Goal: Task Accomplishment & Management: Use online tool/utility

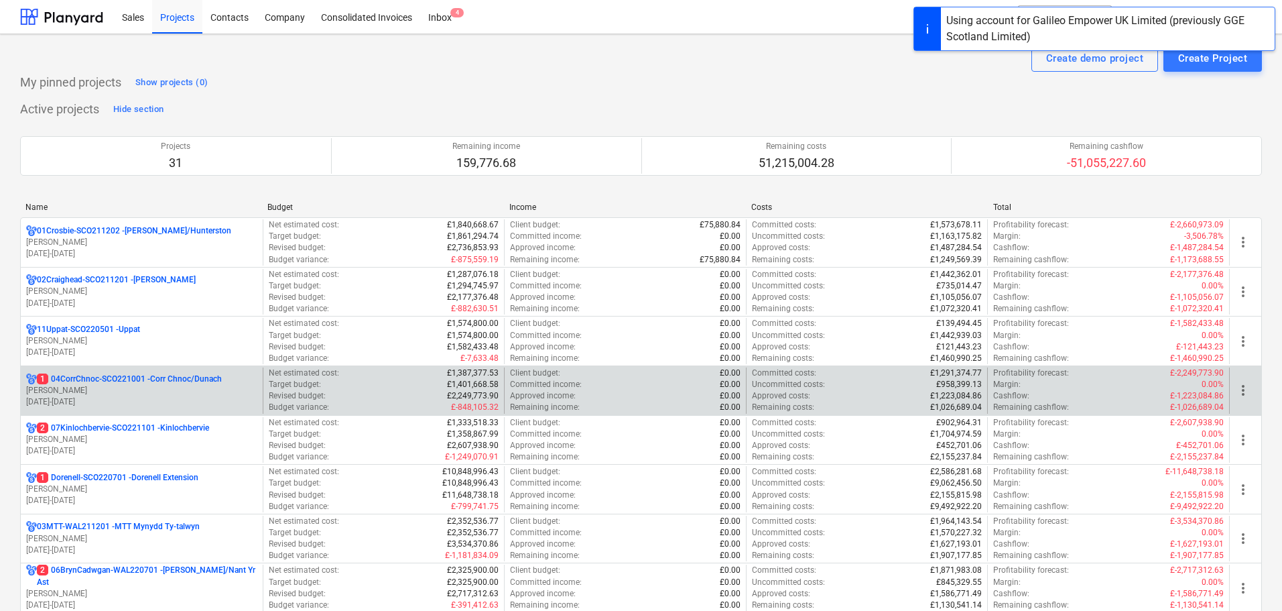
click at [168, 381] on p "1 04CorrChnoc-SCO221001 - Corr Chnoc/Dunach" at bounding box center [129, 378] width 185 height 11
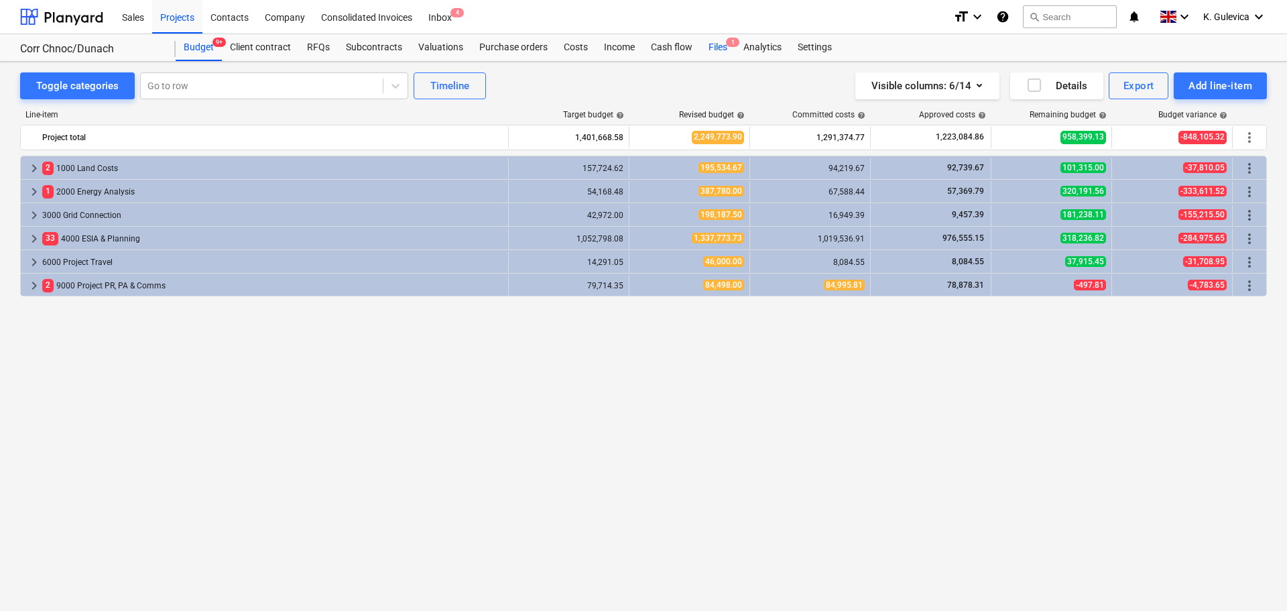
click at [722, 44] on div "Files 1" at bounding box center [717, 47] width 35 height 27
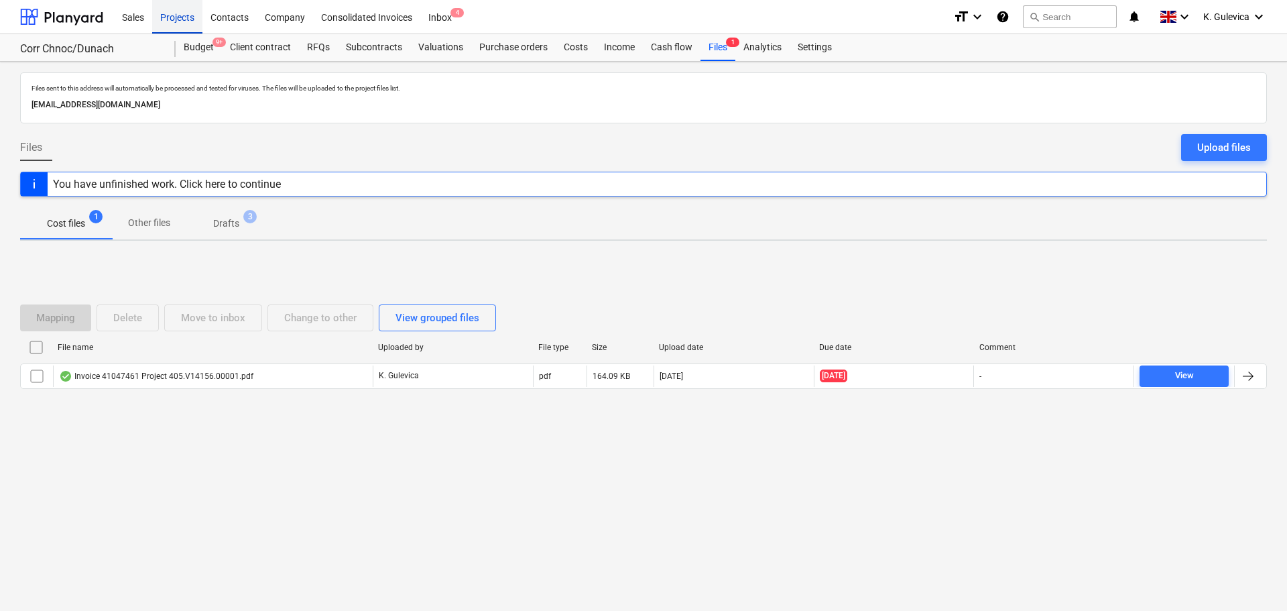
click at [176, 16] on div "Projects" at bounding box center [177, 16] width 50 height 34
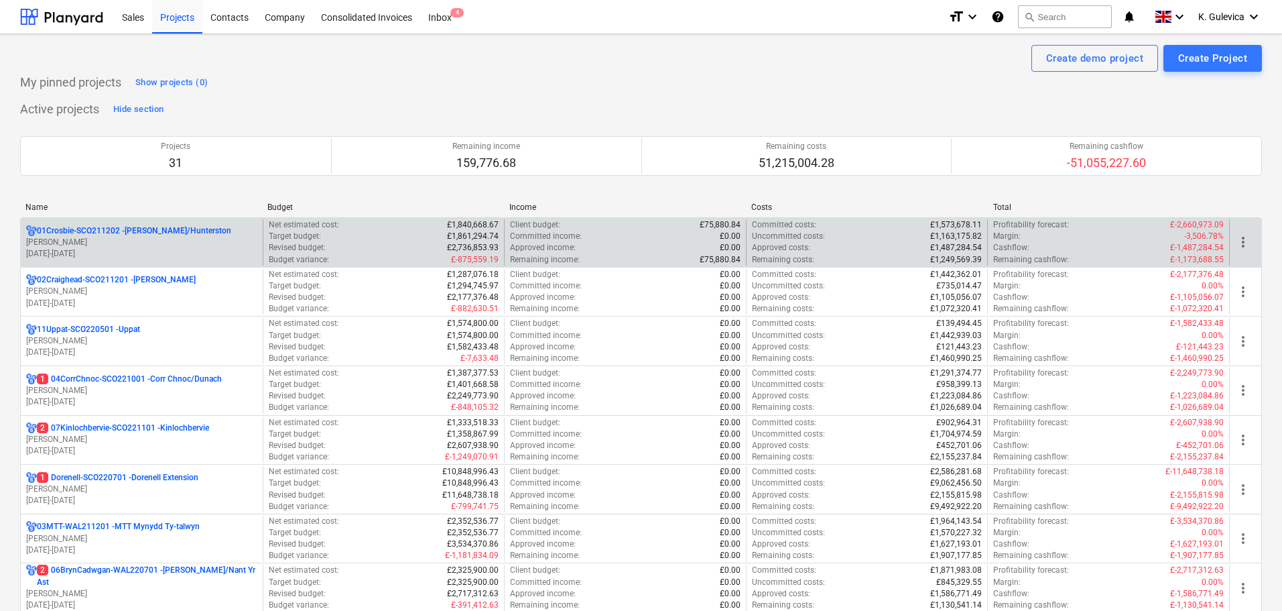
click at [112, 259] on p "[DATE] - [DATE]" at bounding box center [141, 253] width 231 height 11
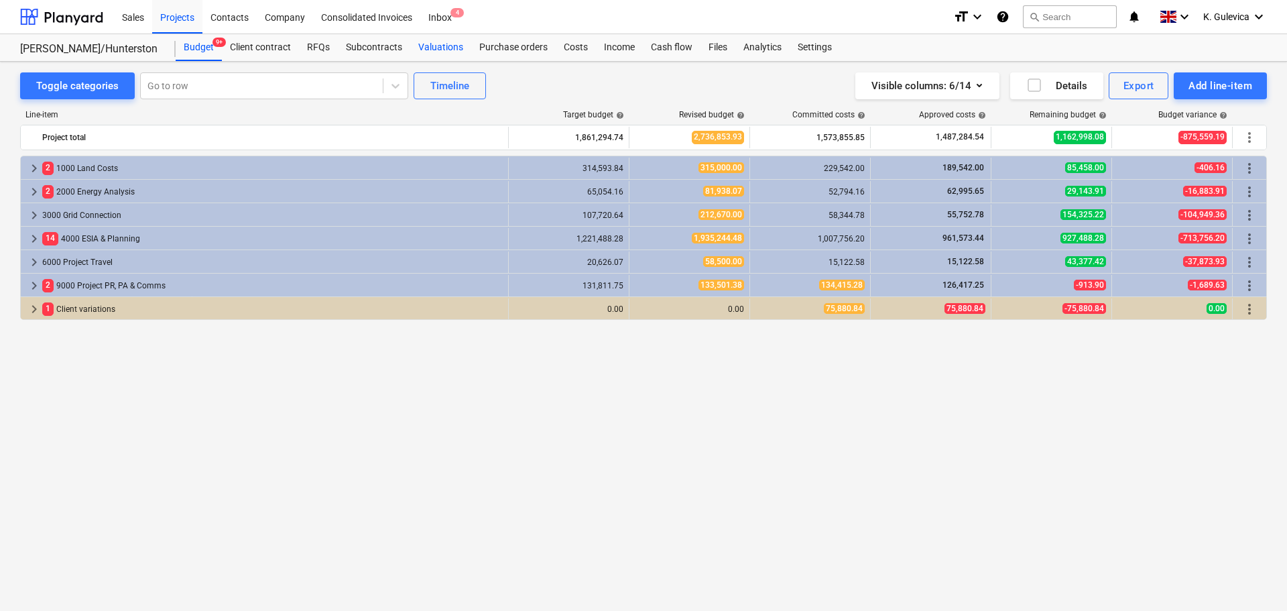
click at [431, 46] on div "Valuations" at bounding box center [440, 47] width 61 height 27
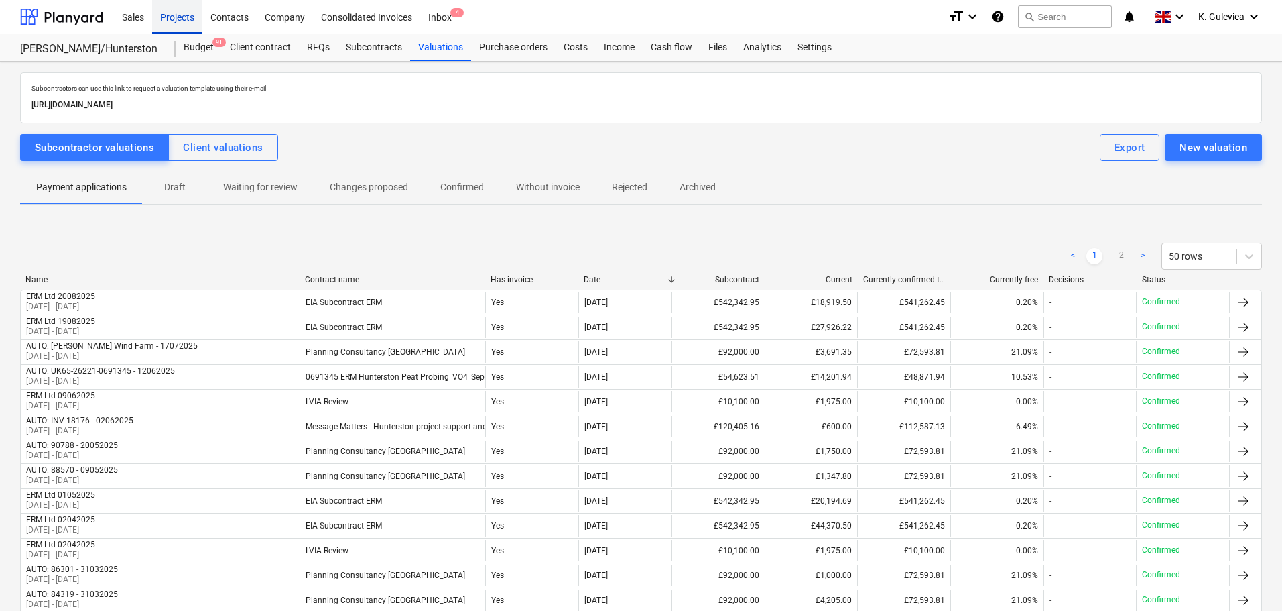
click at [174, 15] on div "Projects" at bounding box center [177, 16] width 50 height 34
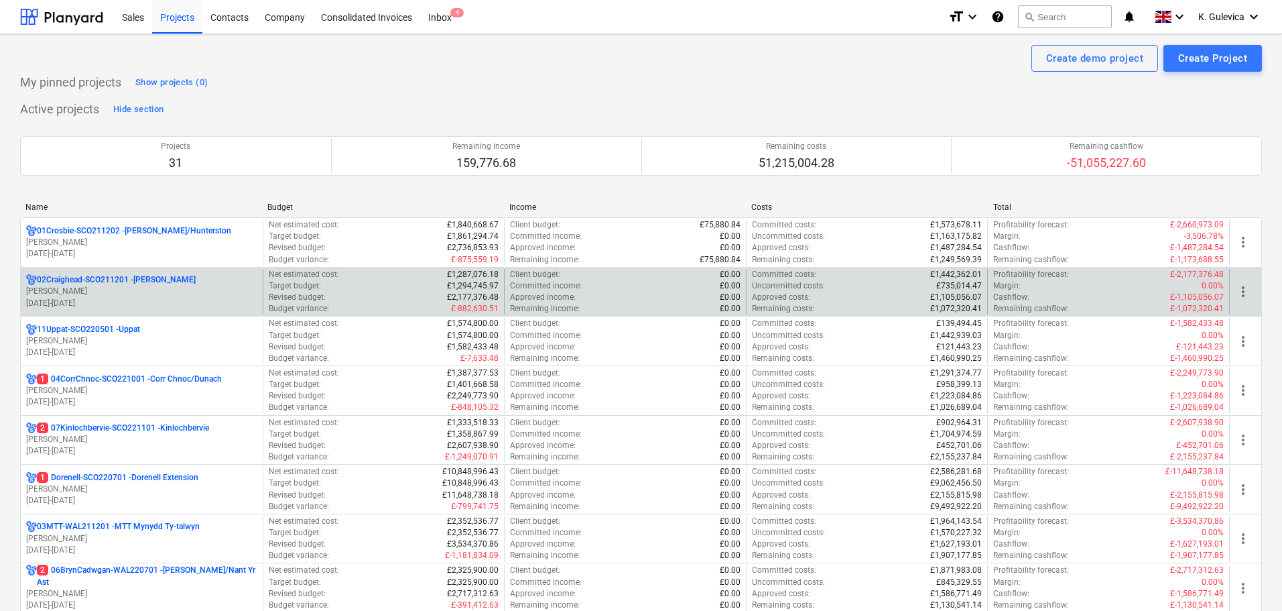
click at [135, 292] on p "[PERSON_NAME]" at bounding box center [141, 291] width 231 height 11
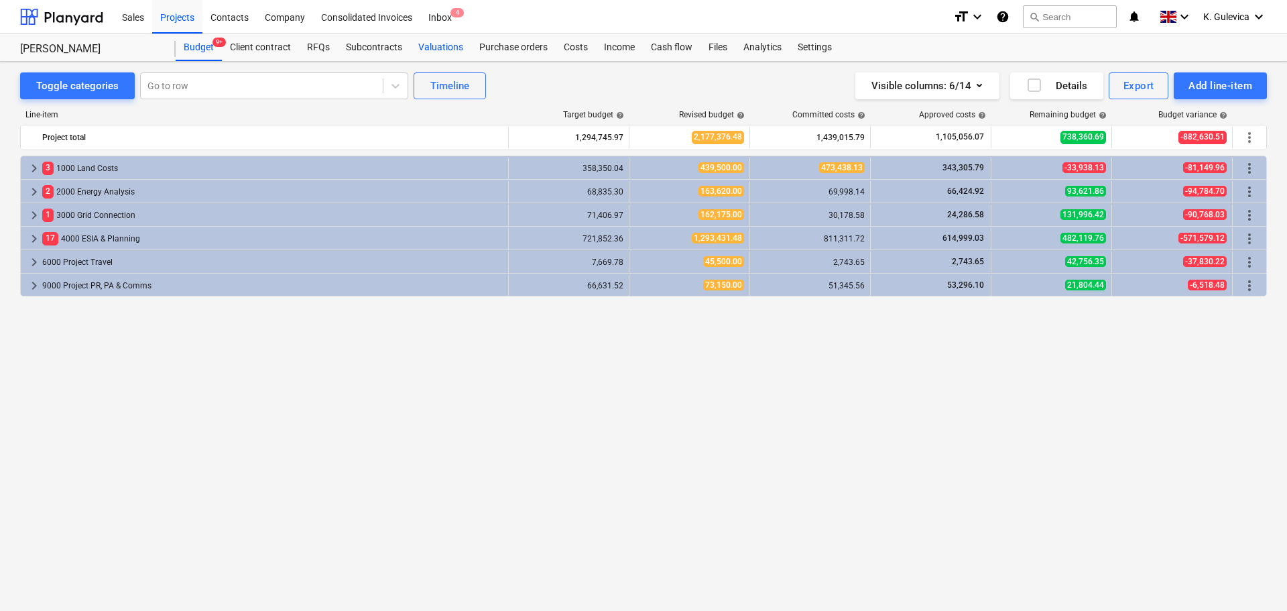
click at [428, 46] on div "Valuations" at bounding box center [440, 47] width 61 height 27
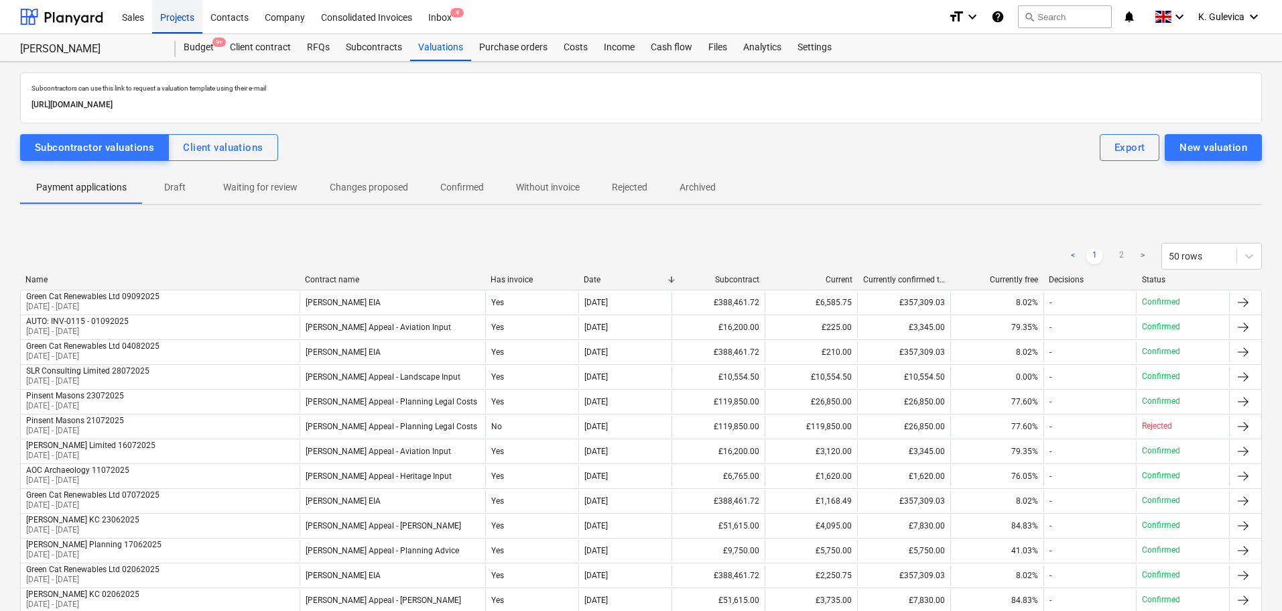
click at [173, 24] on div "Projects" at bounding box center [177, 16] width 50 height 34
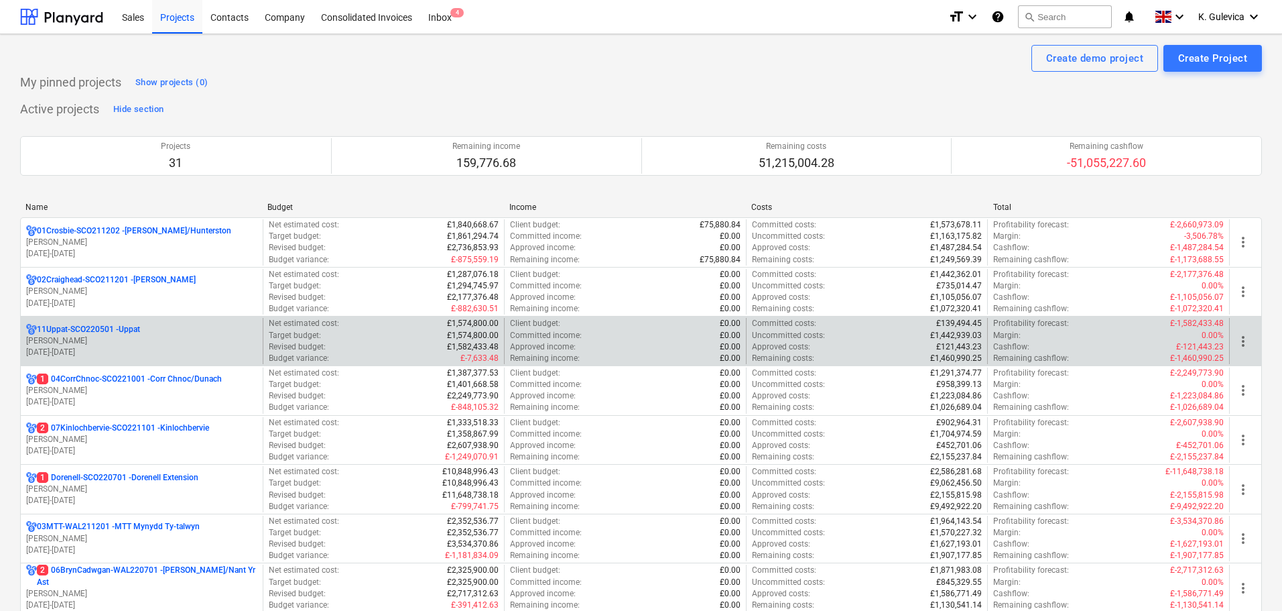
click at [105, 332] on p "11Uppat-SCO220501 - Uppat" at bounding box center [88, 329] width 103 height 11
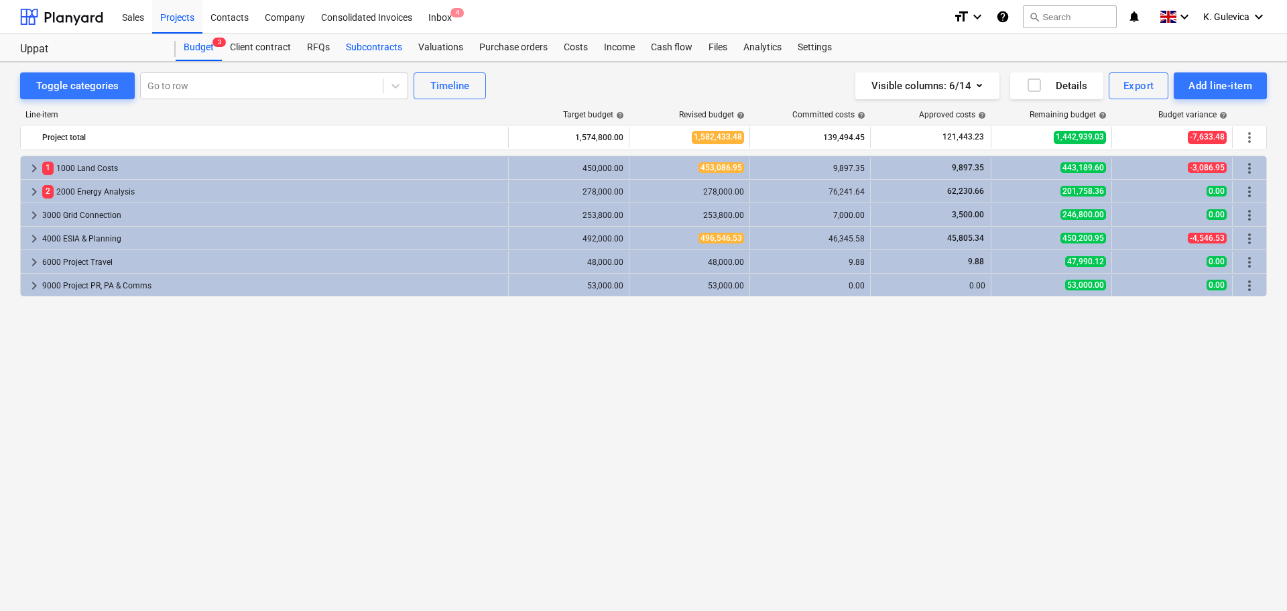
click at [361, 44] on div "Subcontracts" at bounding box center [374, 47] width 72 height 27
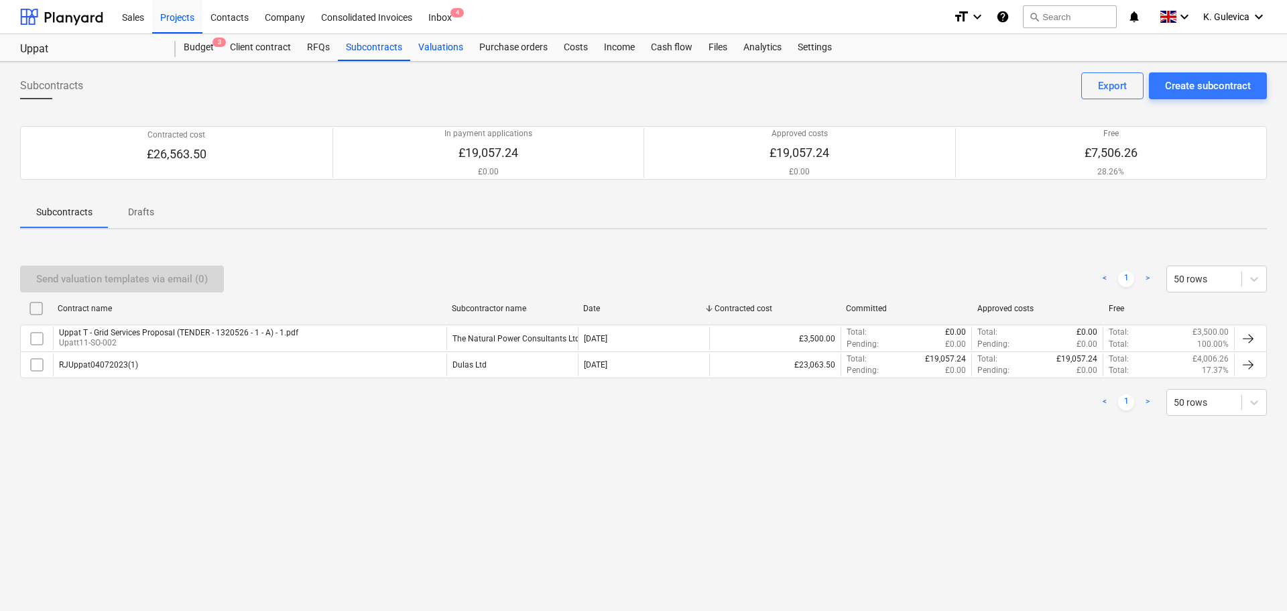
click at [422, 48] on div "Valuations" at bounding box center [440, 47] width 61 height 27
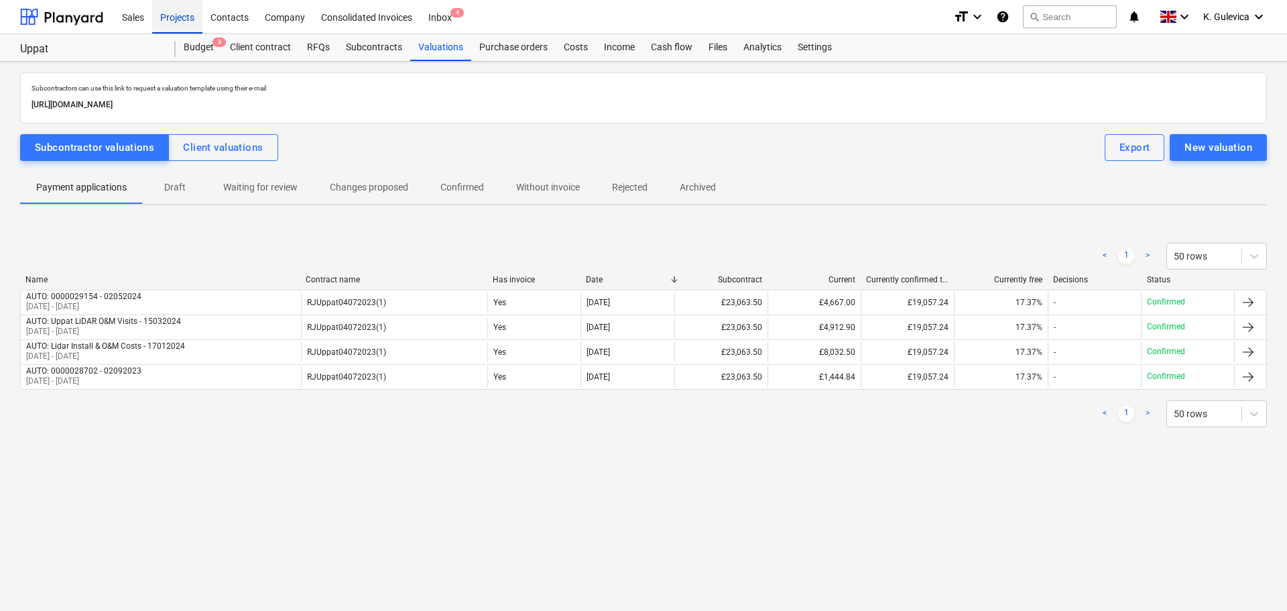
click at [174, 17] on div "Projects" at bounding box center [177, 16] width 50 height 34
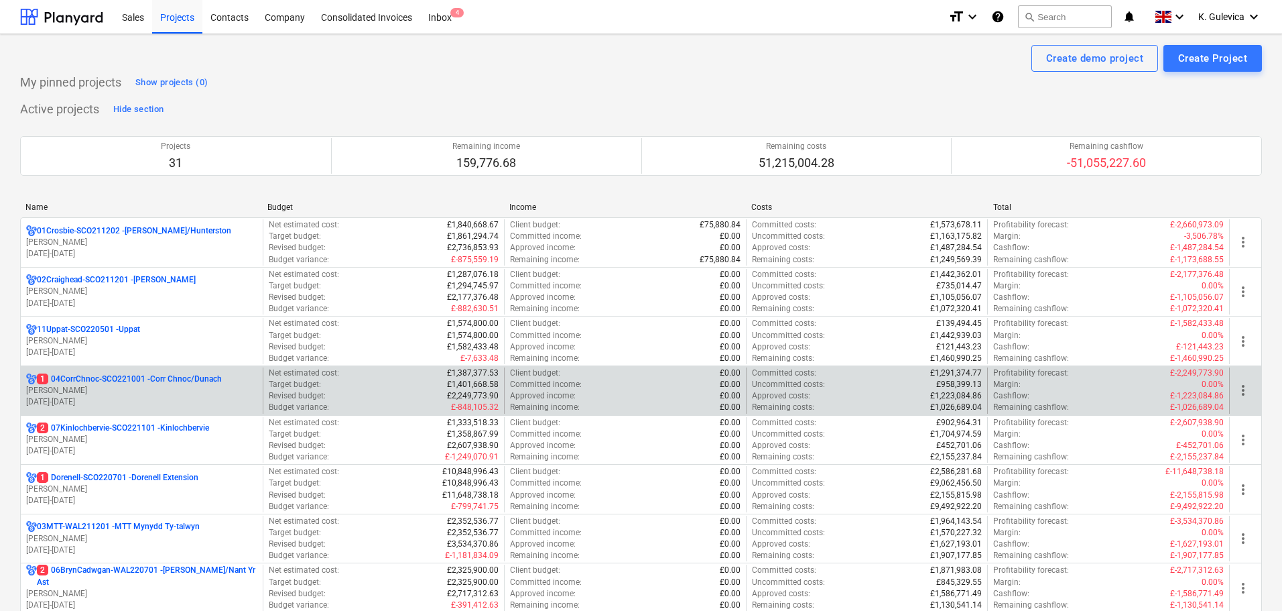
click at [113, 401] on p "[DATE] - [DATE]" at bounding box center [141, 401] width 231 height 11
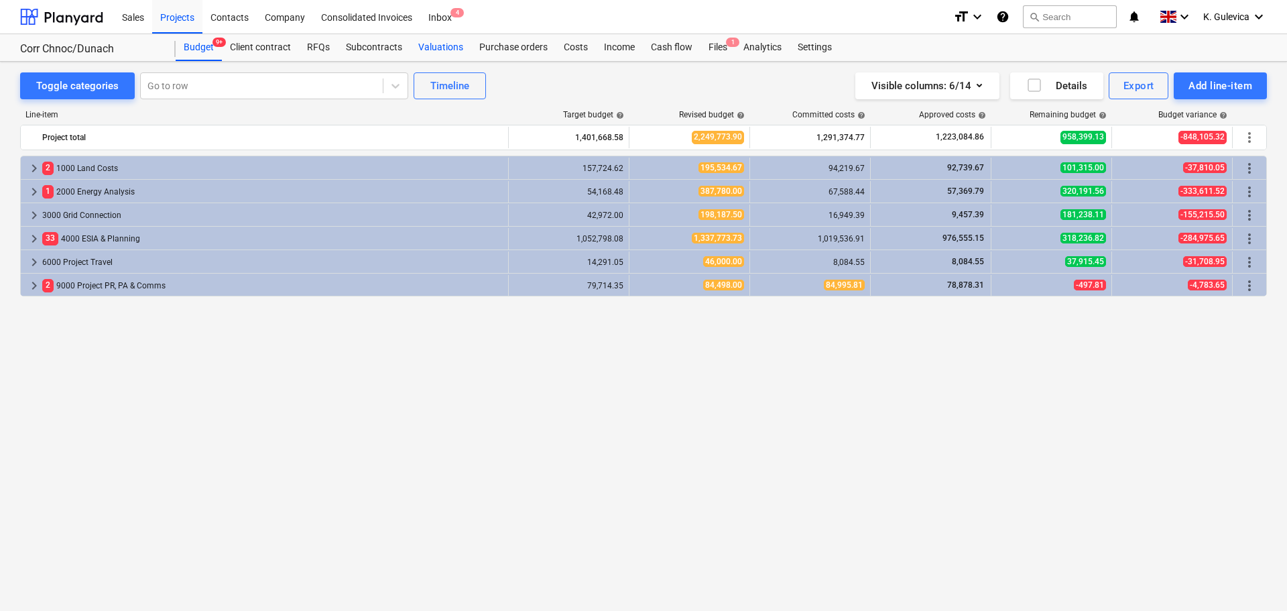
click at [436, 48] on div "Valuations" at bounding box center [440, 47] width 61 height 27
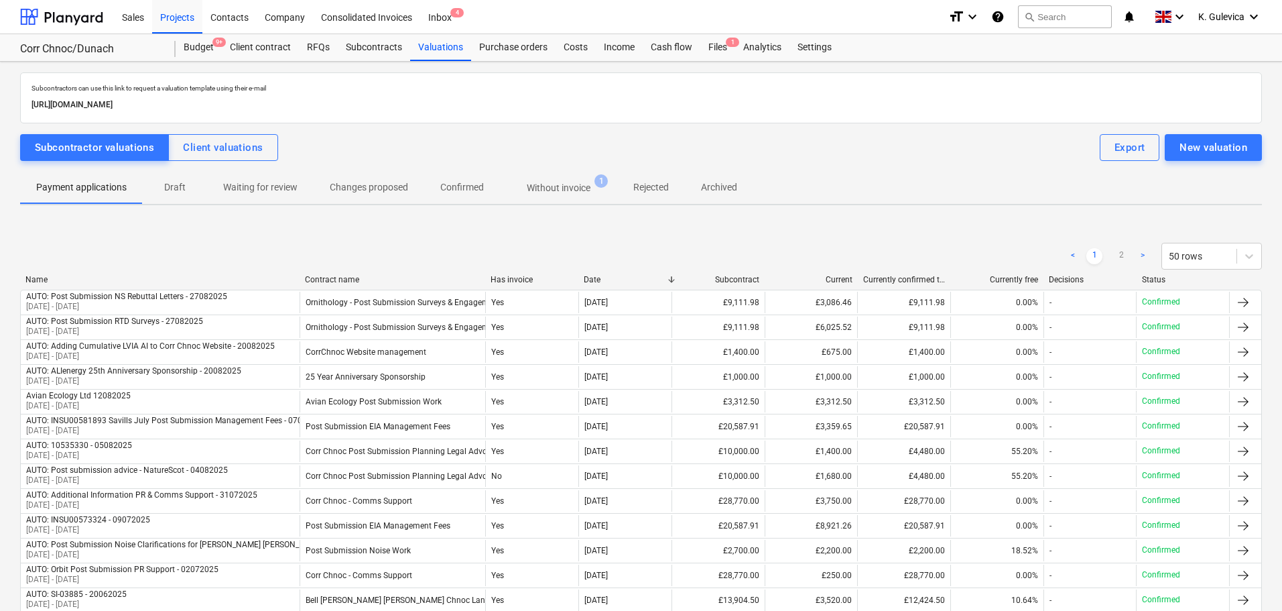
click at [558, 182] on p "Without invoice" at bounding box center [559, 188] width 64 height 14
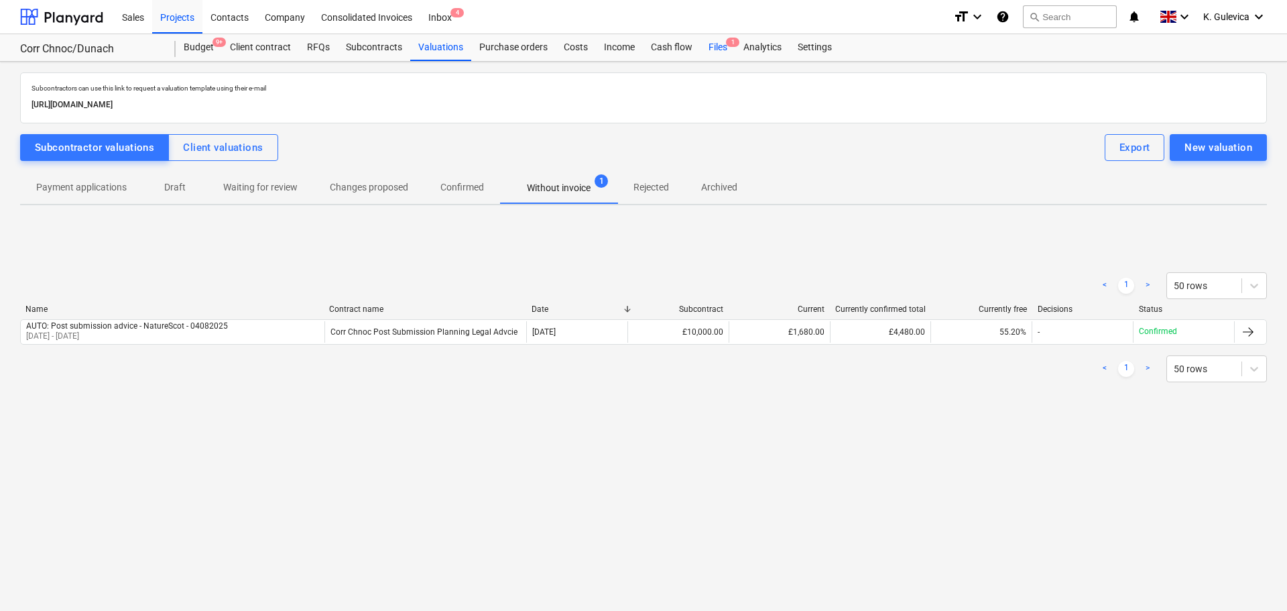
click at [719, 47] on div "Files 1" at bounding box center [717, 47] width 35 height 27
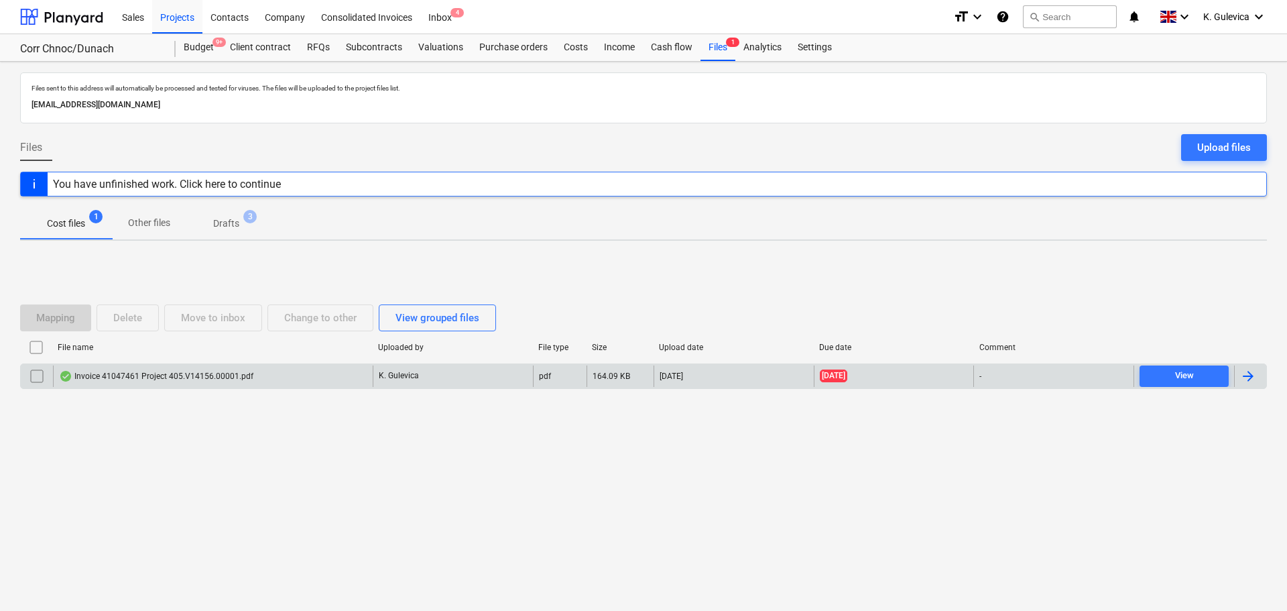
click at [371, 376] on div "Invoice 41047461 Project 405.V14156.00001.pdf" at bounding box center [213, 375] width 320 height 21
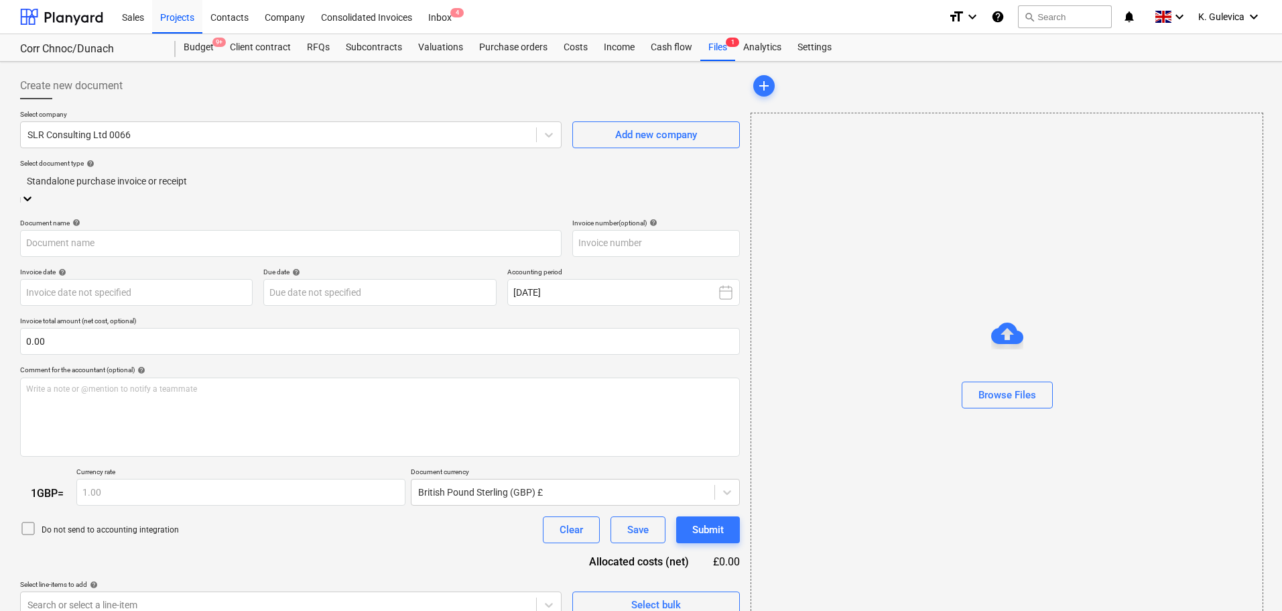
type input "41047461"
type input "[DATE]"
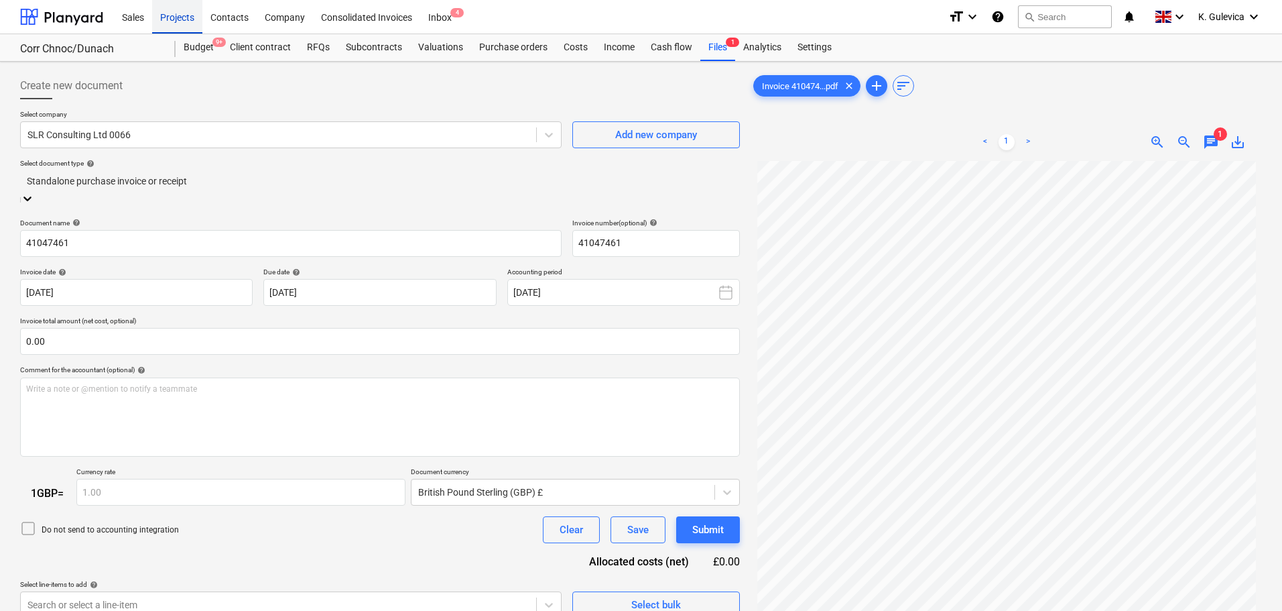
click at [168, 19] on div "Projects" at bounding box center [177, 16] width 50 height 34
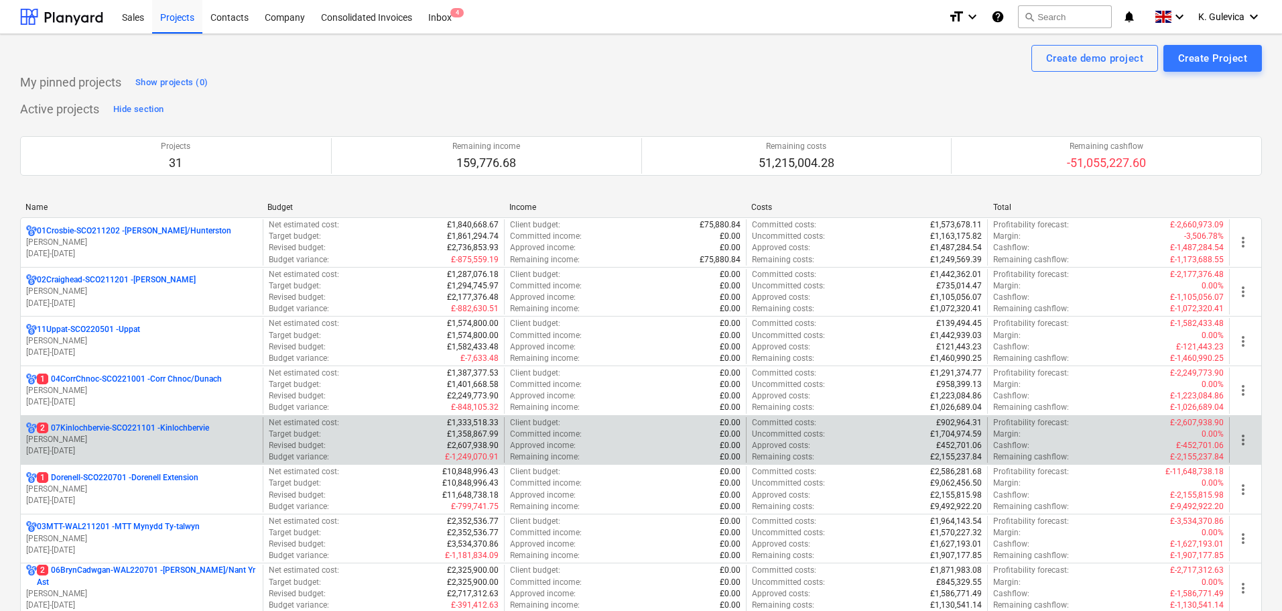
click at [109, 424] on p "2 07Kinlochbervie-SCO221101 - Kinlochbervie" at bounding box center [123, 427] width 172 height 11
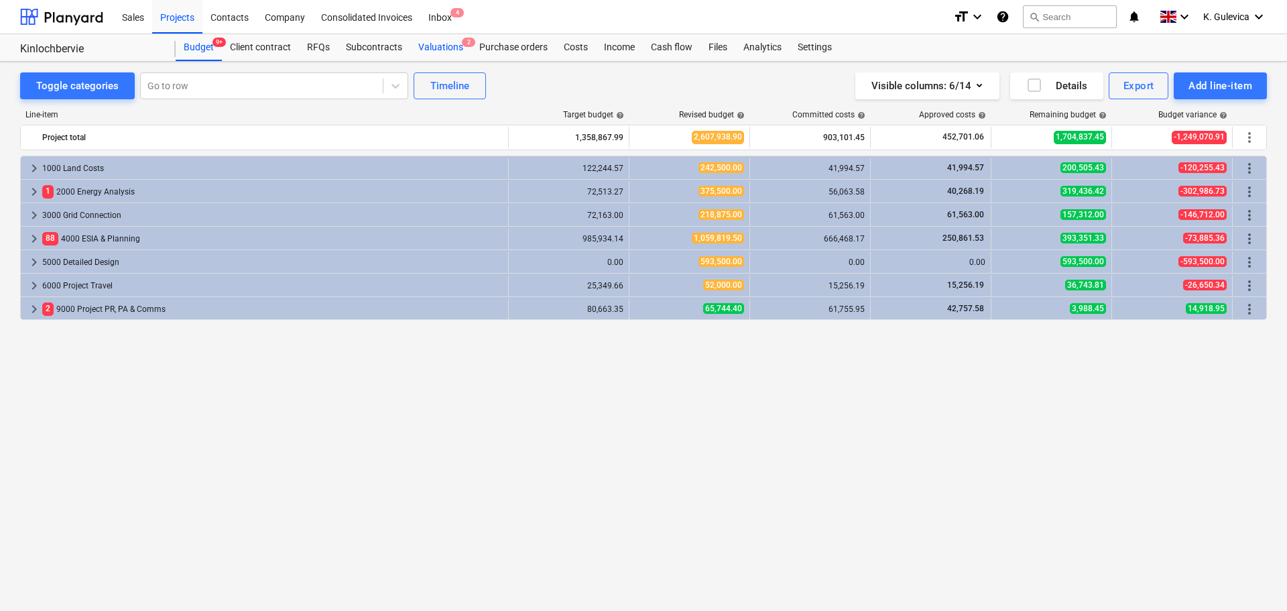
click at [447, 49] on div "Valuations 2" at bounding box center [440, 47] width 61 height 27
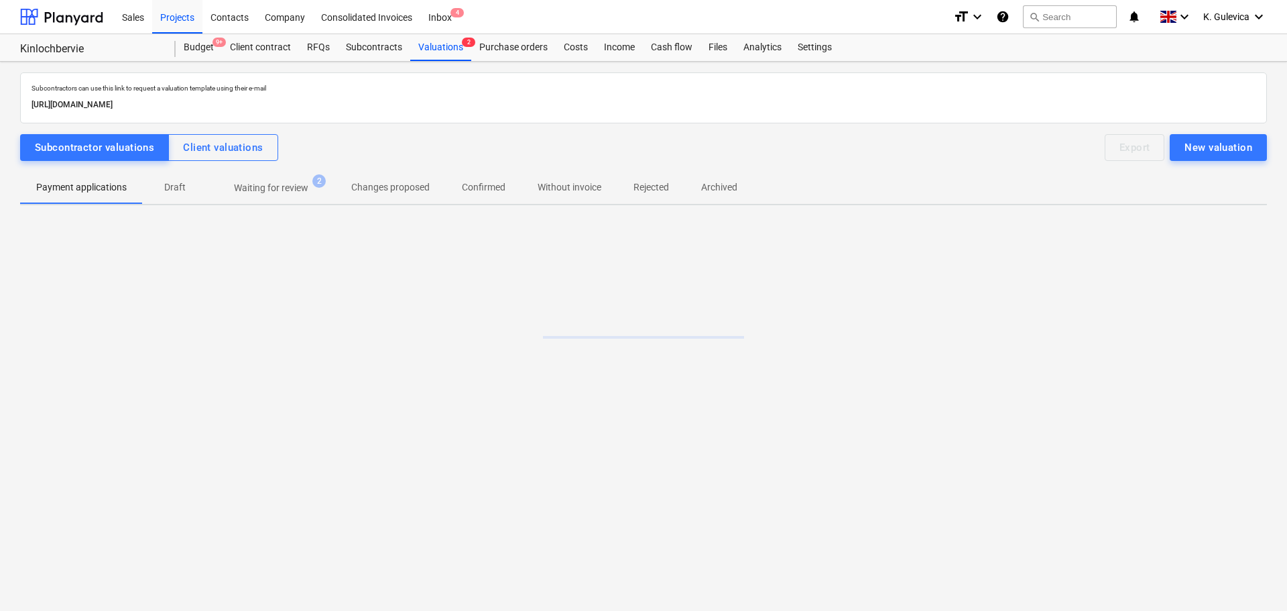
click at [563, 182] on p "Without invoice" at bounding box center [570, 187] width 64 height 14
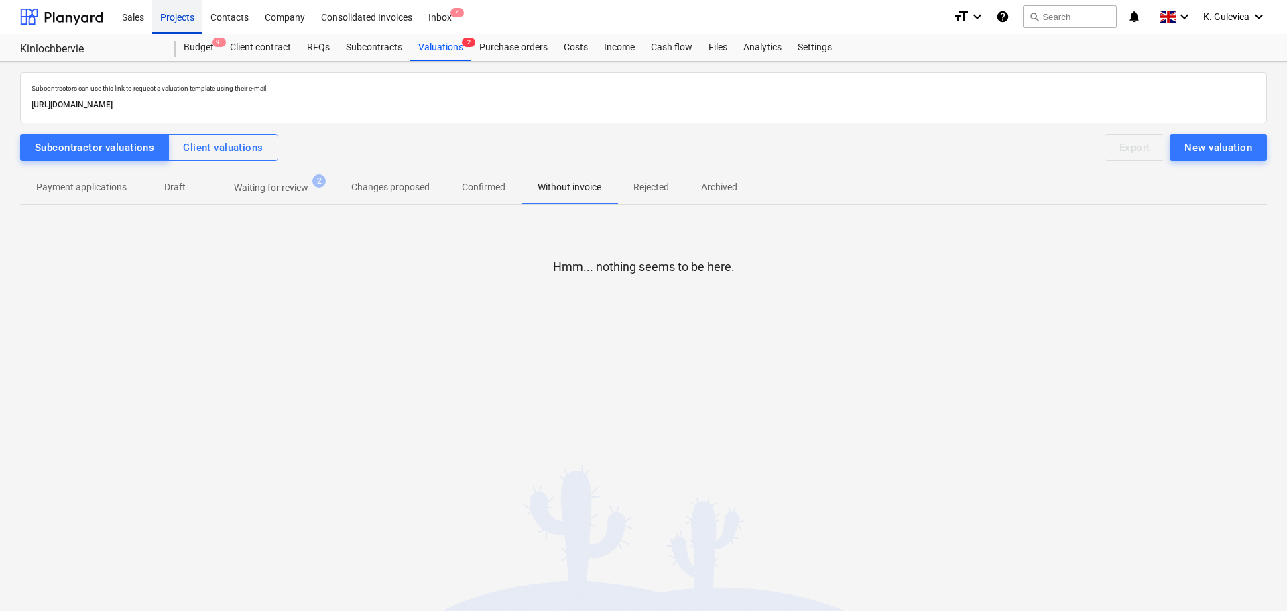
click at [178, 19] on div "Projects" at bounding box center [177, 16] width 50 height 34
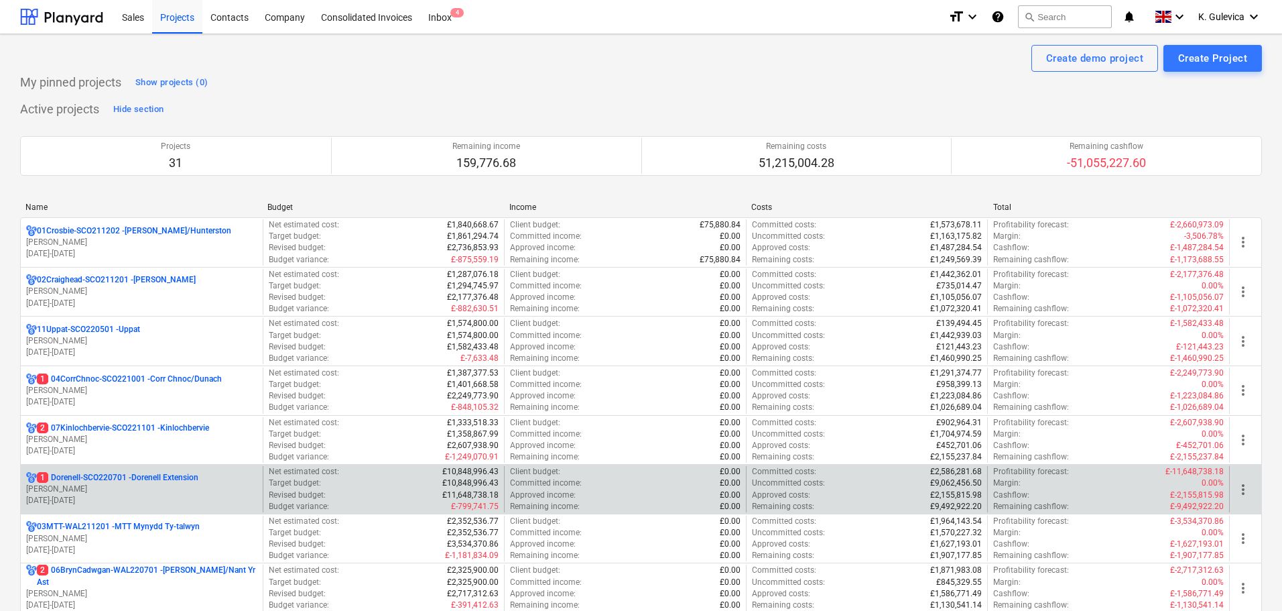
click at [143, 481] on p "1 Dorenell-SCO220701 - Dorenell Extension" at bounding box center [118, 477] width 162 height 11
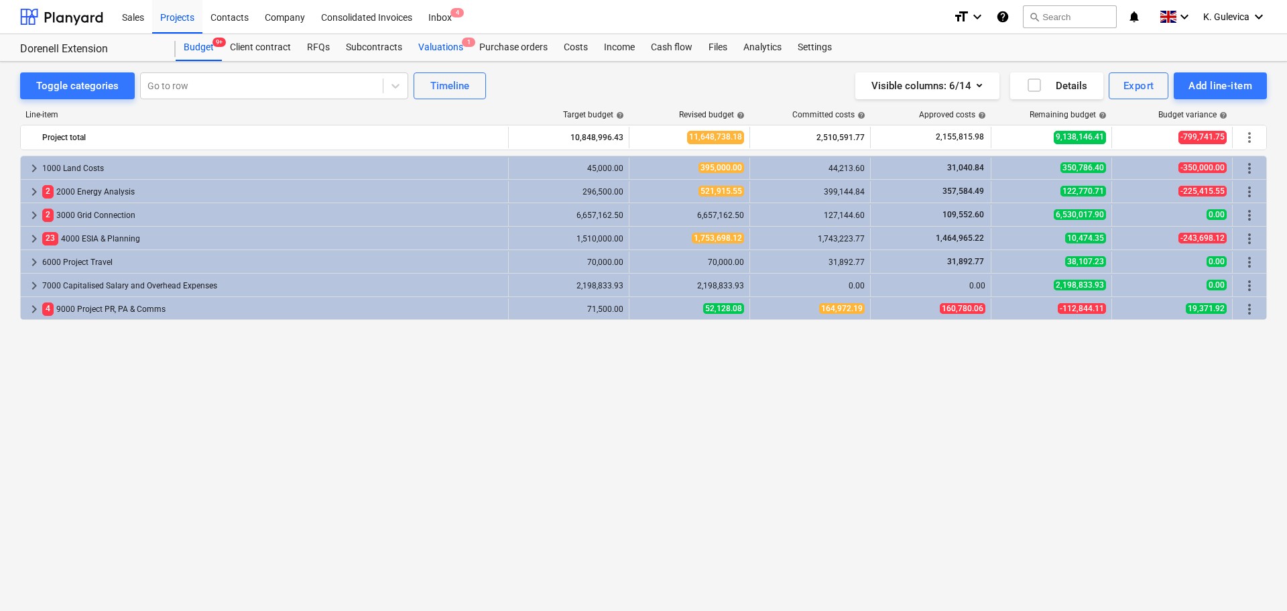
click at [436, 48] on div "Valuations 1" at bounding box center [440, 47] width 61 height 27
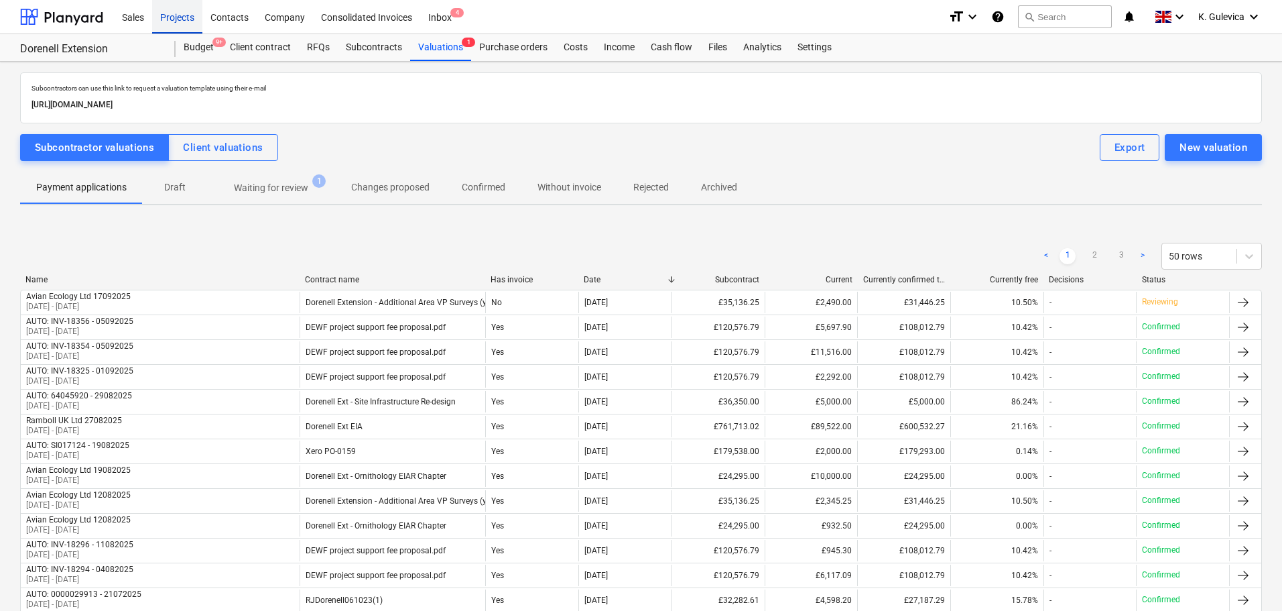
click at [179, 22] on div "Projects" at bounding box center [177, 16] width 50 height 34
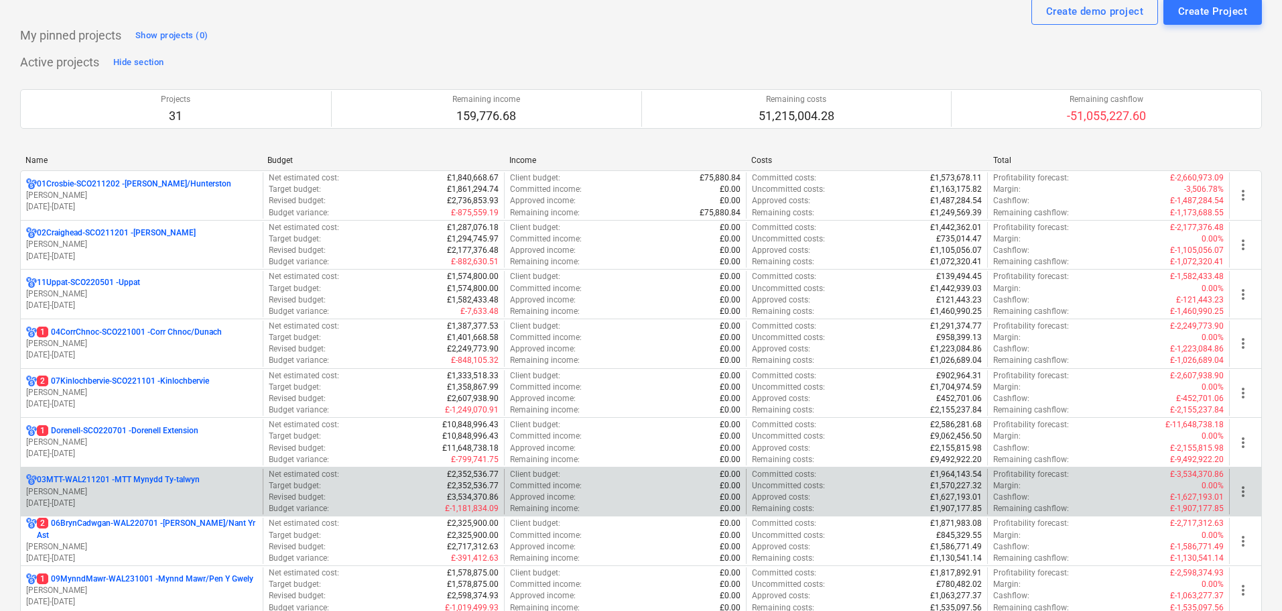
scroll to position [67, 0]
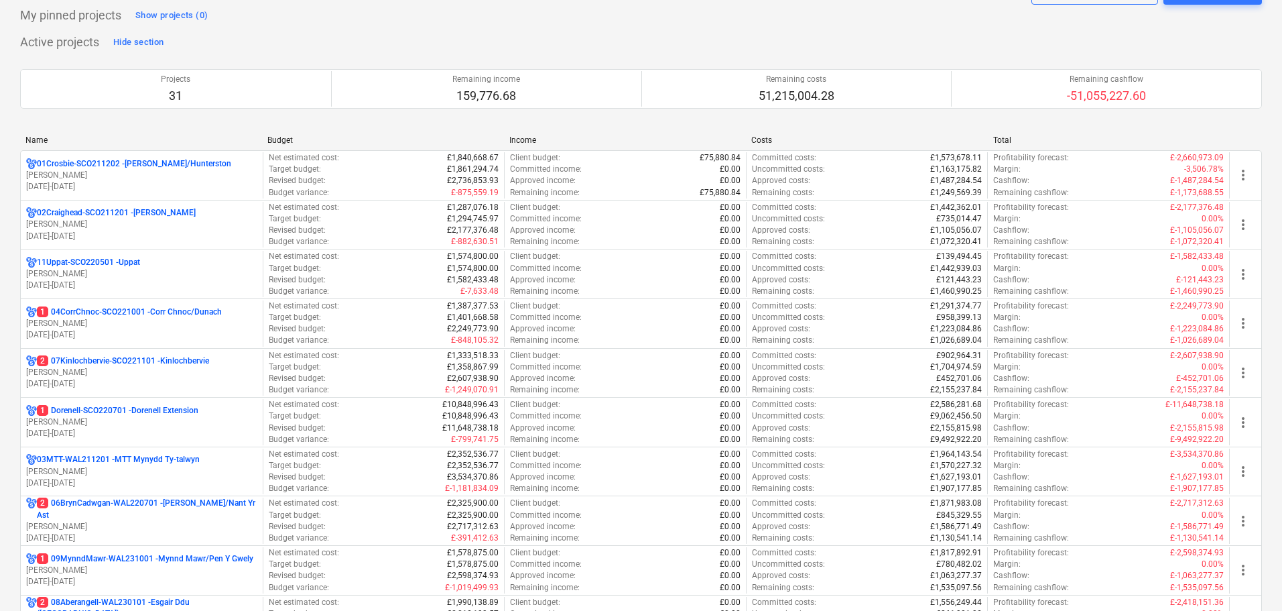
click at [138, 487] on p "[DATE] - [DATE]" at bounding box center [141, 482] width 231 height 11
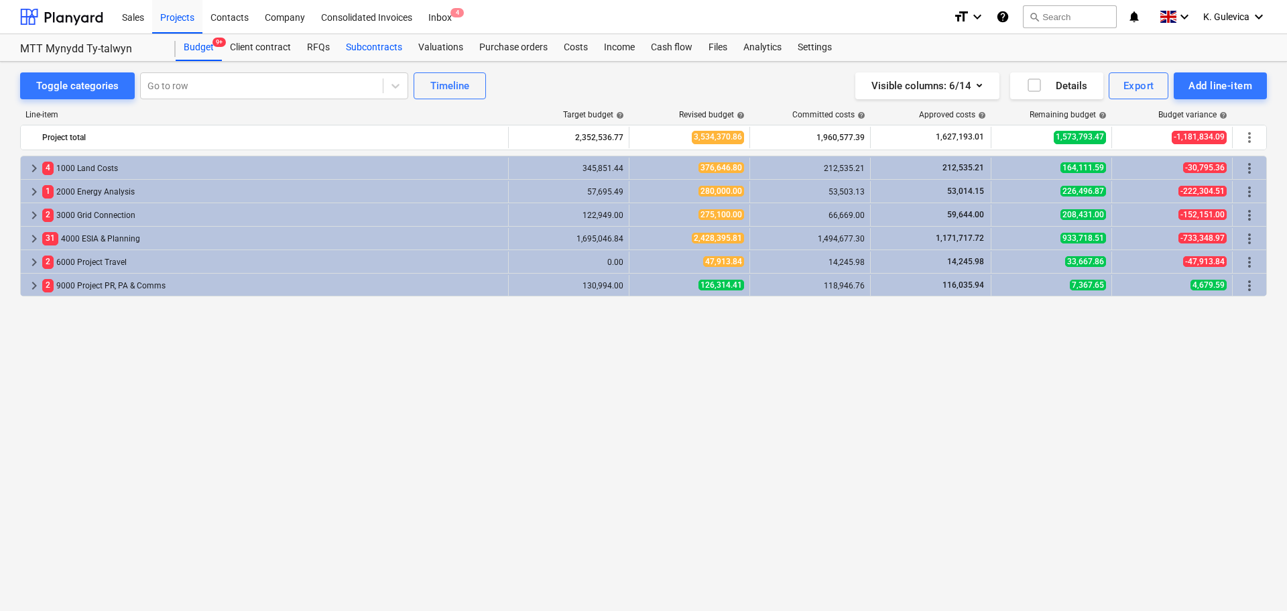
click at [347, 44] on div "Subcontracts" at bounding box center [374, 47] width 72 height 27
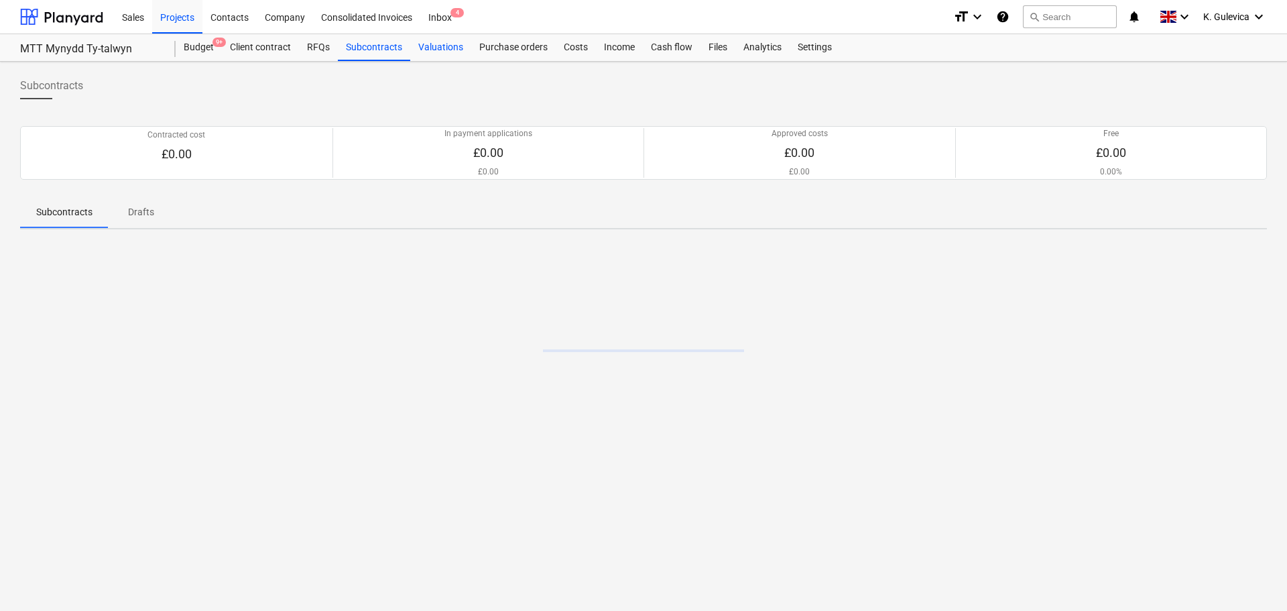
click at [445, 45] on div "Valuations" at bounding box center [440, 47] width 61 height 27
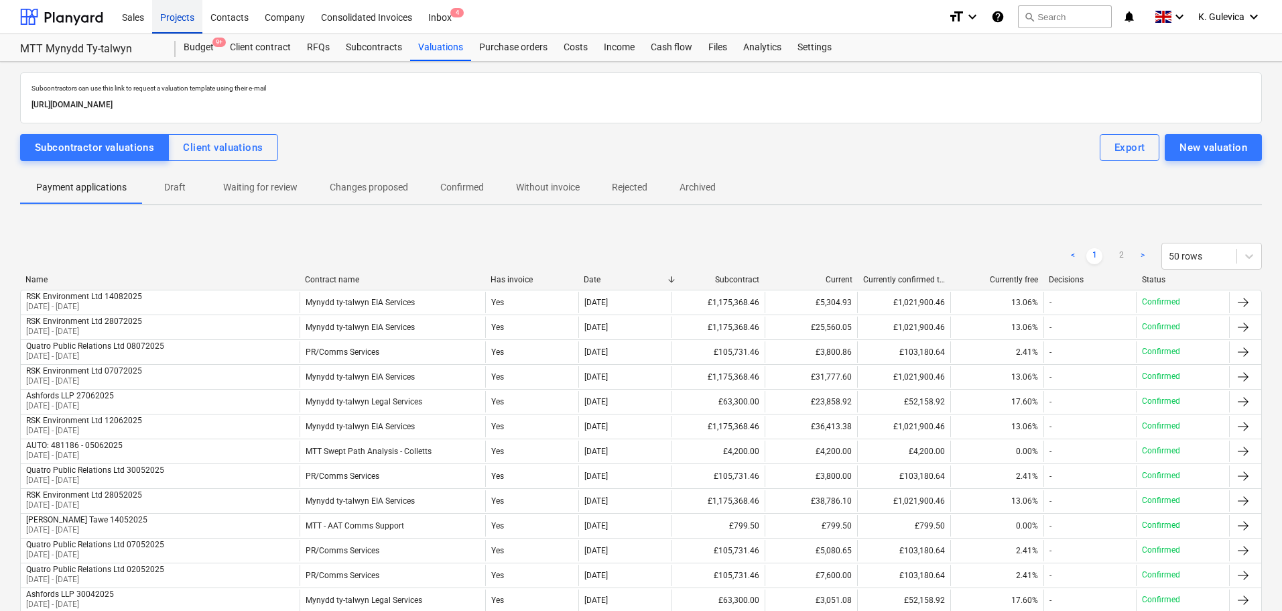
click at [173, 18] on div "Projects" at bounding box center [177, 16] width 50 height 34
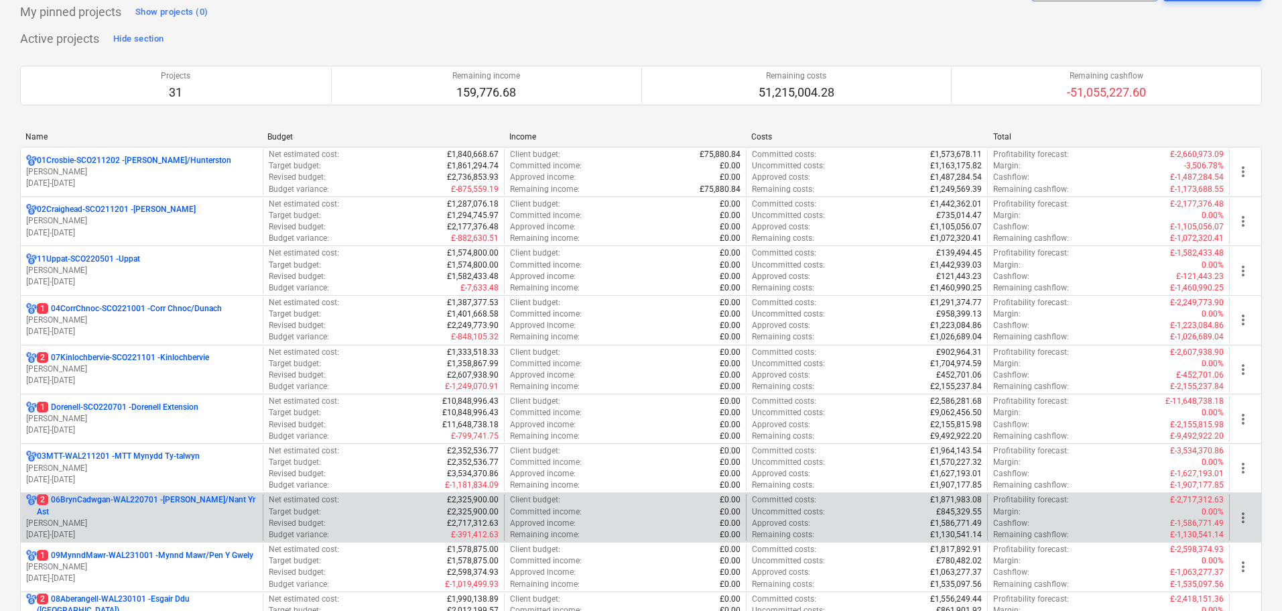
scroll to position [134, 0]
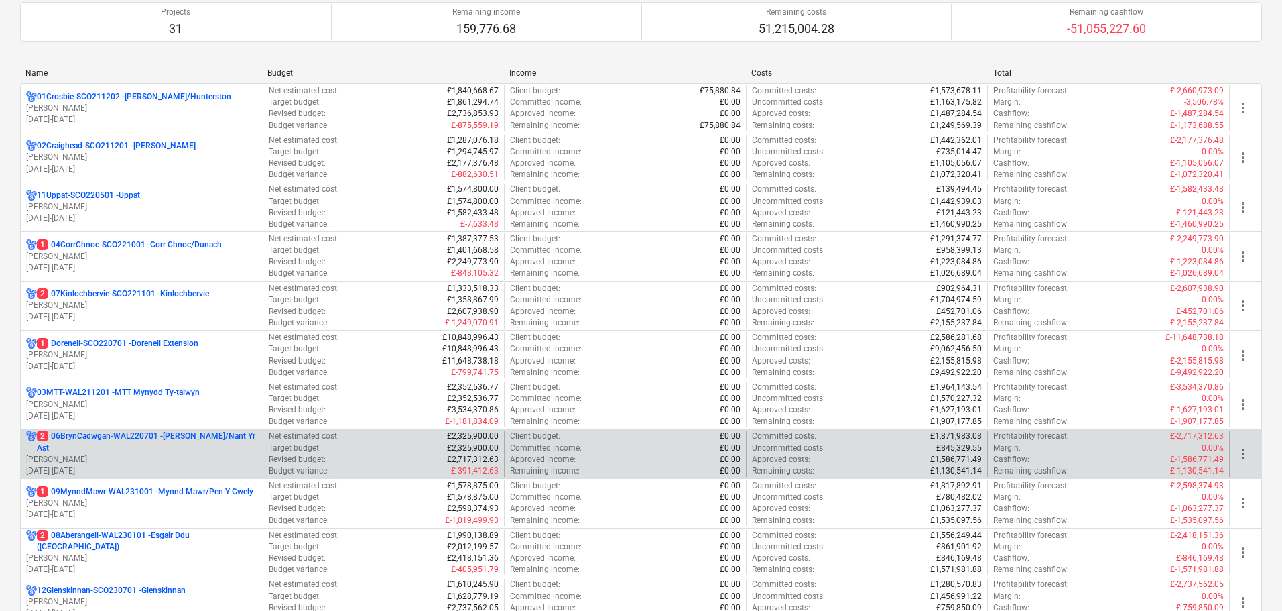
click at [172, 432] on p "2 06BrynCadwgan-WAL220701 - [PERSON_NAME]/Nant Yr Ast" at bounding box center [147, 441] width 221 height 23
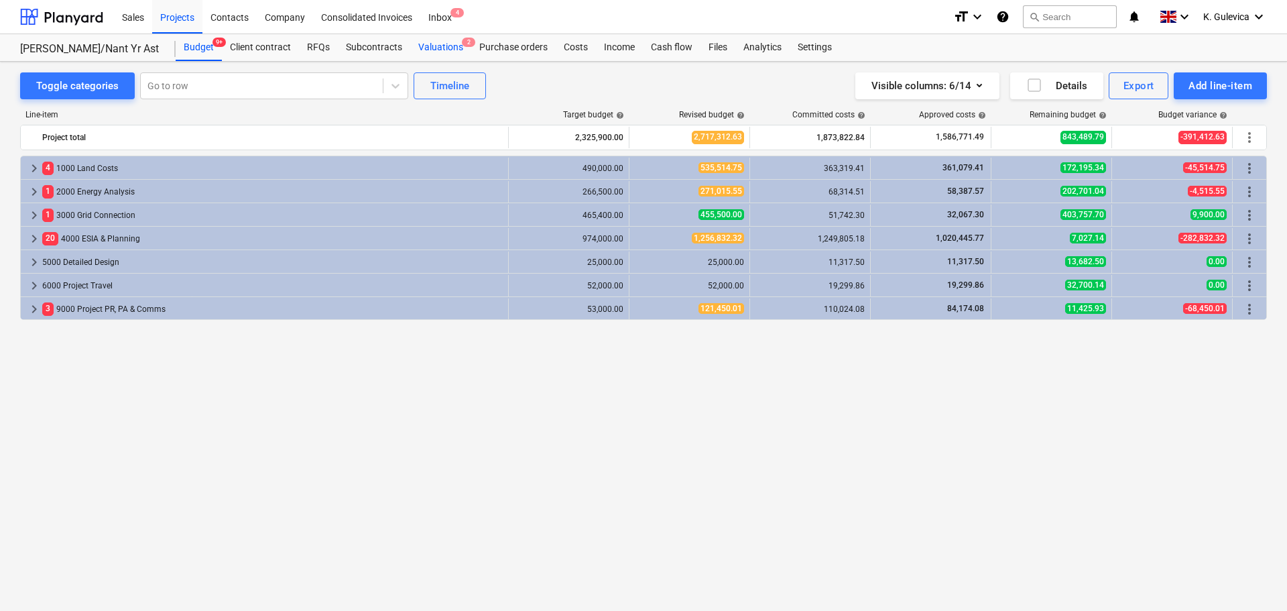
click at [439, 47] on div "Valuations 2" at bounding box center [440, 47] width 61 height 27
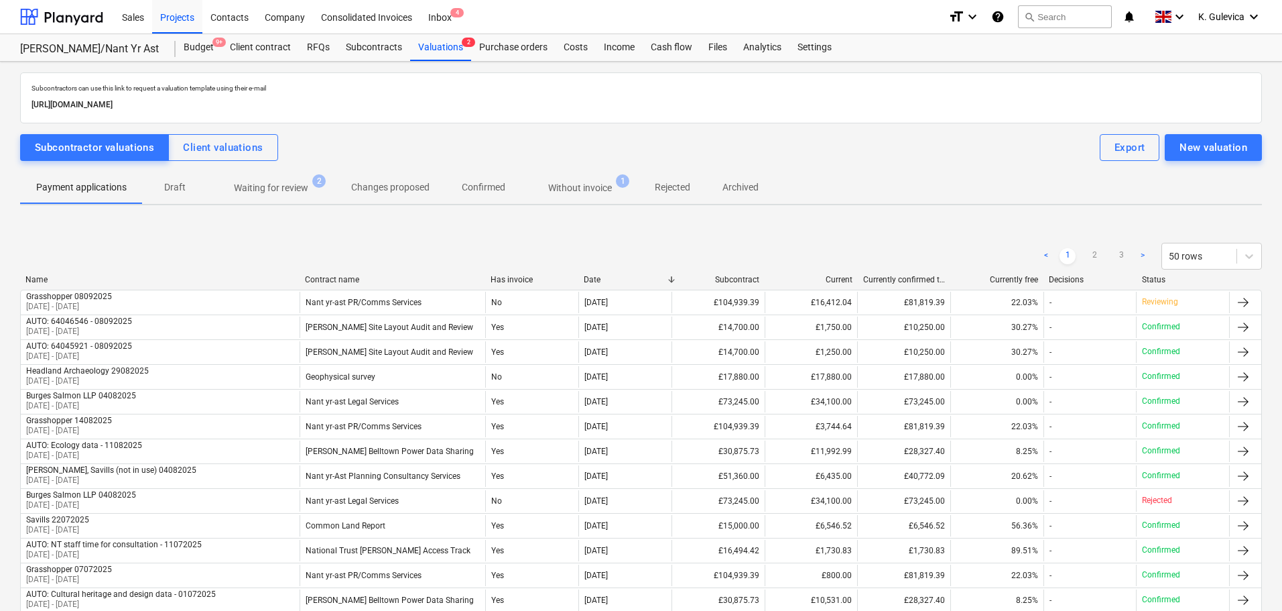
click at [606, 179] on span "Without invoice 1" at bounding box center [579, 188] width 117 height 24
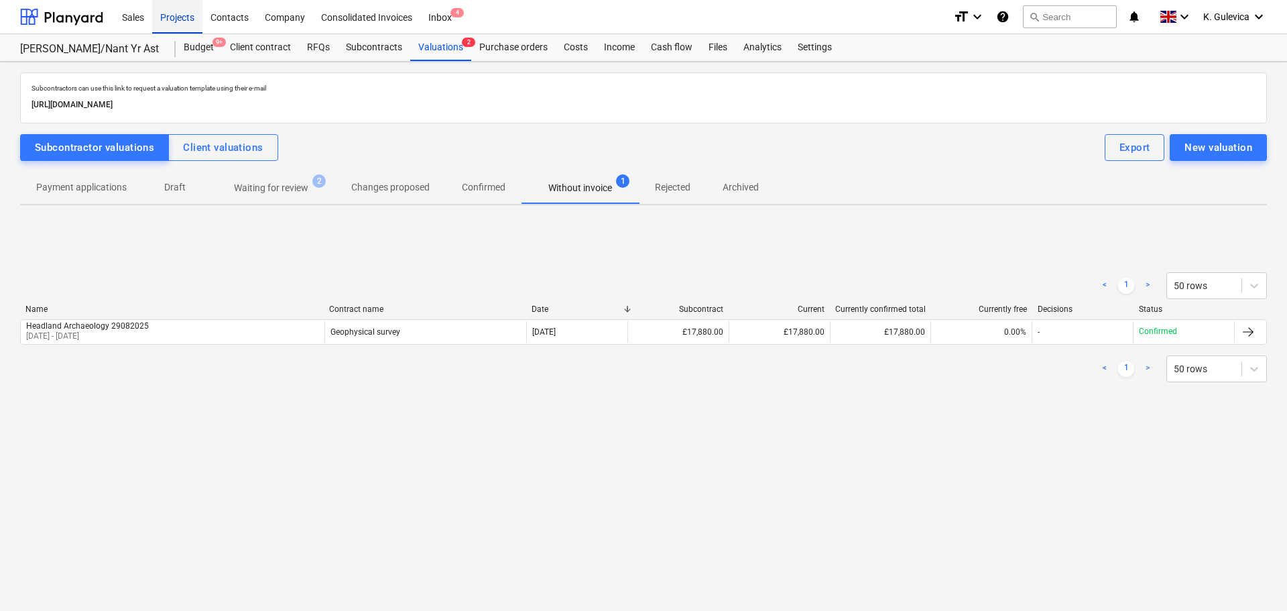
click at [172, 12] on div "Projects" at bounding box center [177, 16] width 50 height 34
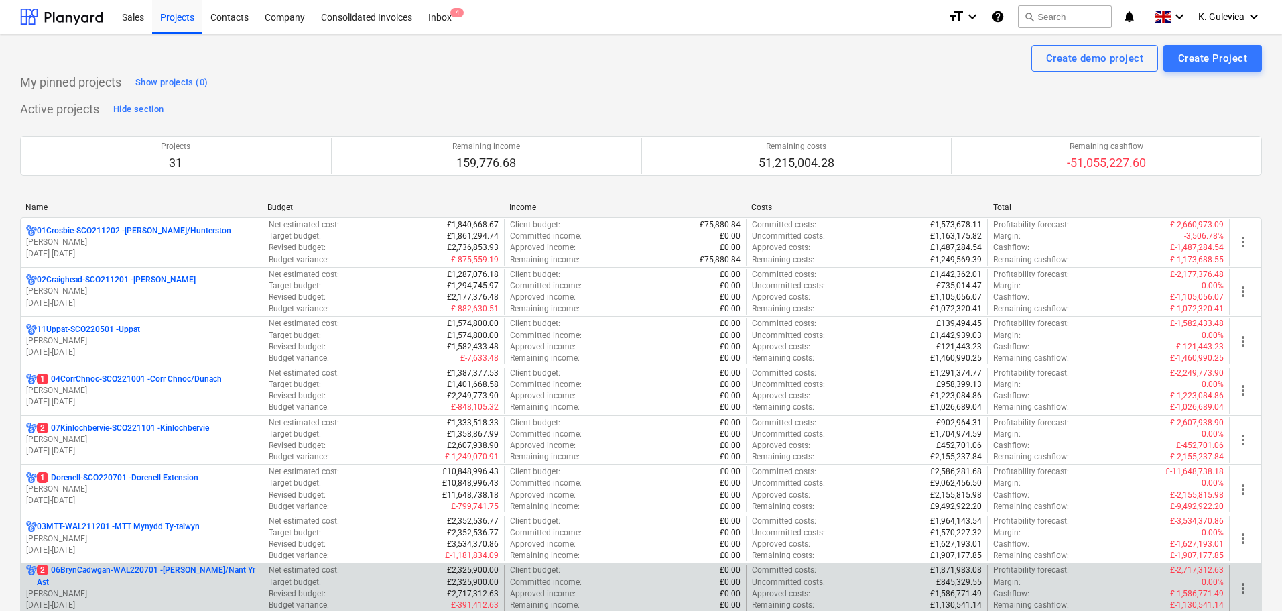
click at [118, 586] on p "2 06BrynCadwgan-WAL220701 - [PERSON_NAME]/Nant Yr Ast" at bounding box center [147, 575] width 221 height 23
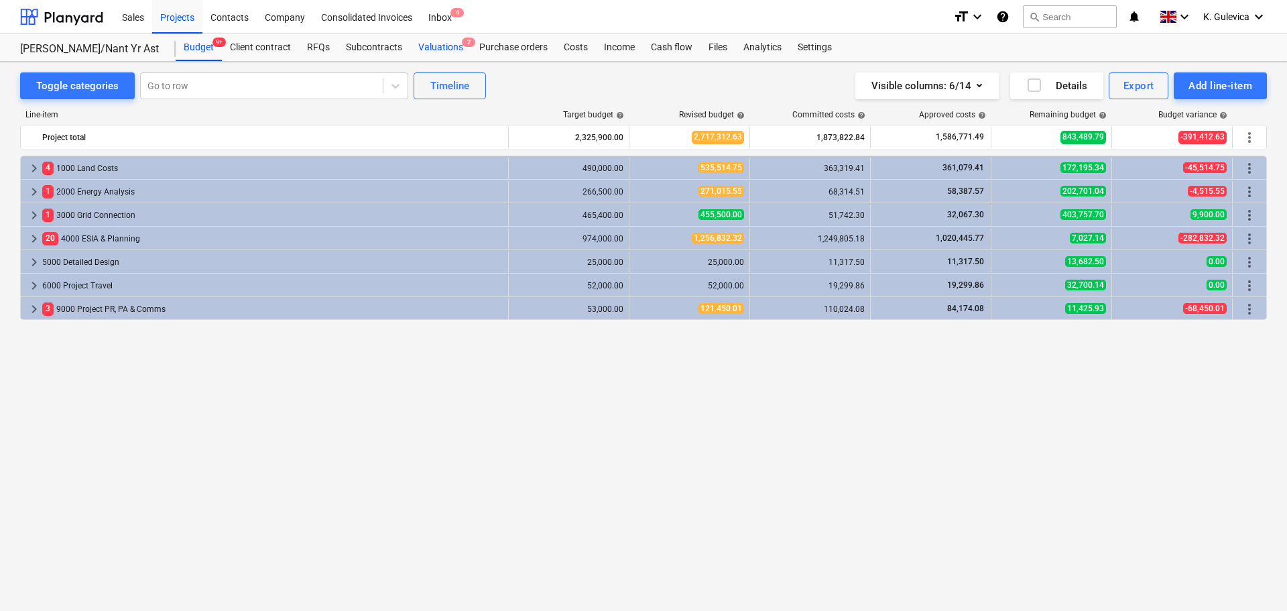
click at [425, 47] on div "Valuations 2" at bounding box center [440, 47] width 61 height 27
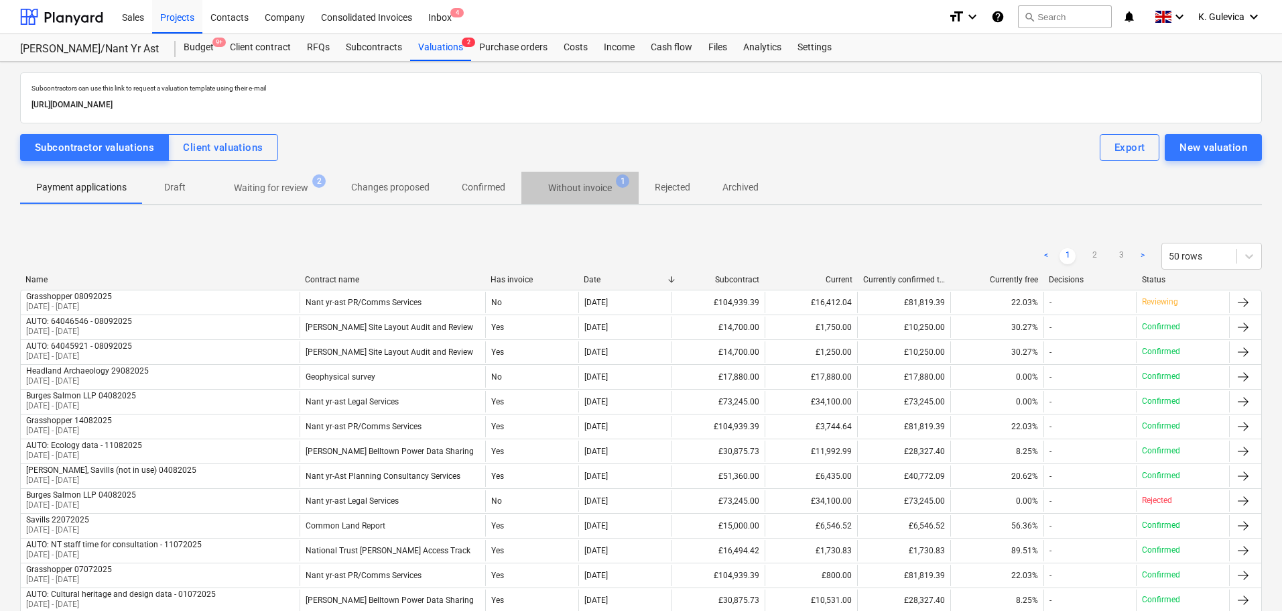
click at [580, 190] on p "Without invoice" at bounding box center [580, 188] width 64 height 14
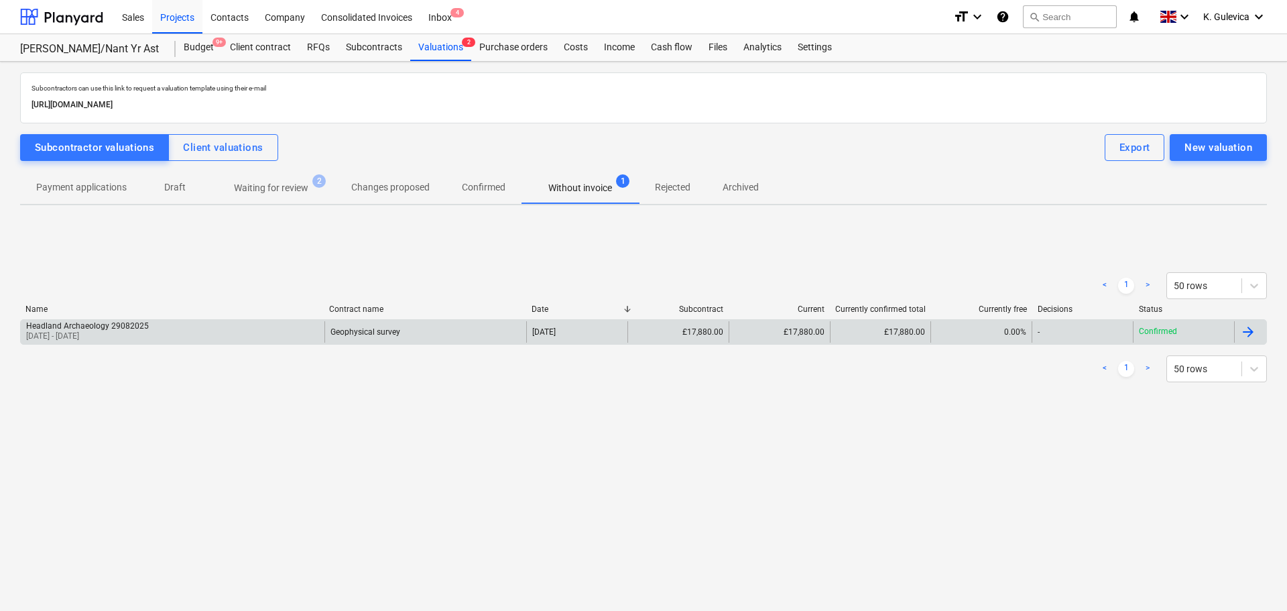
click at [422, 336] on div "Geophysical survey" at bounding box center [425, 331] width 202 height 21
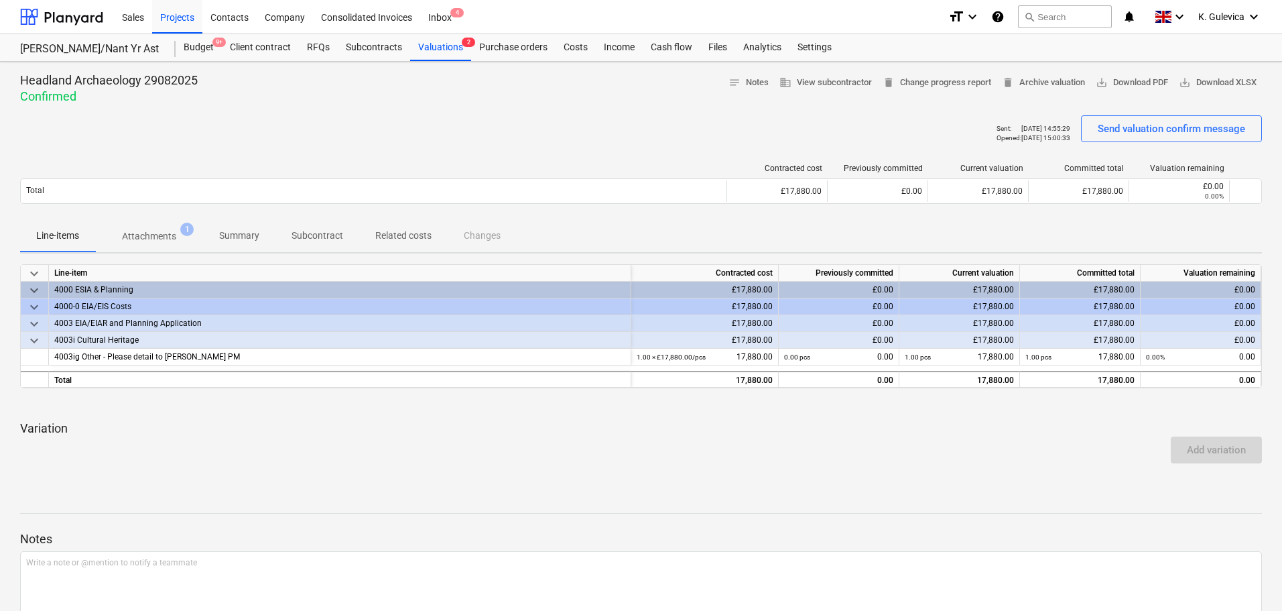
click at [152, 235] on p "Attachments" at bounding box center [149, 236] width 54 height 14
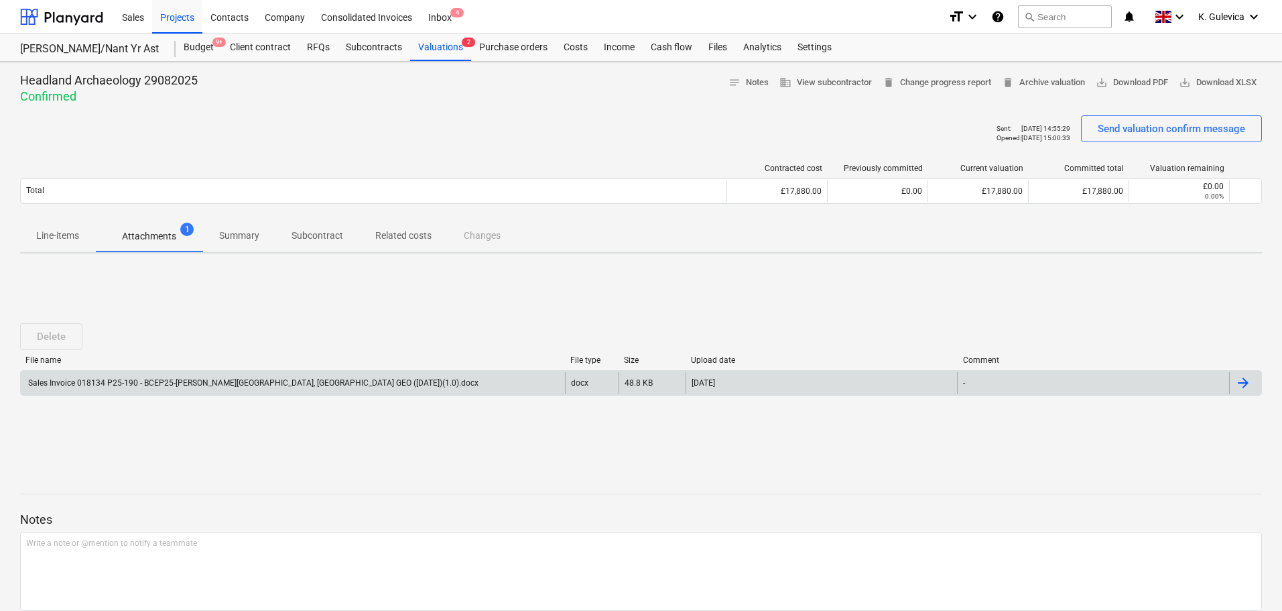
click at [379, 382] on div "Sales Invoice 018134 P25-190 - BCEP25-[PERSON_NAME][GEOGRAPHIC_DATA], [GEOGRAPH…" at bounding box center [252, 382] width 452 height 9
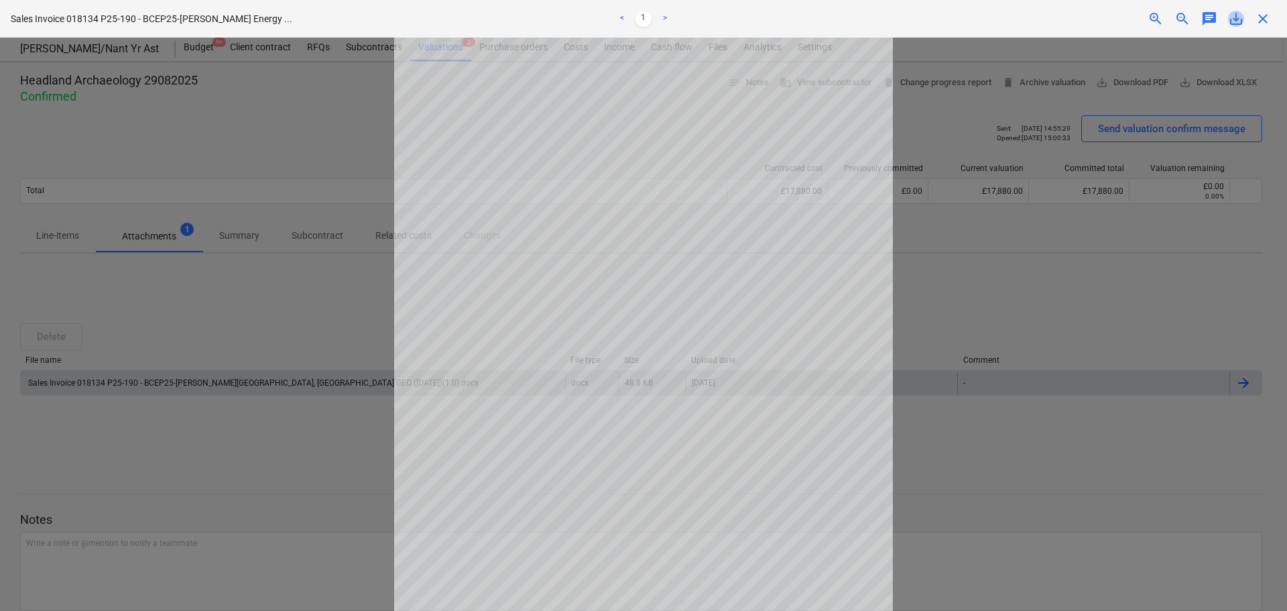
click at [1240, 16] on span "save_alt" at bounding box center [1236, 19] width 16 height 16
drag, startPoint x: 1265, startPoint y: 19, endPoint x: 1256, endPoint y: 25, distance: 10.6
click at [1267, 19] on span "close" at bounding box center [1263, 19] width 16 height 16
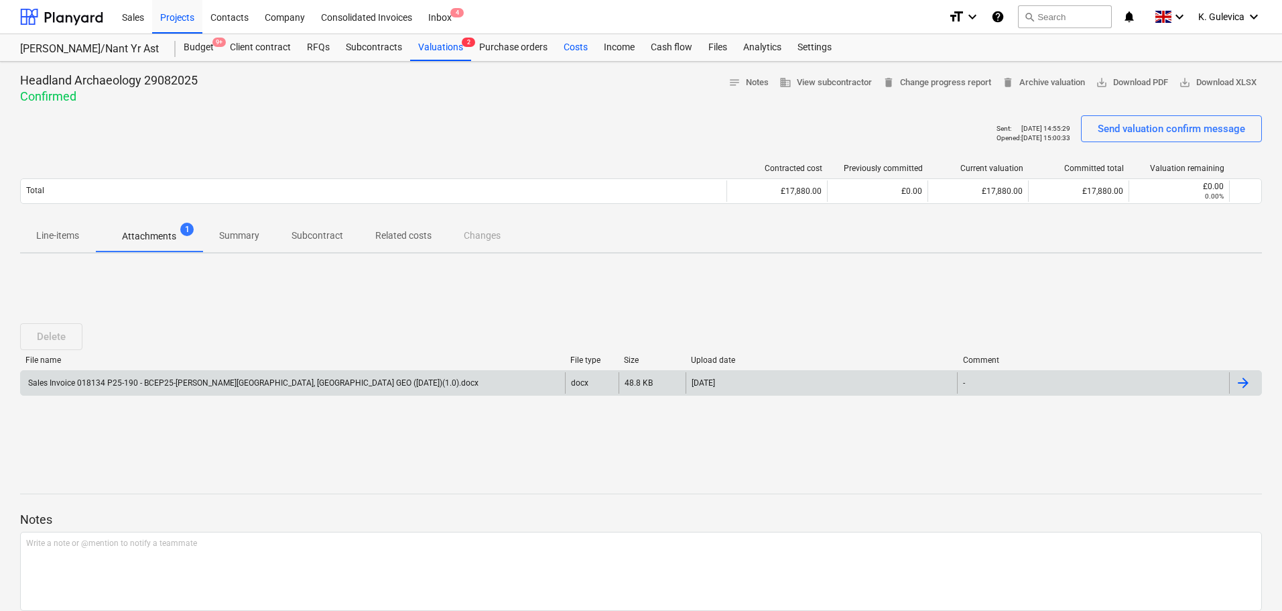
click at [574, 48] on div "Costs" at bounding box center [576, 47] width 40 height 27
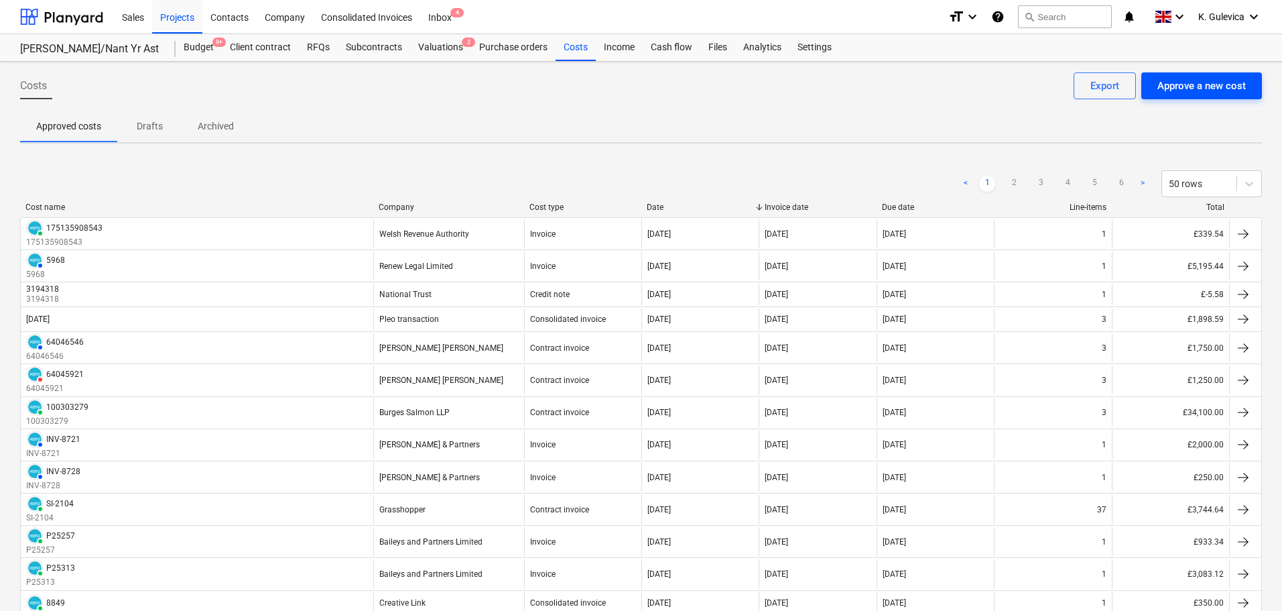
click at [1211, 90] on div "Approve a new cost" at bounding box center [1202, 85] width 88 height 17
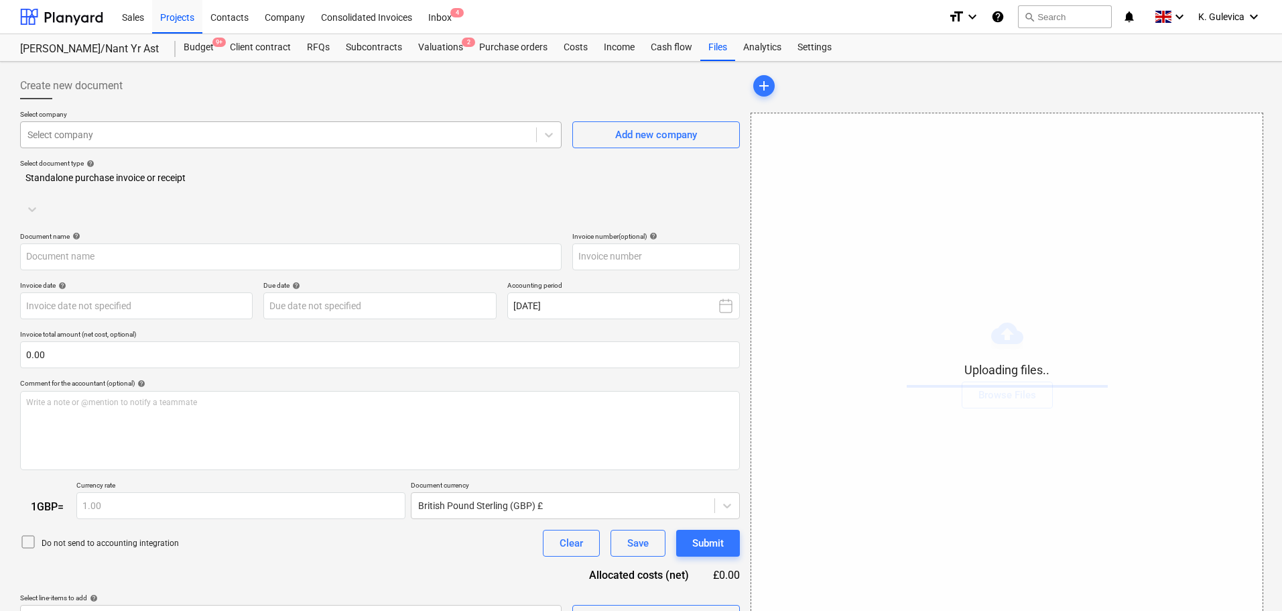
click at [40, 129] on div at bounding box center [278, 134] width 502 height 13
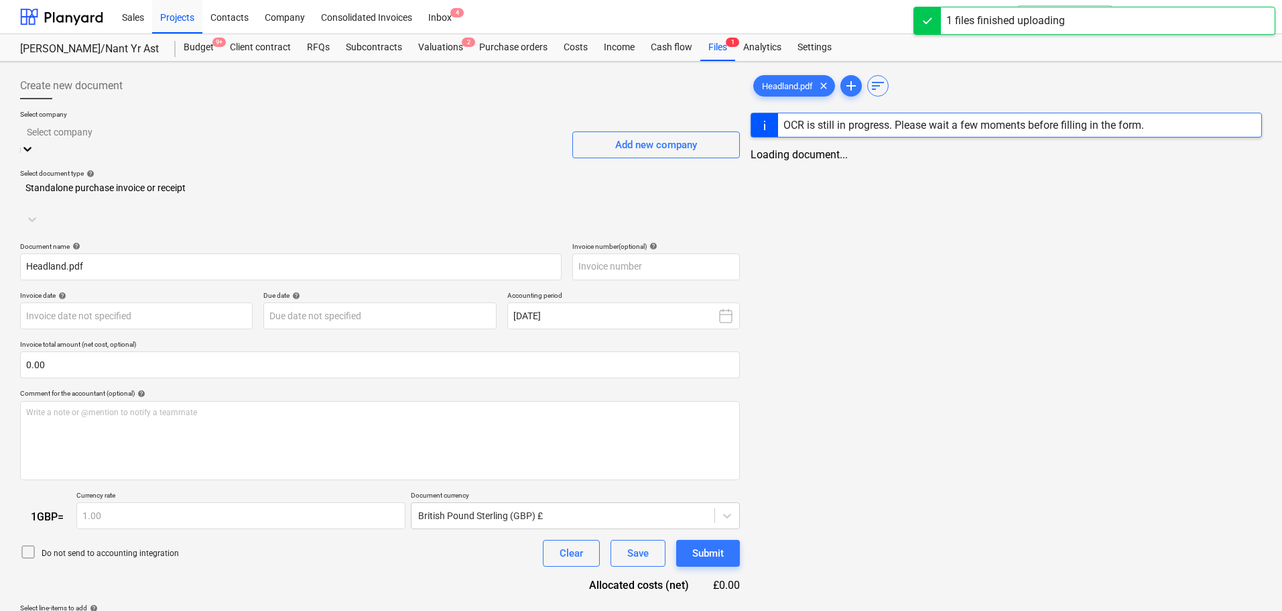
type input "Headland.pdf"
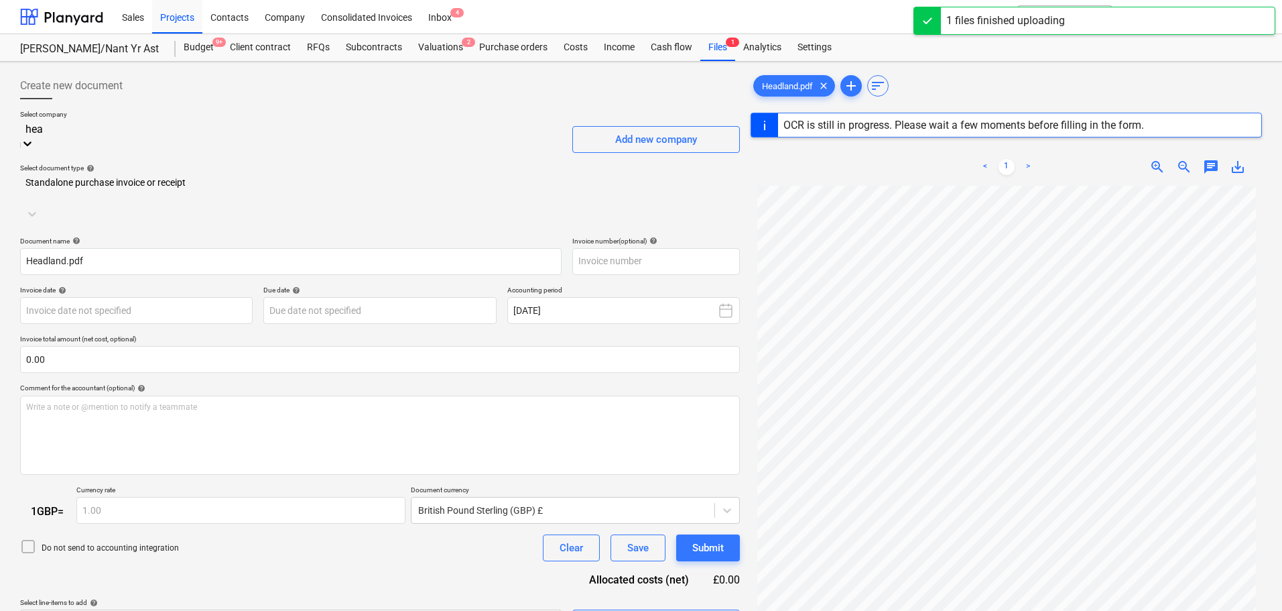
type input "head"
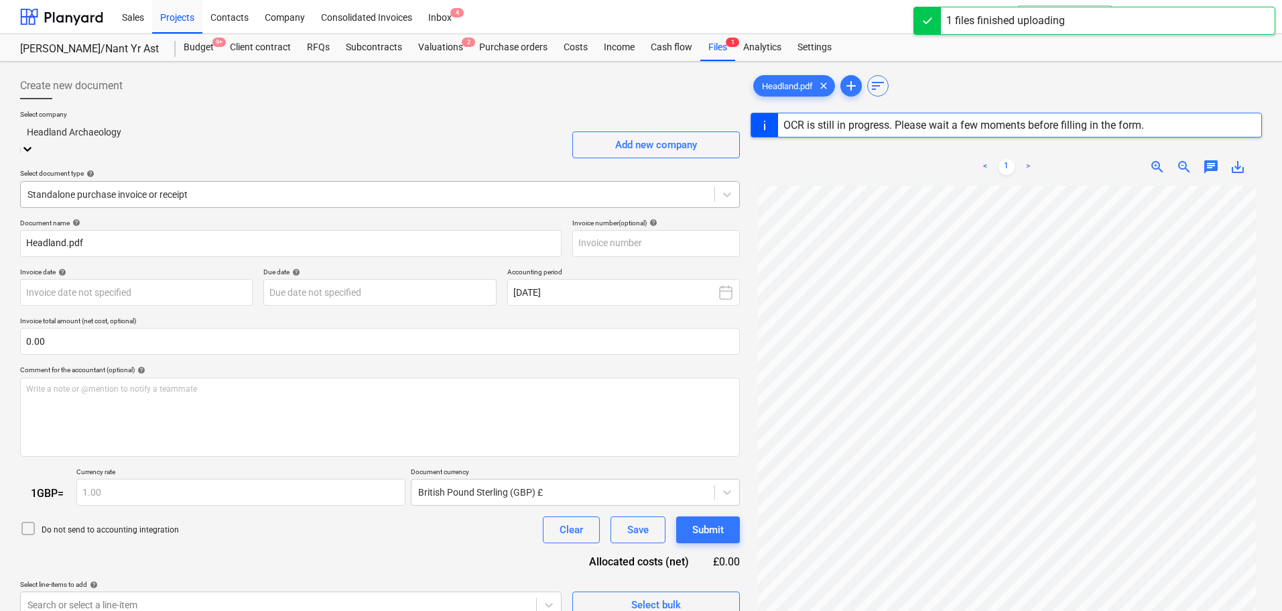
type input "018134"
type input "[DATE]"
click at [204, 188] on div at bounding box center [367, 194] width 680 height 13
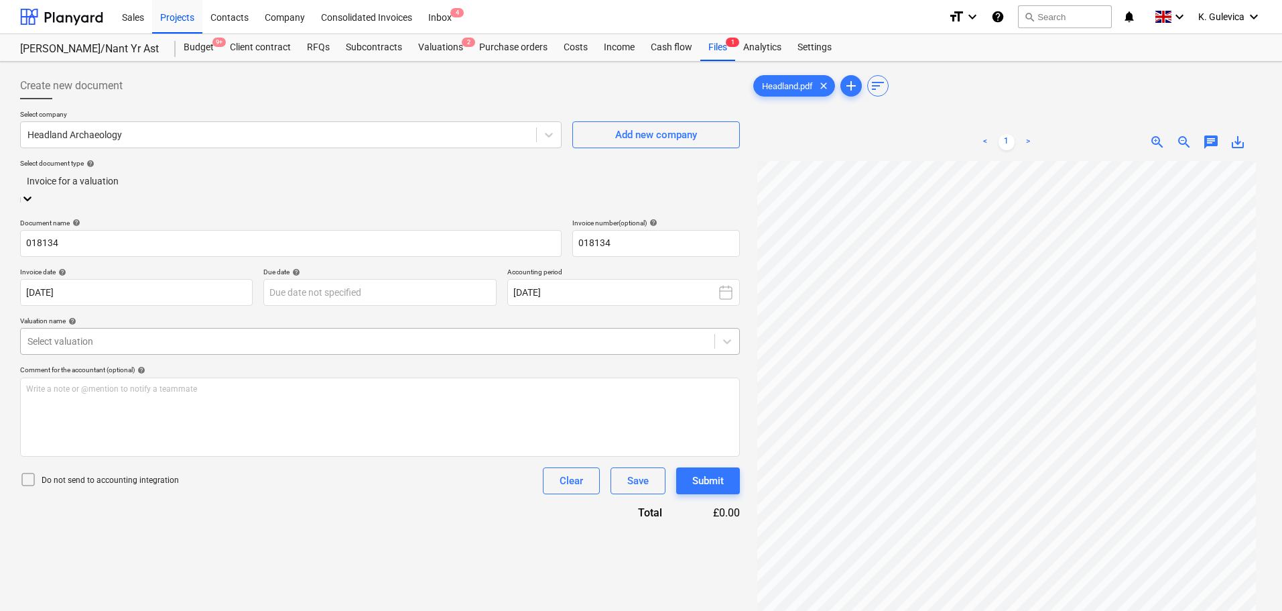
click at [173, 334] on div at bounding box center [367, 340] width 680 height 13
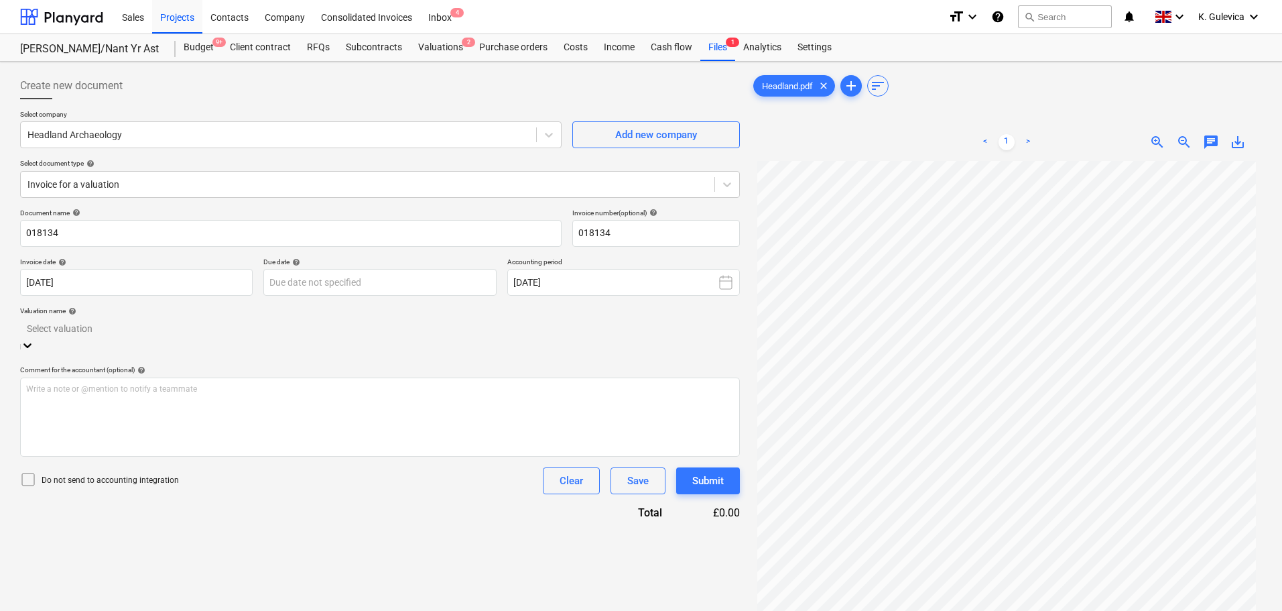
click at [160, 610] on div "Headland Archaeology 29082025" at bounding box center [641, 618] width 1282 height 11
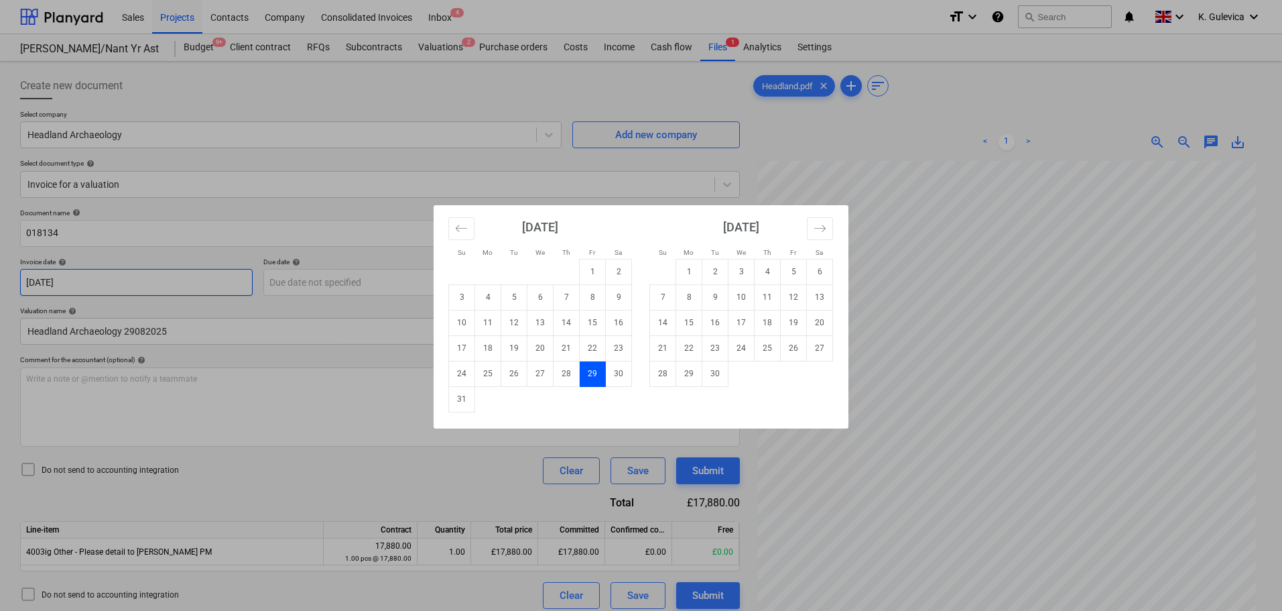
click at [145, 277] on body "Sales Projects Contacts Company Consolidated Invoices Inbox 4 format_size keybo…" at bounding box center [641, 305] width 1282 height 611
click at [682, 274] on td "1" at bounding box center [689, 271] width 26 height 25
type input "[DATE]"
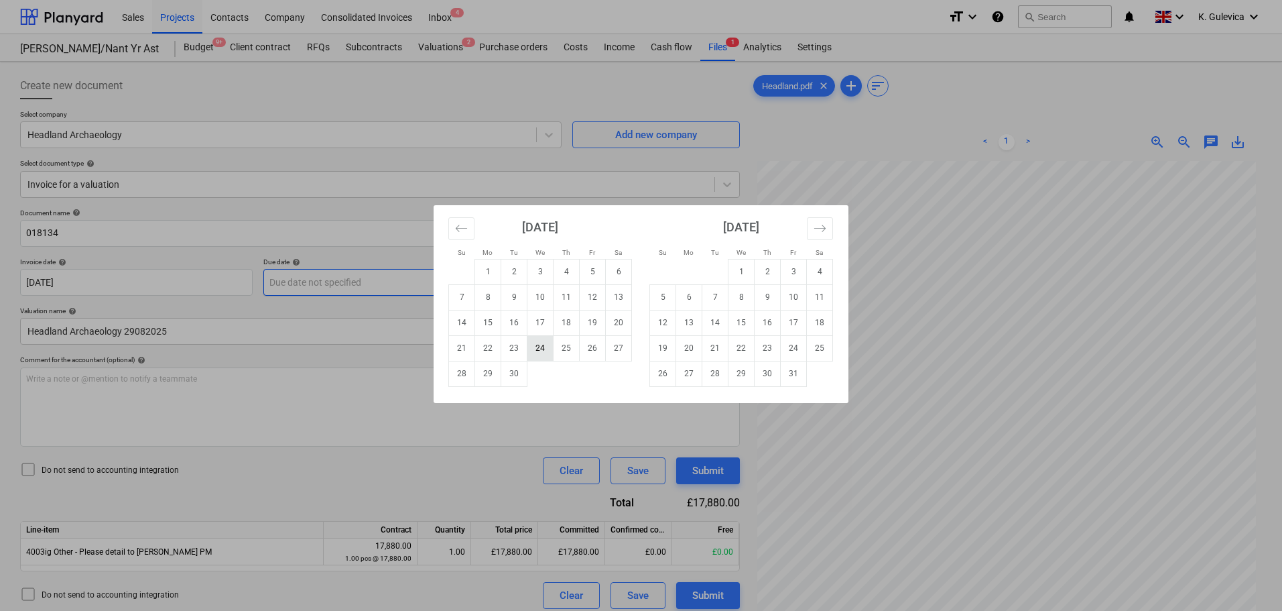
drag, startPoint x: 399, startPoint y: 275, endPoint x: 532, endPoint y: 354, distance: 154.5
click at [399, 277] on body "Sales Projects Contacts Company Consolidated Invoices Inbox 4 format_size keybo…" at bounding box center [641, 305] width 1282 height 611
click at [518, 371] on td "30" at bounding box center [514, 373] width 26 height 25
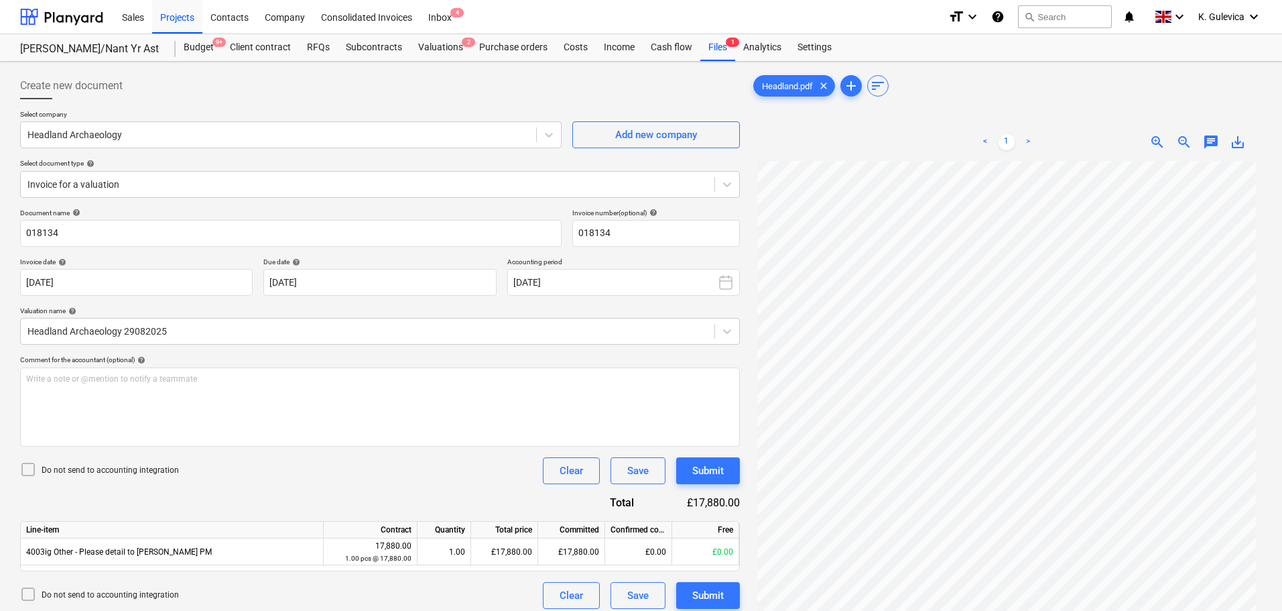
scroll to position [135, 0]
click at [397, 283] on body "Sales Projects Contacts Company Consolidated Invoices Inbox 4 format_size keybo…" at bounding box center [641, 305] width 1282 height 611
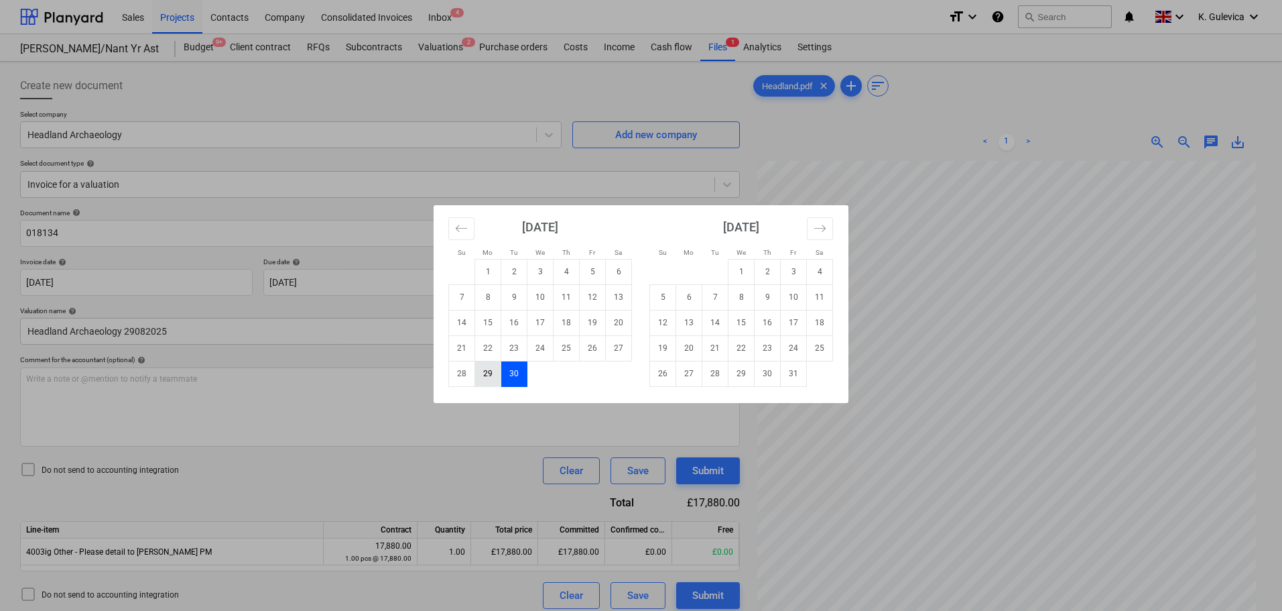
click at [488, 376] on td "29" at bounding box center [488, 373] width 26 height 25
type input "[DATE]"
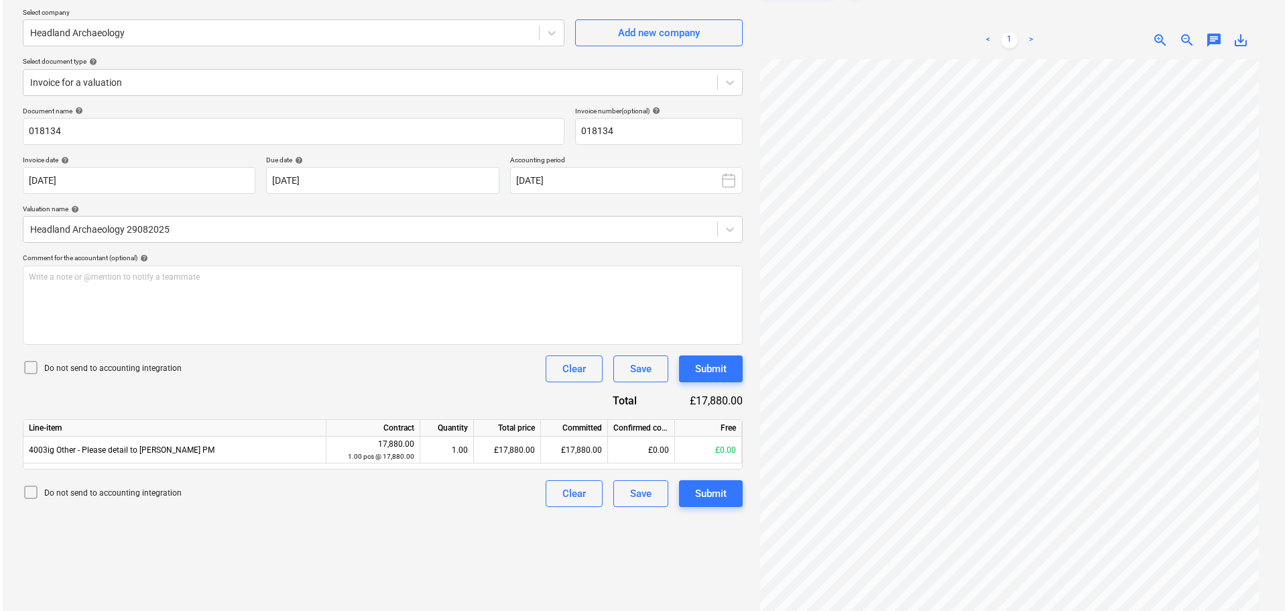
scroll to position [134, 0]
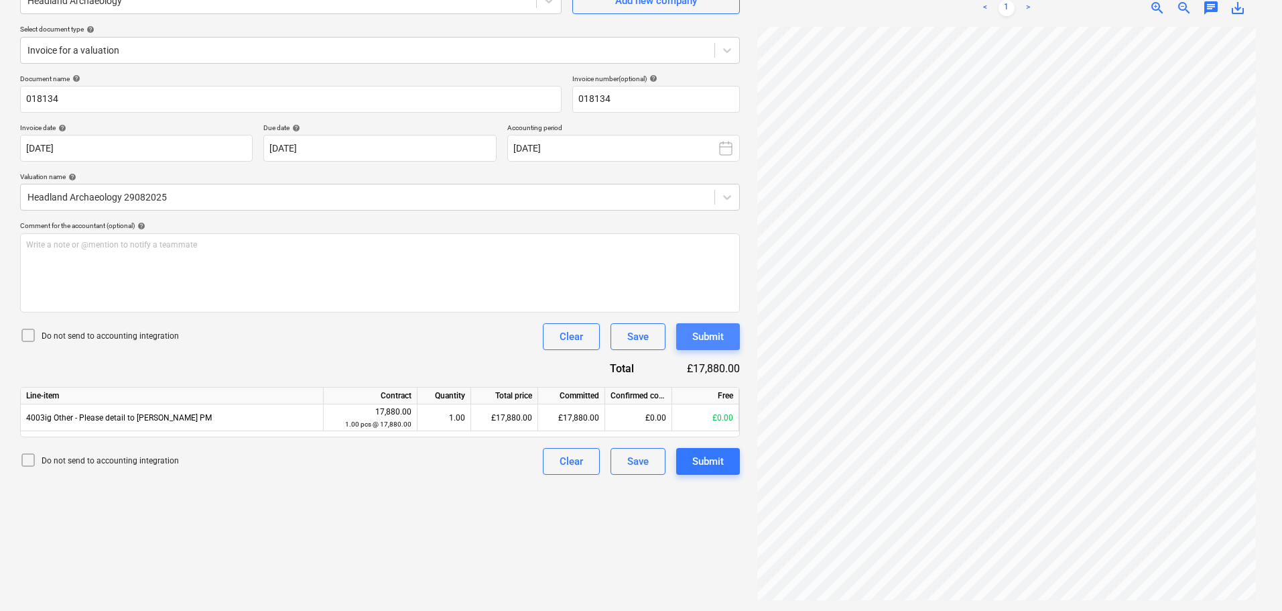
click at [708, 344] on div "Submit" at bounding box center [708, 336] width 32 height 17
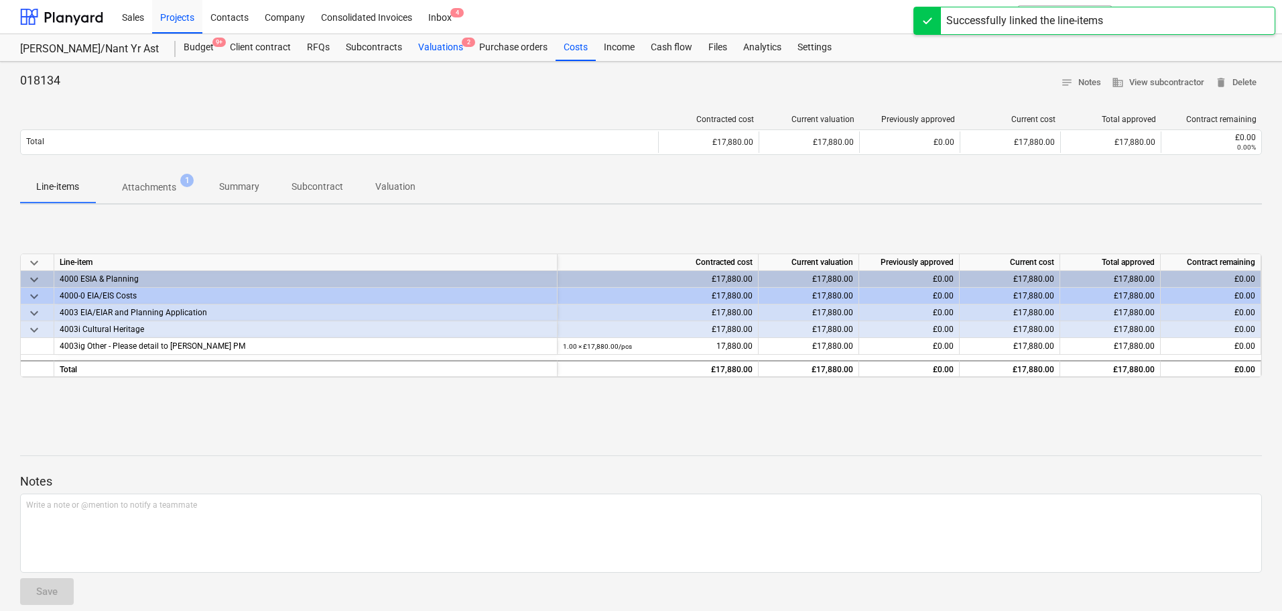
click at [440, 51] on div "Valuations 2" at bounding box center [440, 47] width 61 height 27
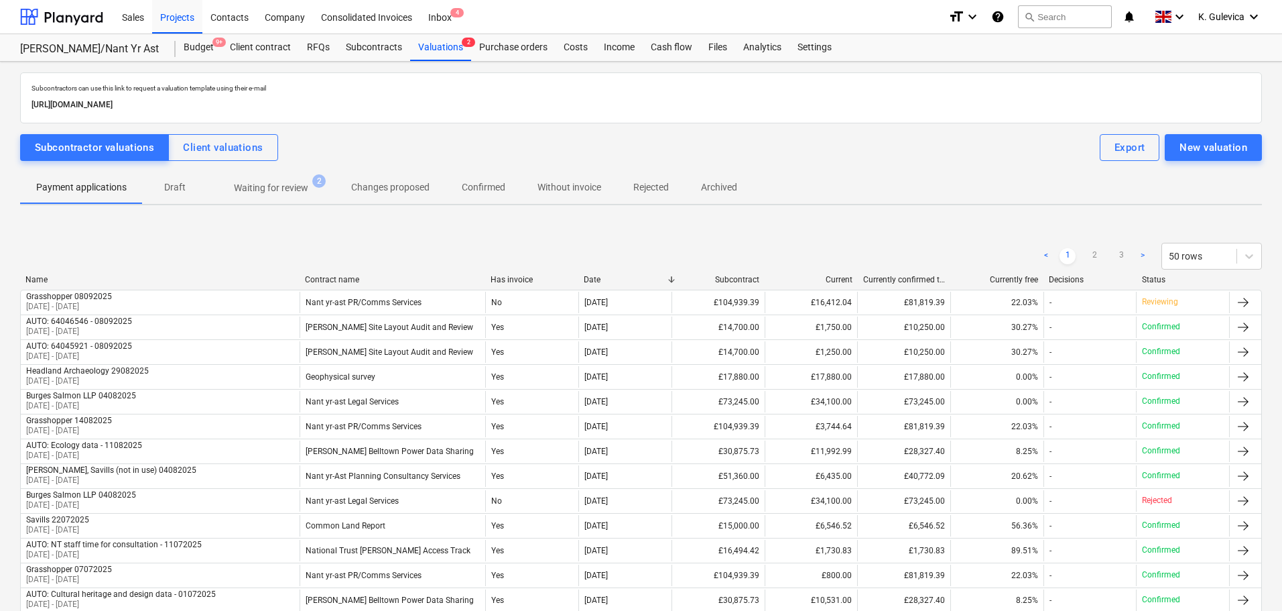
click at [568, 186] on p "Without invoice" at bounding box center [570, 187] width 64 height 14
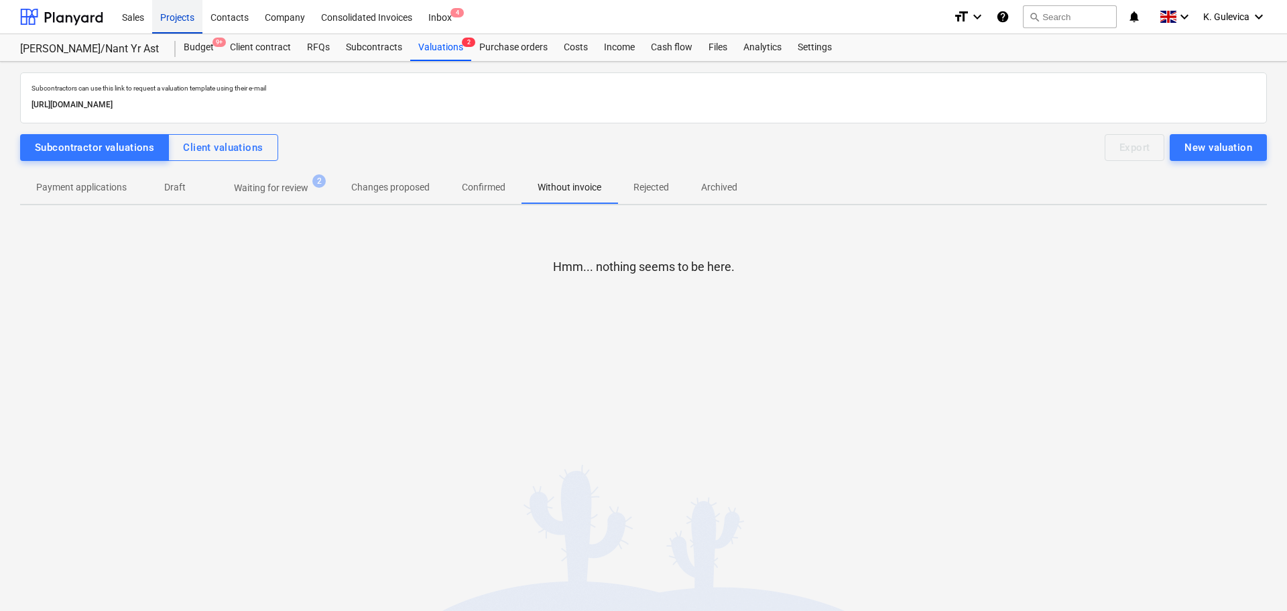
click at [186, 13] on div "Projects" at bounding box center [177, 16] width 50 height 34
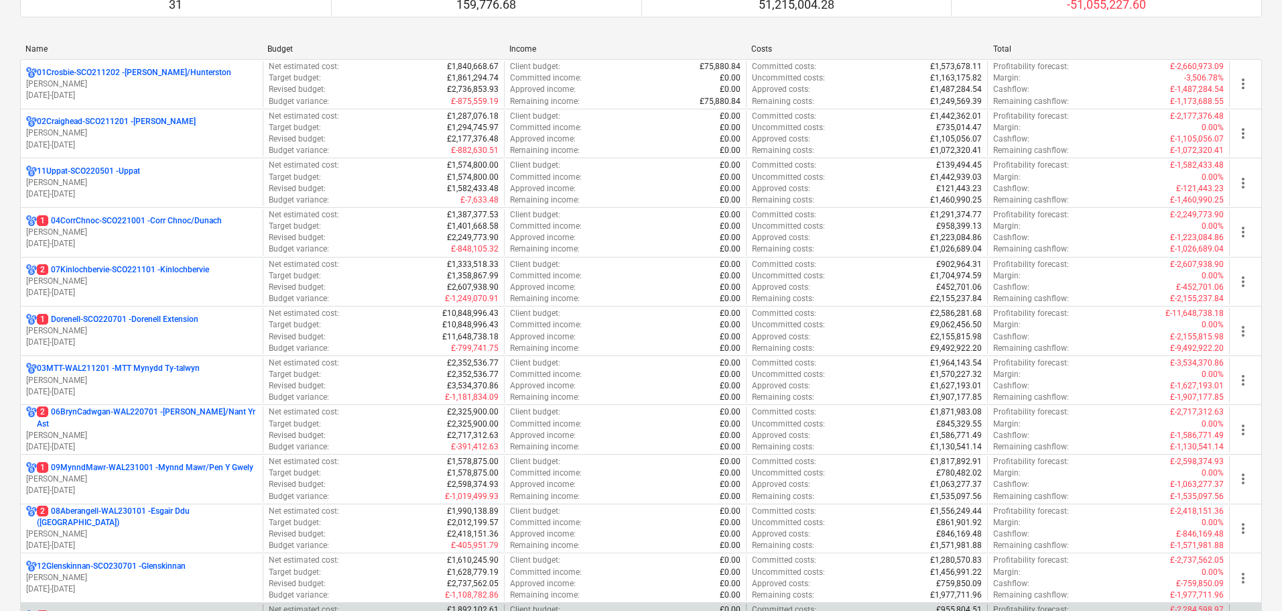
scroll to position [335, 0]
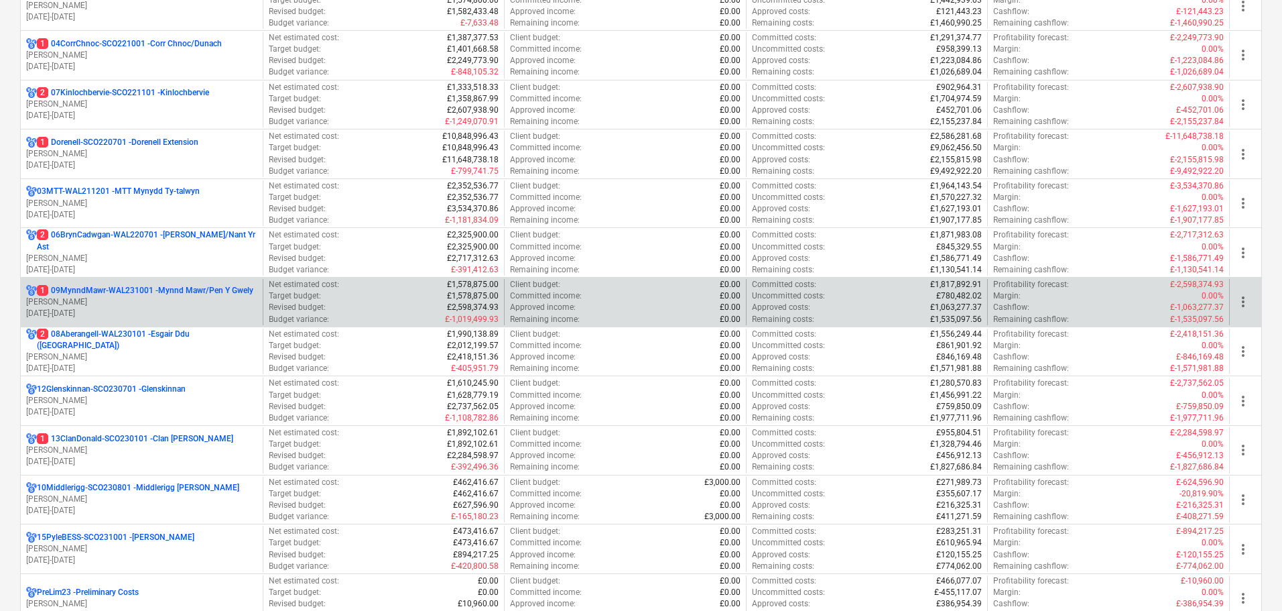
click at [114, 312] on p "[DATE] - [DATE]" at bounding box center [141, 313] width 231 height 11
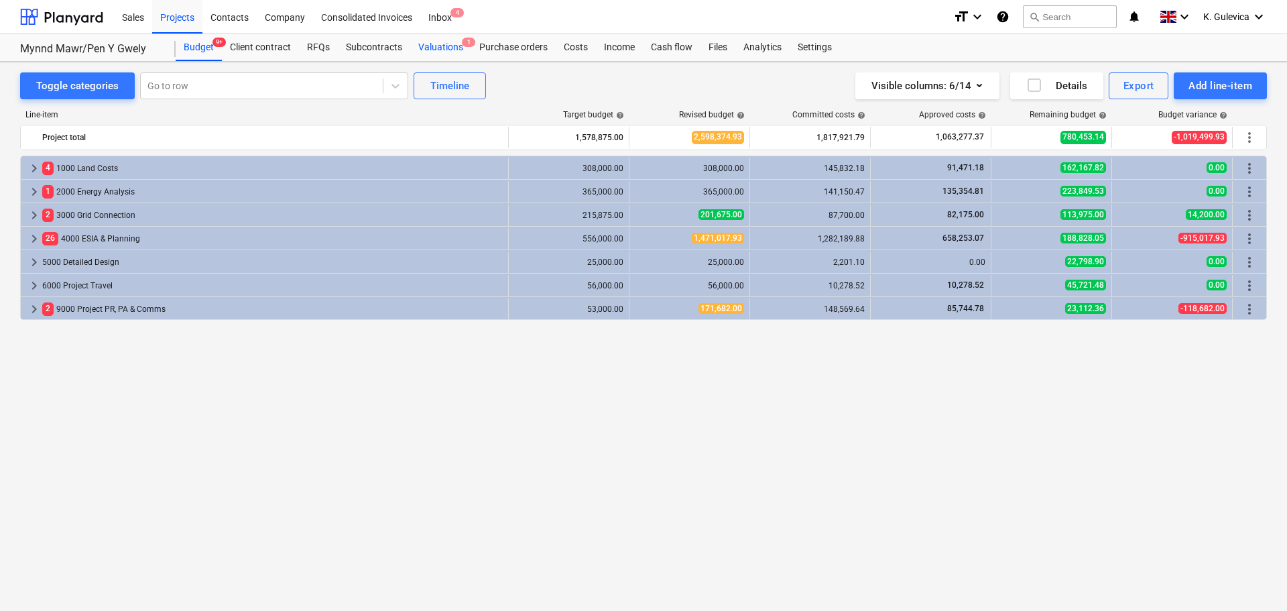
click at [430, 50] on div "Valuations 1" at bounding box center [440, 47] width 61 height 27
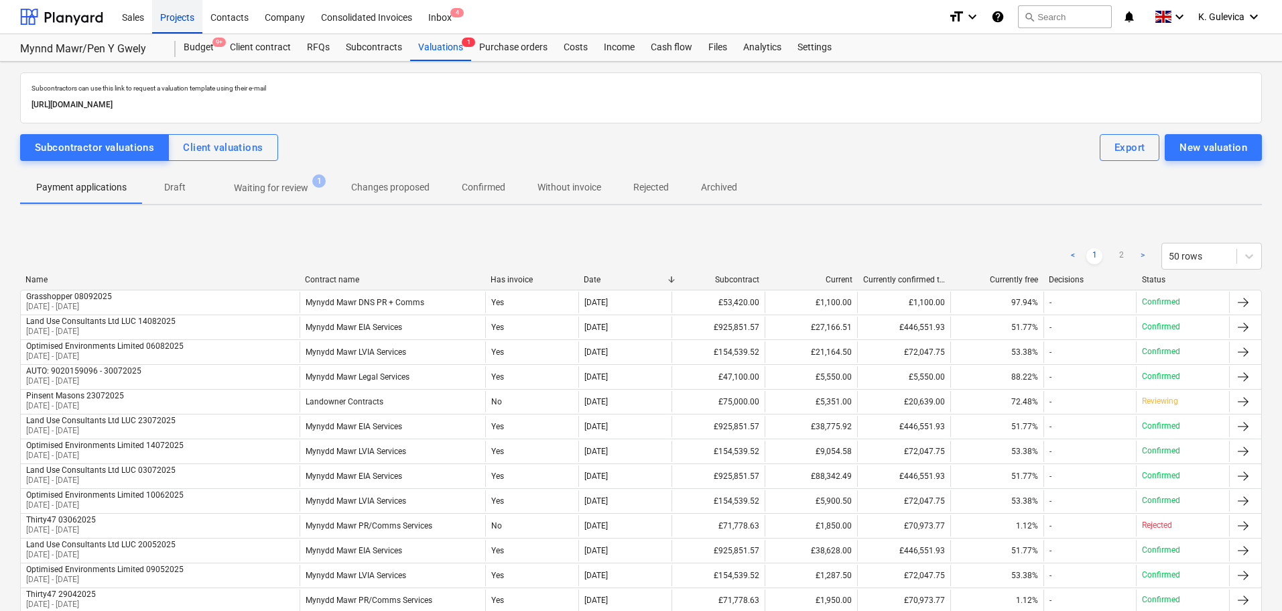
click at [171, 16] on div "Projects" at bounding box center [177, 16] width 50 height 34
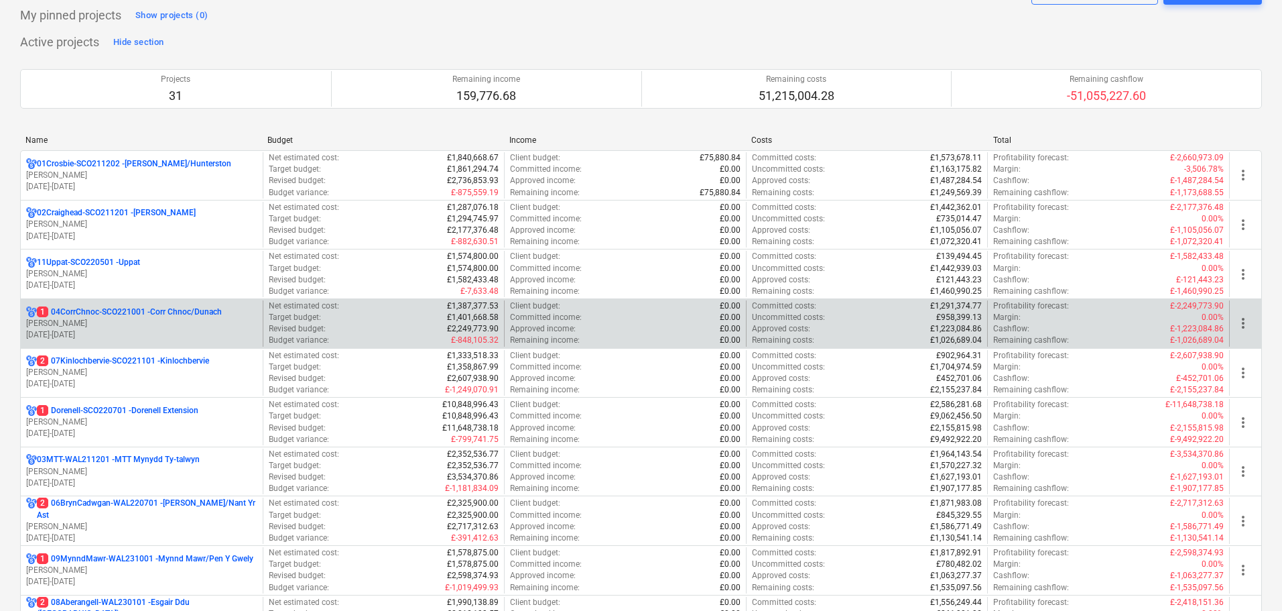
scroll to position [134, 0]
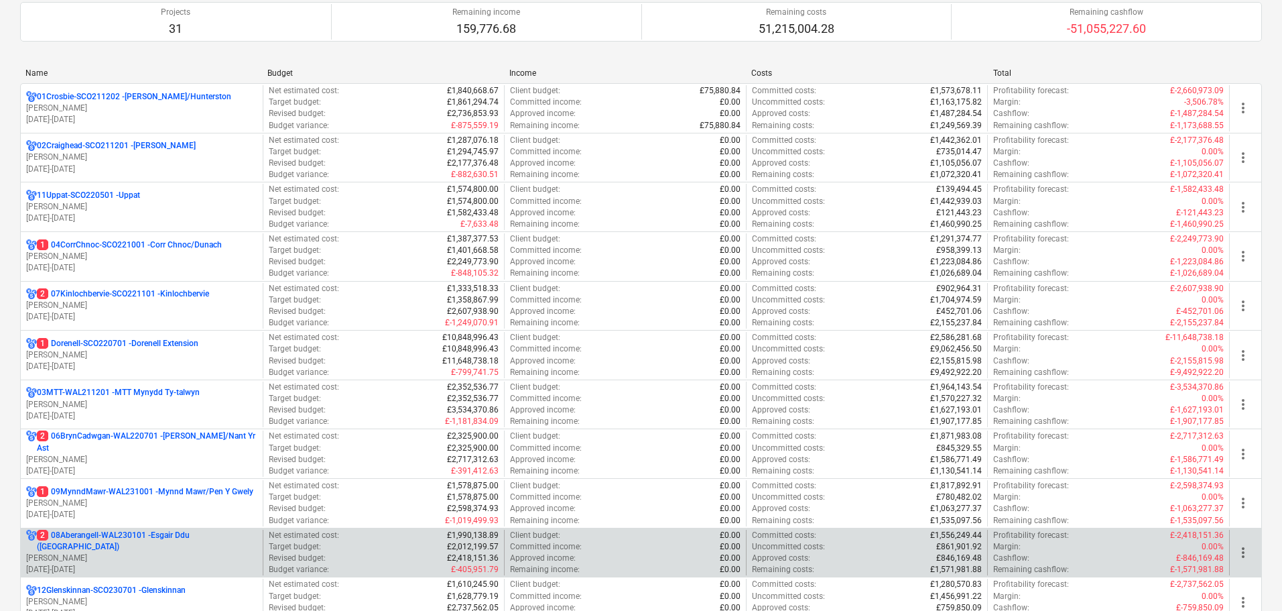
click at [119, 564] on p "[DATE] - [DATE]" at bounding box center [141, 569] width 231 height 11
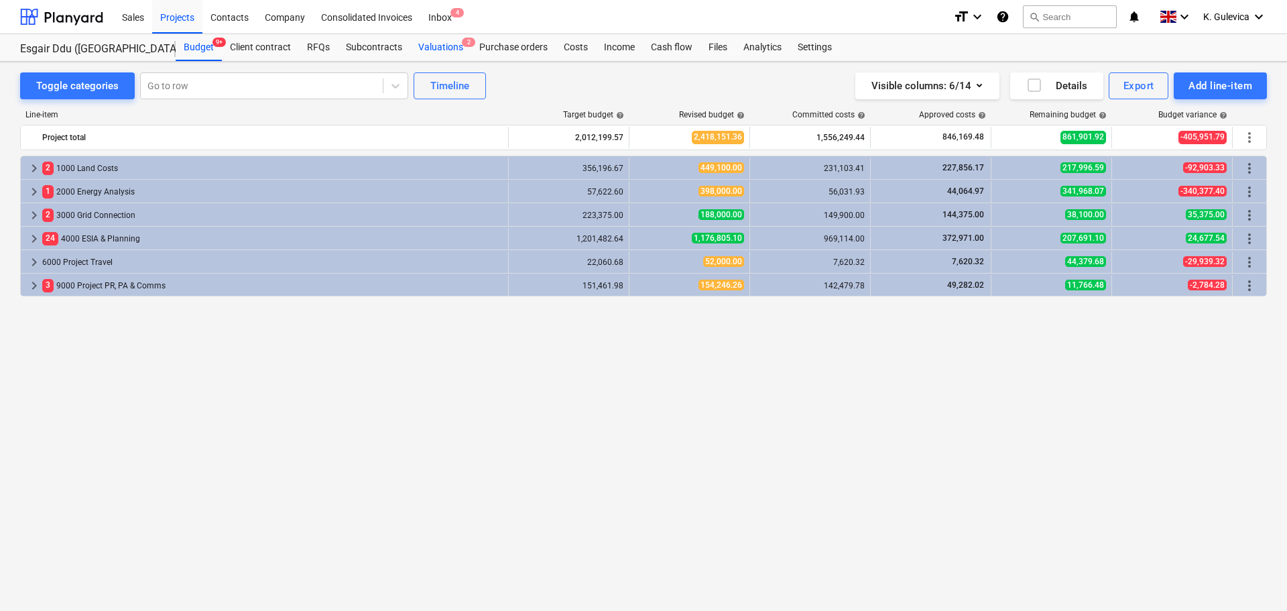
click at [446, 44] on div "Valuations 2" at bounding box center [440, 47] width 61 height 27
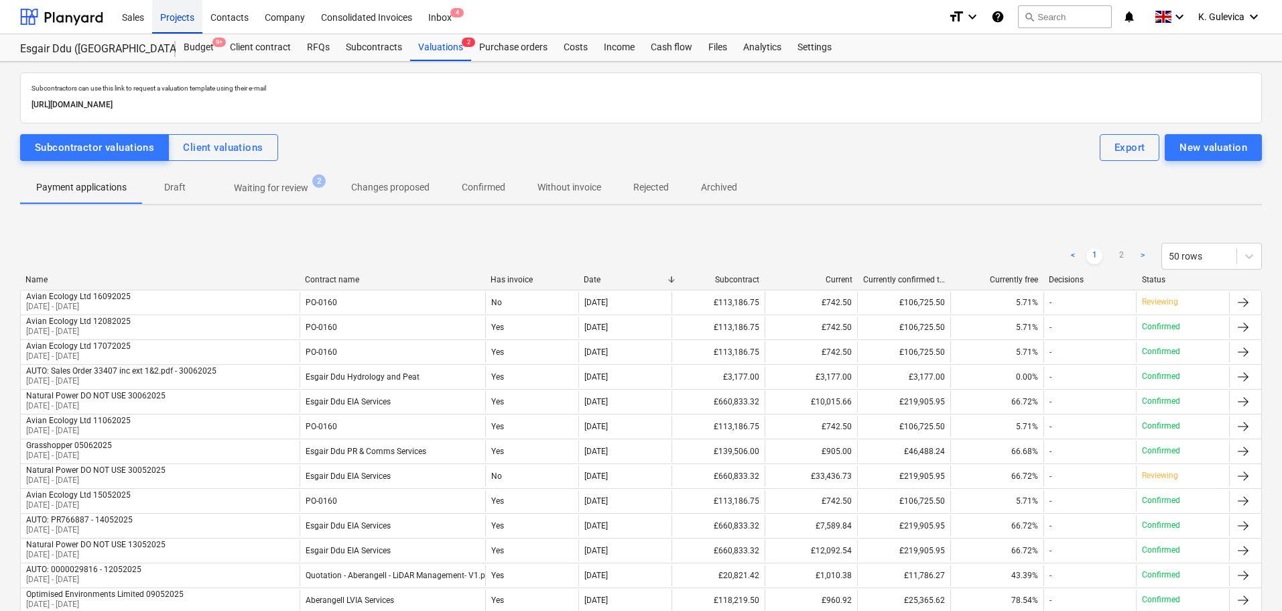
click at [176, 13] on div "Projects" at bounding box center [177, 16] width 50 height 34
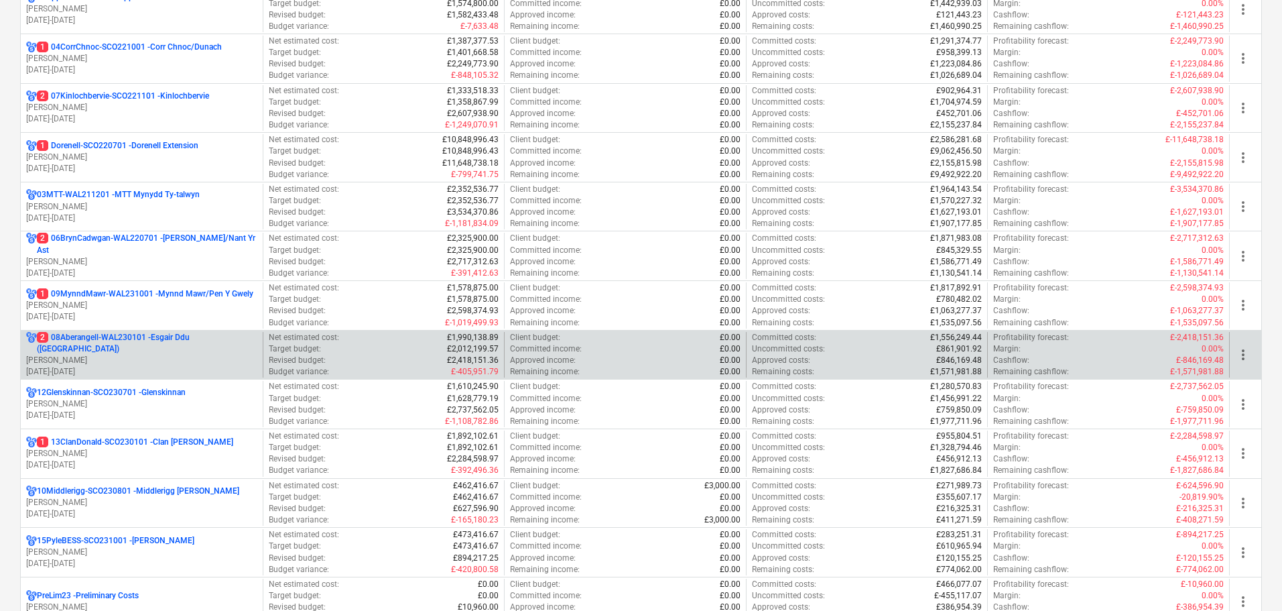
scroll to position [335, 0]
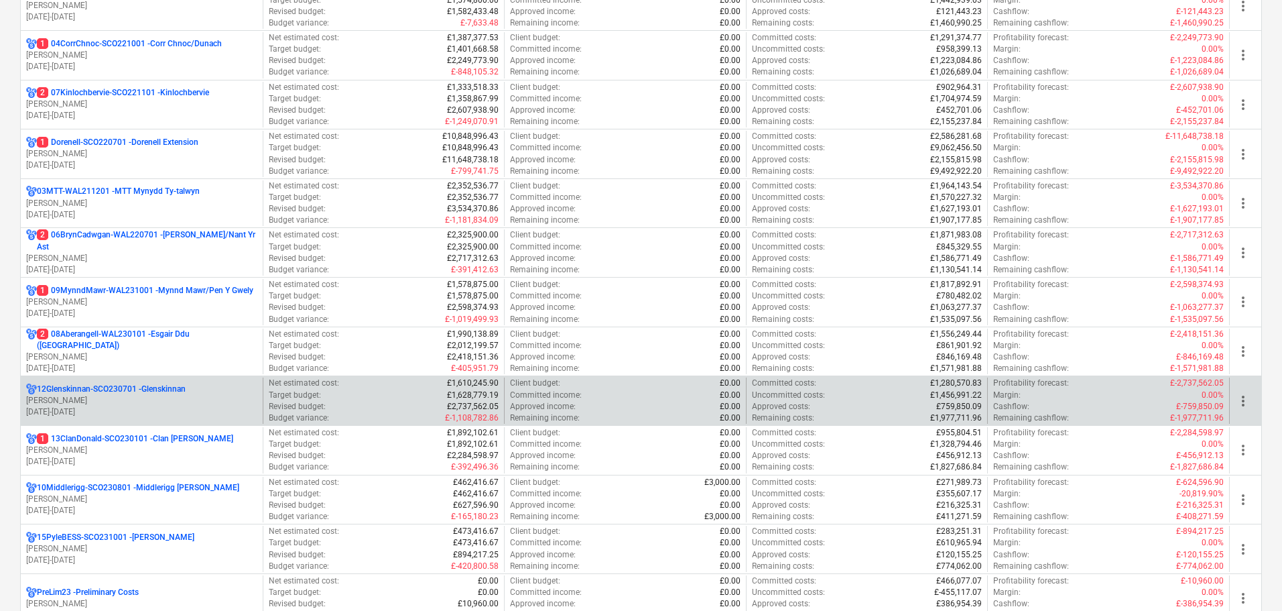
click at [133, 401] on p "[PERSON_NAME]" at bounding box center [141, 400] width 231 height 11
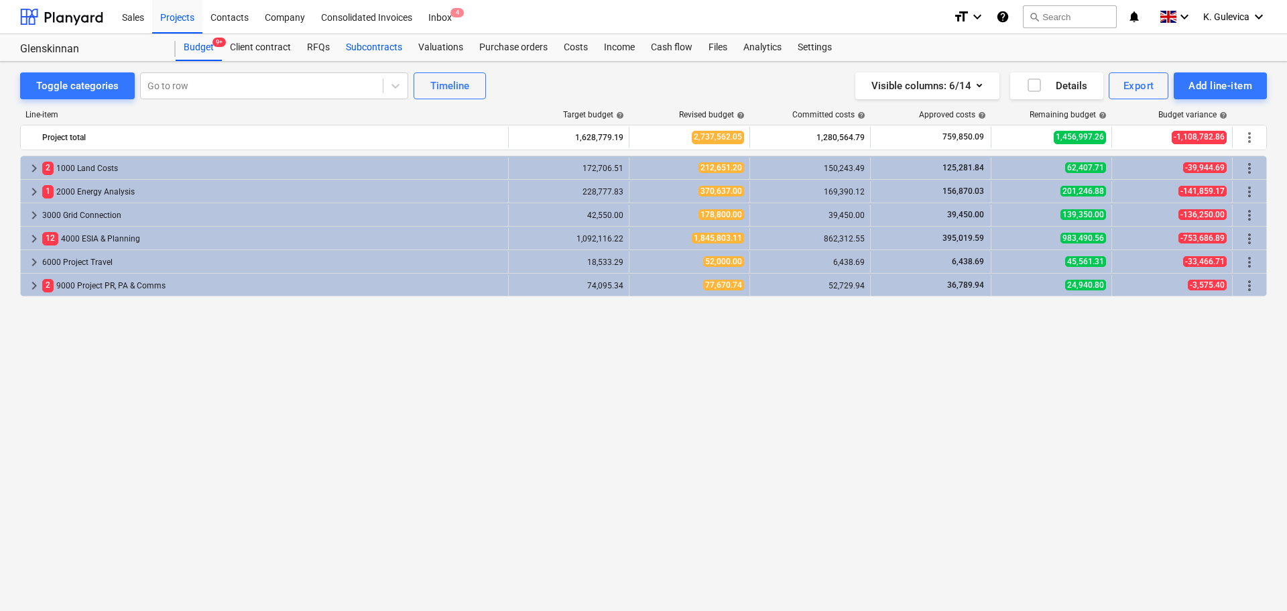
click at [381, 54] on div "Subcontracts" at bounding box center [374, 47] width 72 height 27
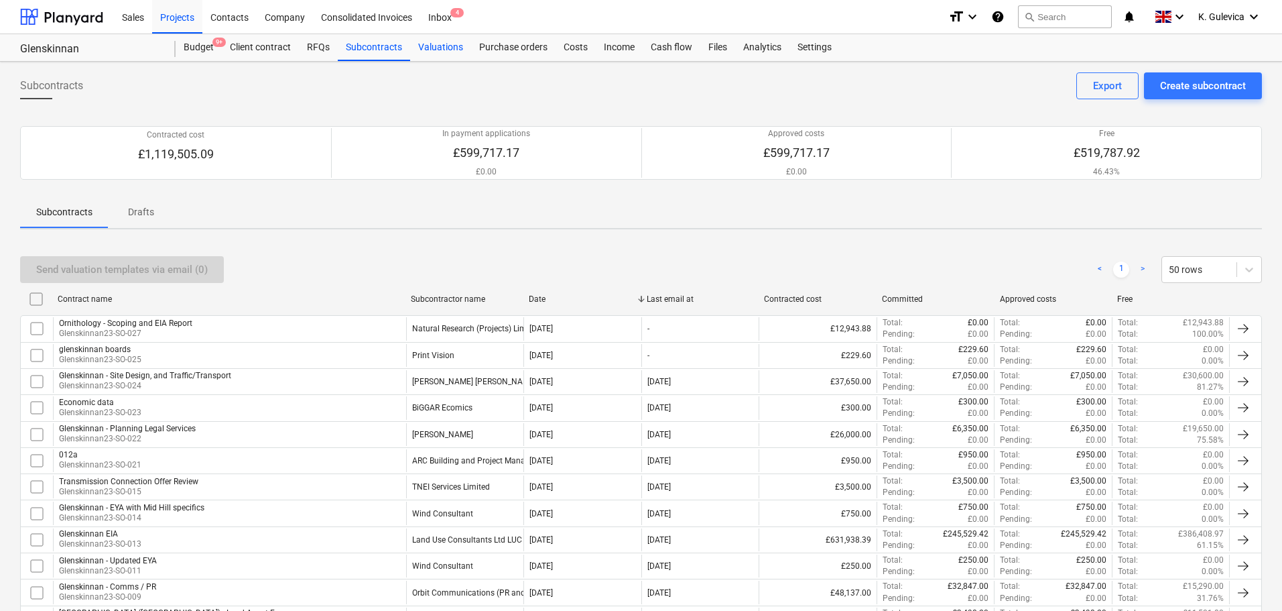
click at [436, 48] on div "Valuations" at bounding box center [440, 47] width 61 height 27
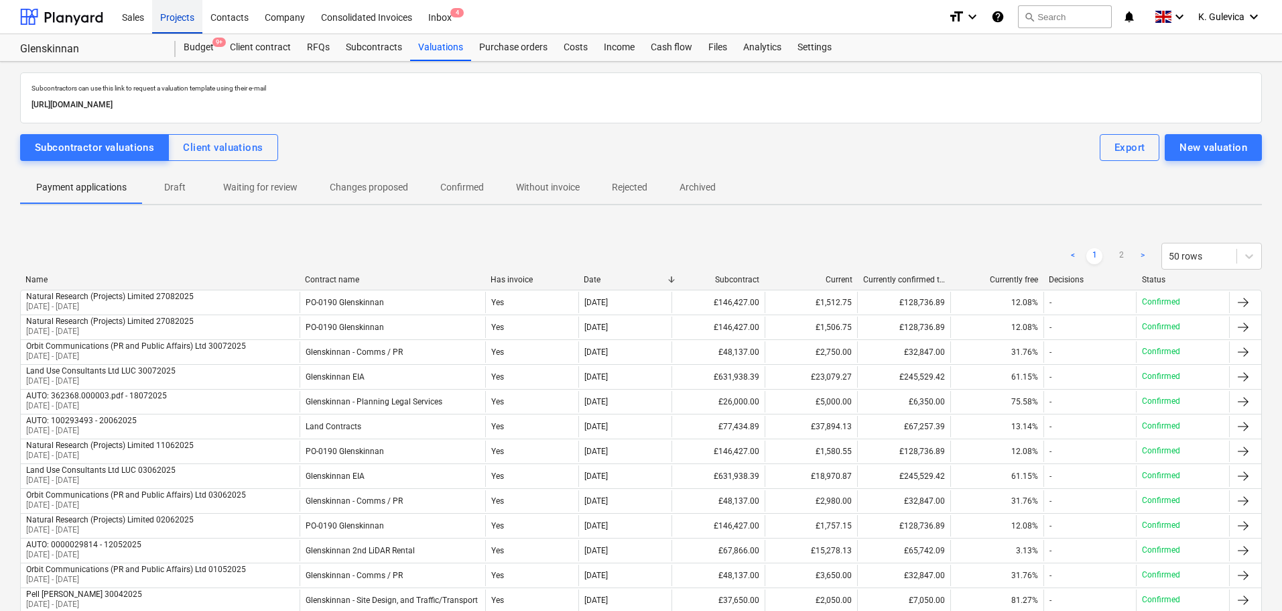
click at [180, 19] on div "Projects" at bounding box center [177, 16] width 50 height 34
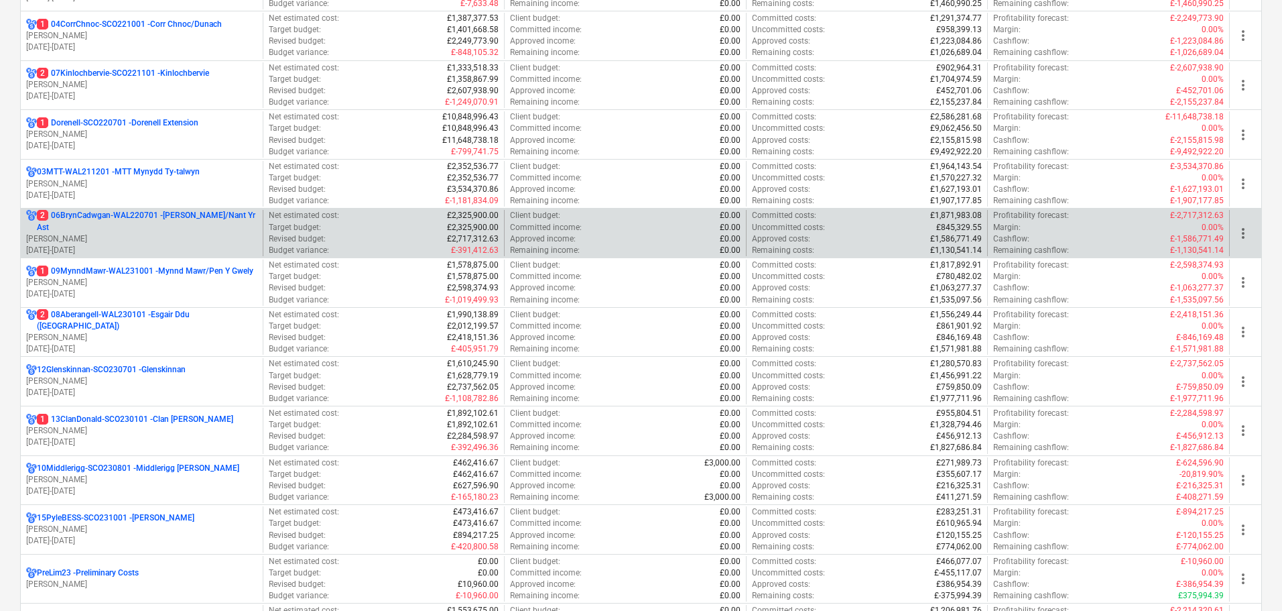
scroll to position [469, 0]
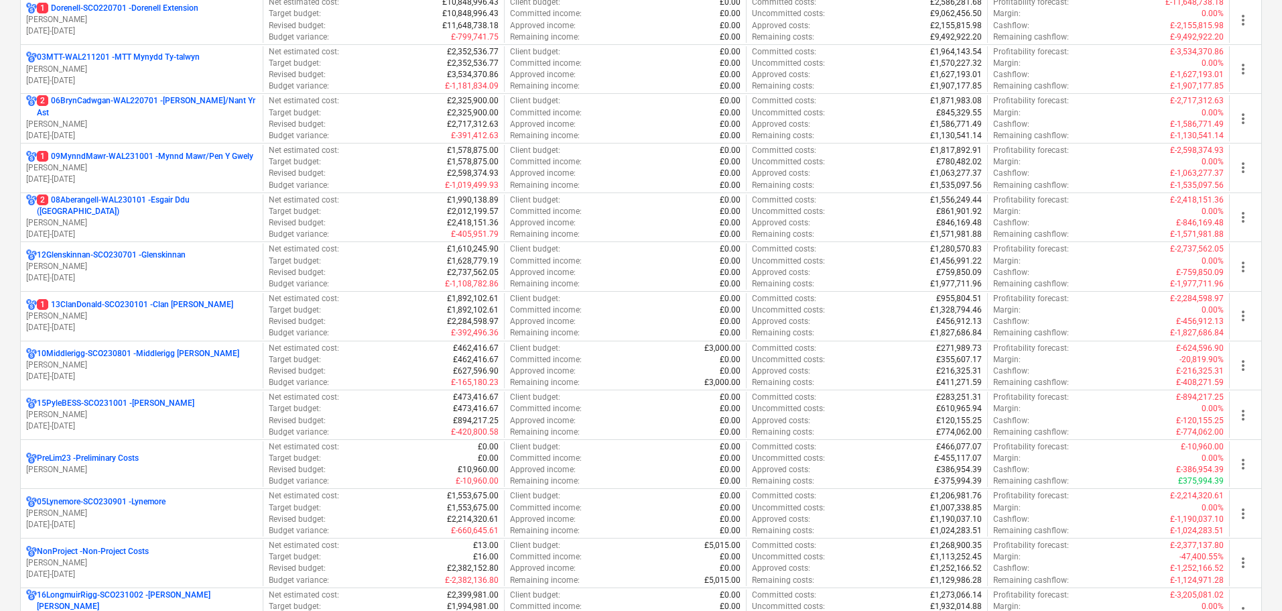
drag, startPoint x: 119, startPoint y: 325, endPoint x: 123, endPoint y: 308, distance: 17.2
click at [120, 322] on p "[DATE] - [DATE]" at bounding box center [141, 327] width 231 height 11
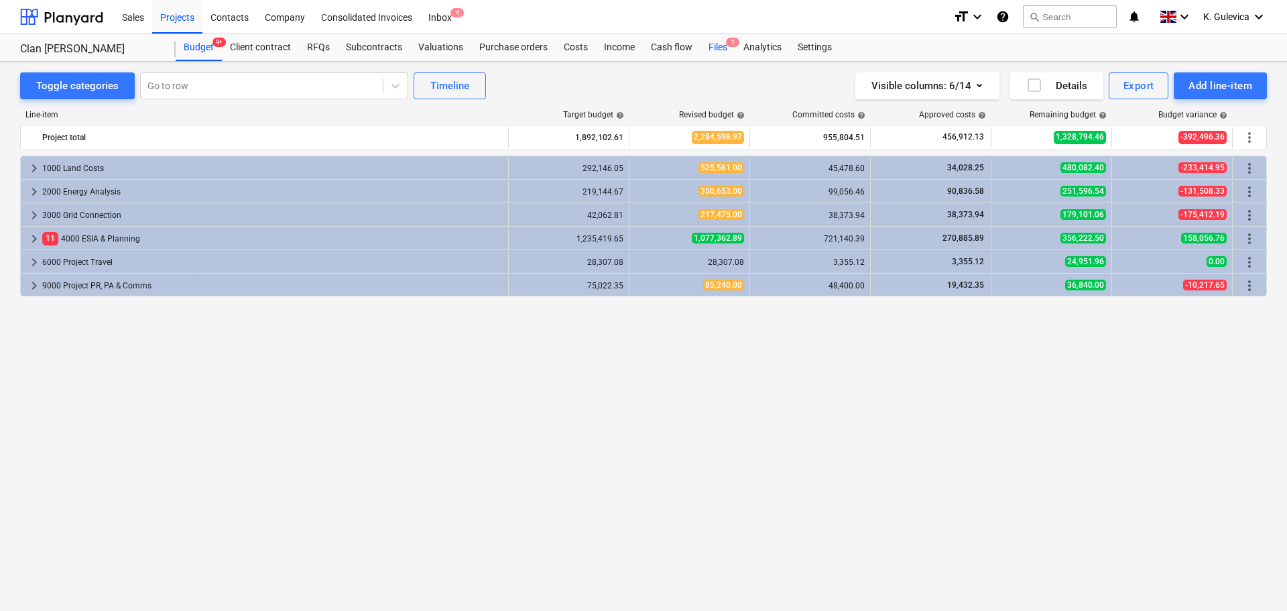
click at [711, 42] on div "Files 1" at bounding box center [717, 47] width 35 height 27
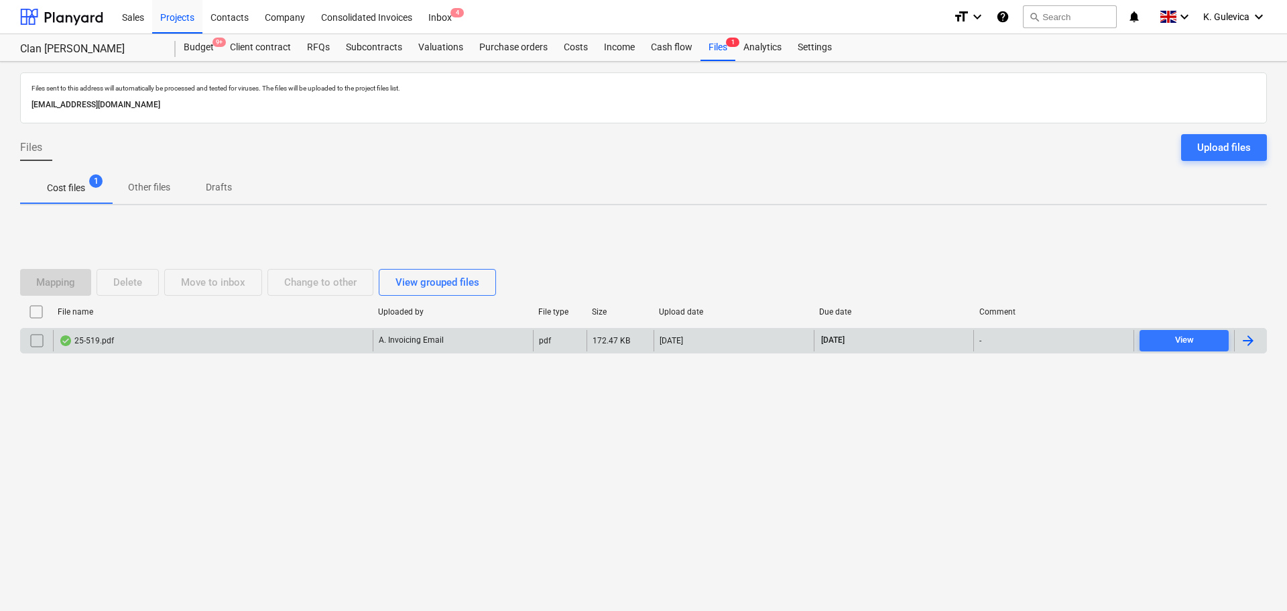
click at [353, 341] on div "25-519.pdf" at bounding box center [213, 340] width 320 height 21
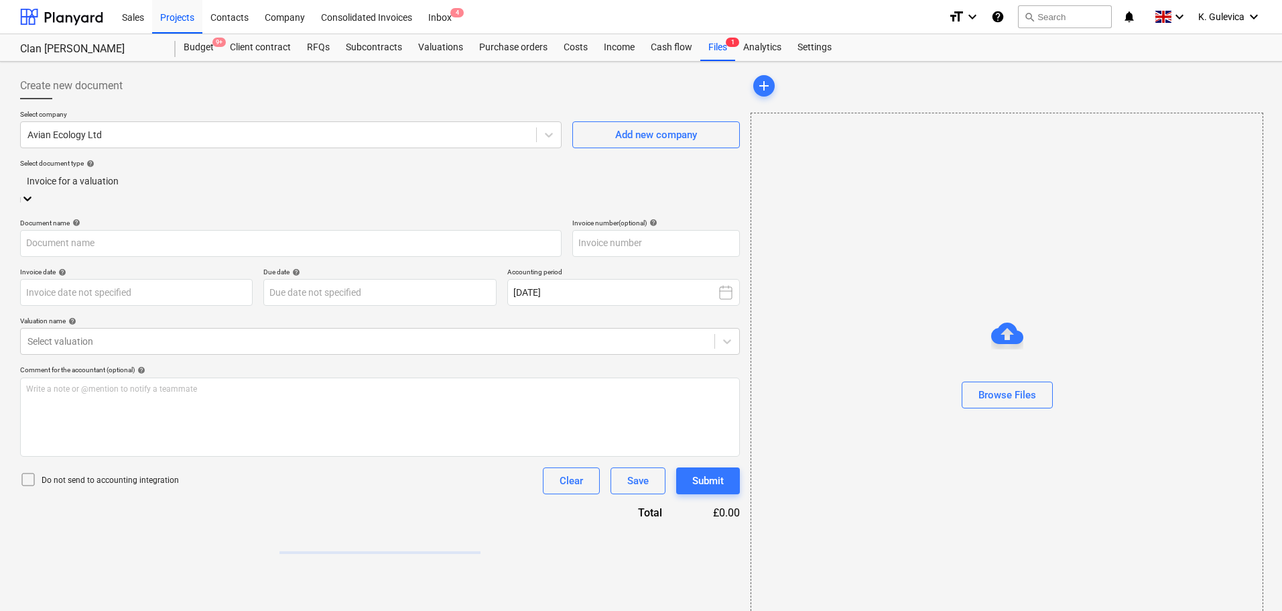
type input "25-519"
type input "[DATE]"
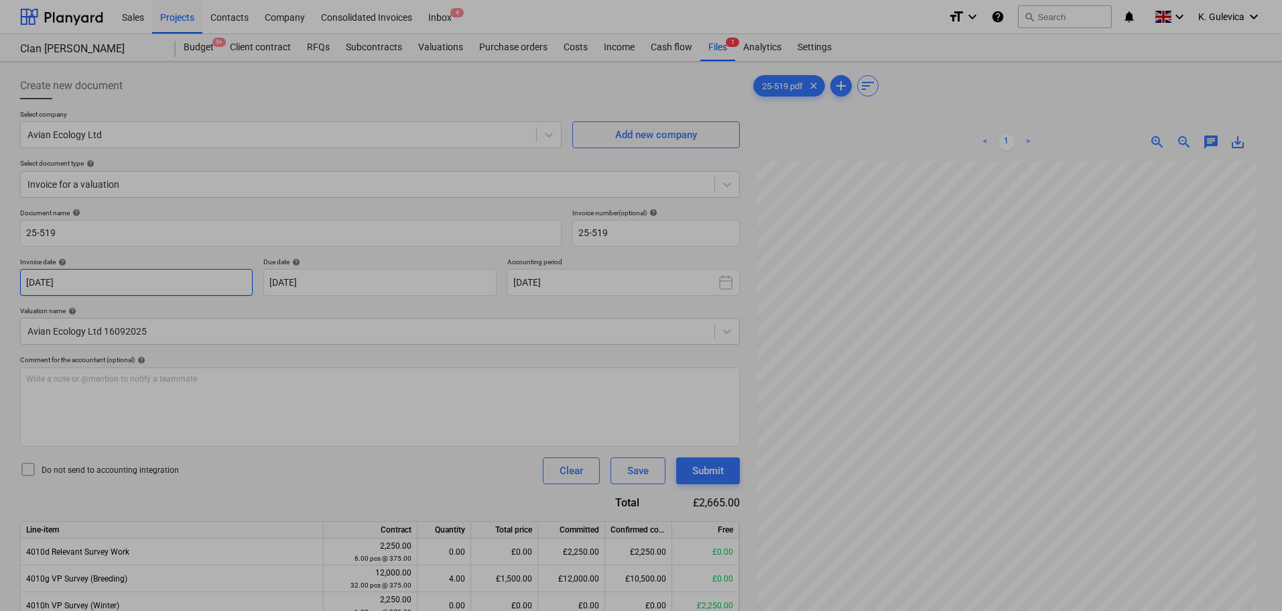
click at [109, 285] on body "Sales Projects Contacts Company Consolidated Invoices Inbox 4 format_size keybo…" at bounding box center [641, 305] width 1282 height 611
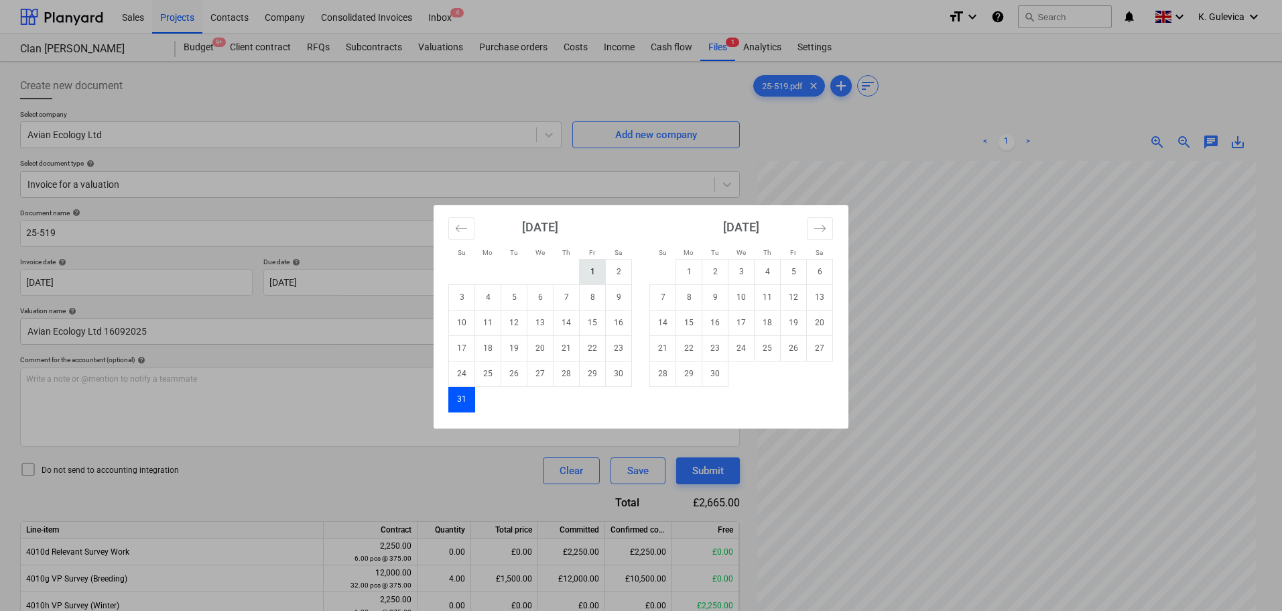
click at [598, 277] on td "1" at bounding box center [593, 271] width 26 height 25
type input "[DATE]"
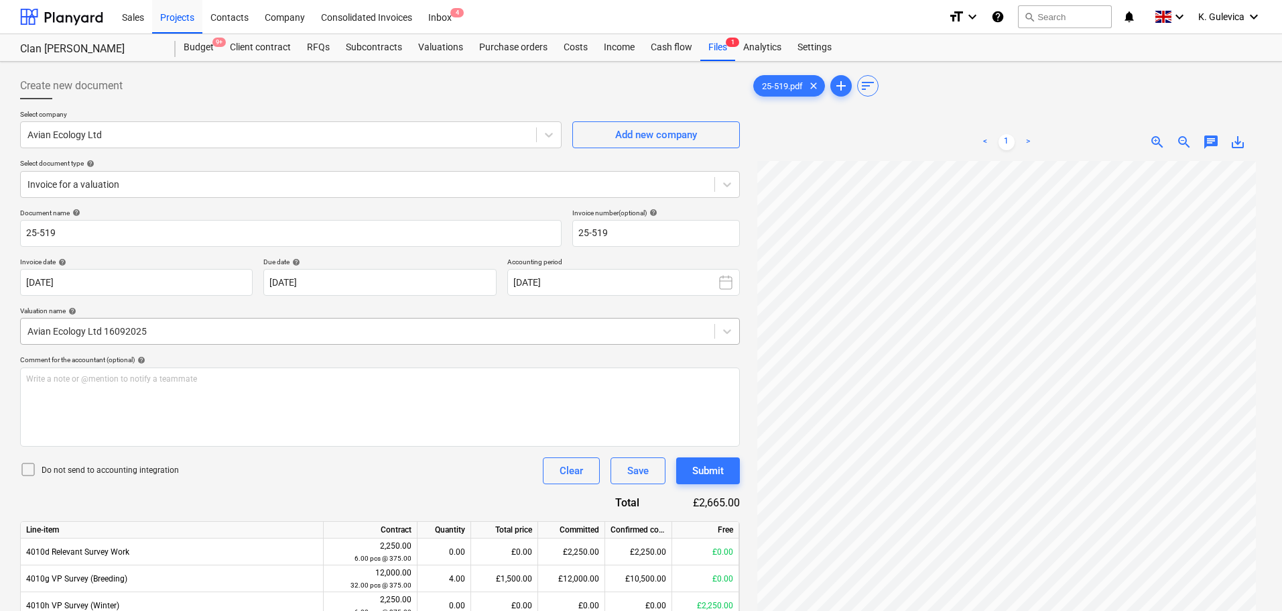
scroll to position [135, 0]
click at [716, 467] on div "Submit" at bounding box center [708, 470] width 32 height 17
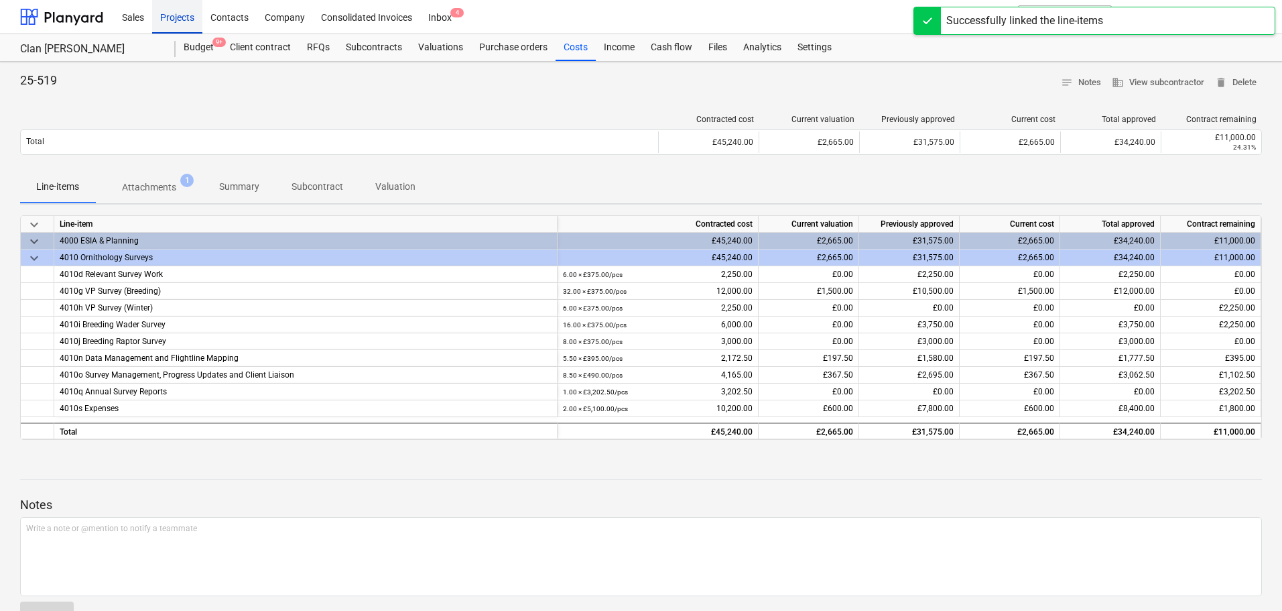
click at [165, 11] on div "Projects" at bounding box center [177, 16] width 50 height 34
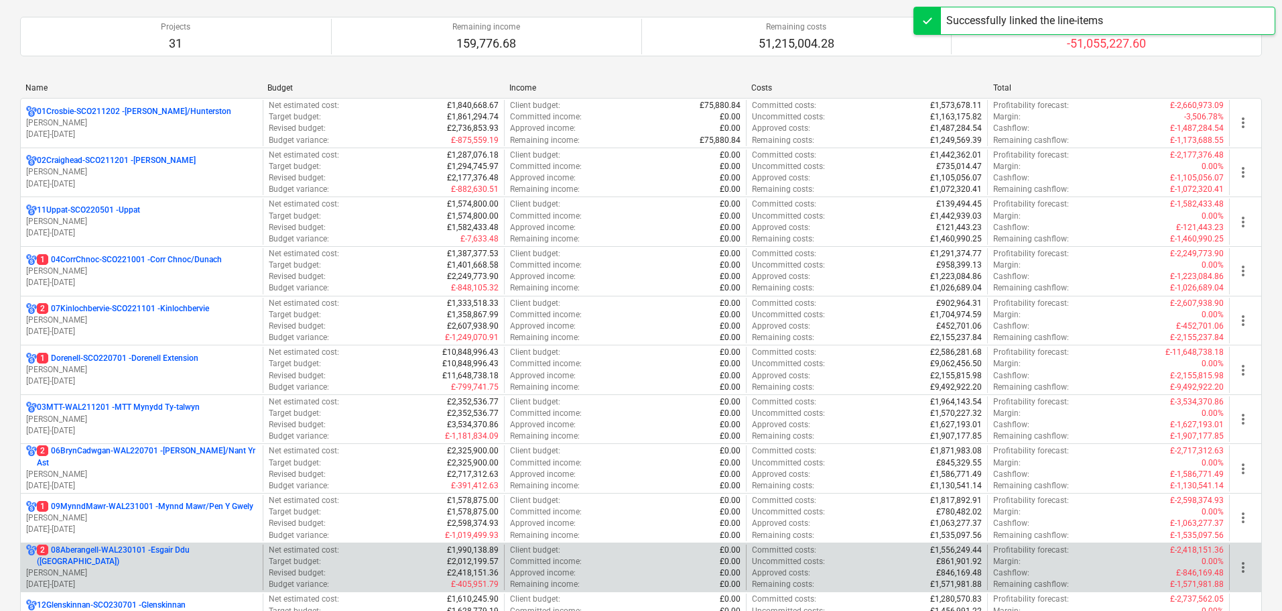
scroll to position [268, 0]
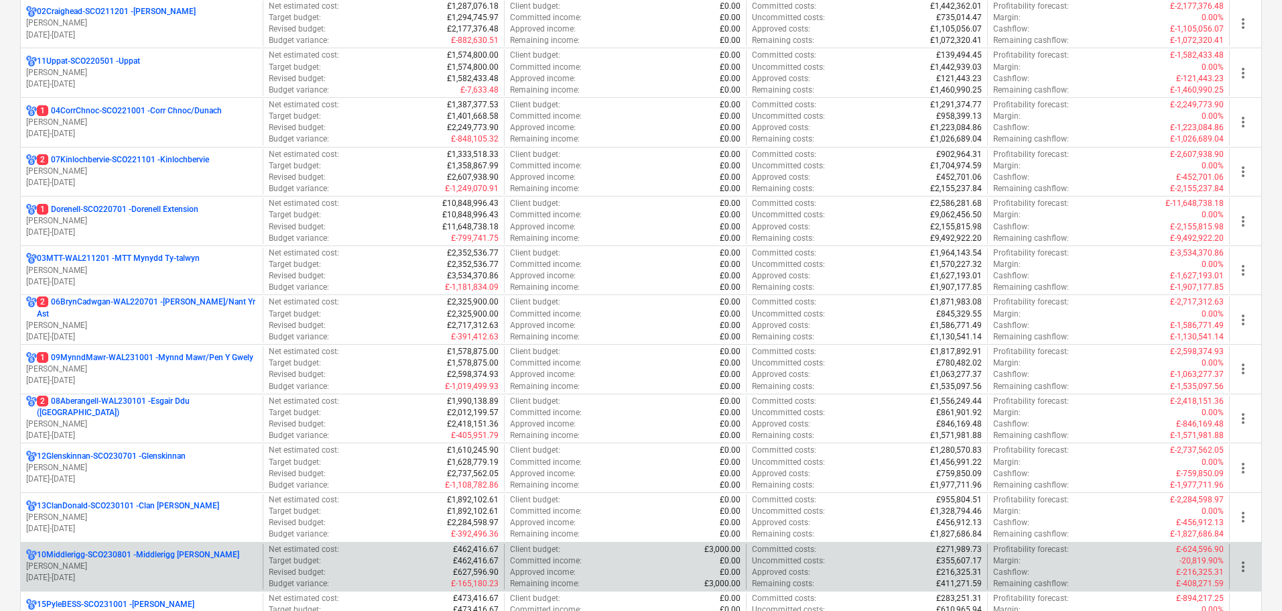
click at [141, 560] on p "10Middlerigg-SCO230801 - Middlerigg [PERSON_NAME]" at bounding box center [138, 554] width 202 height 11
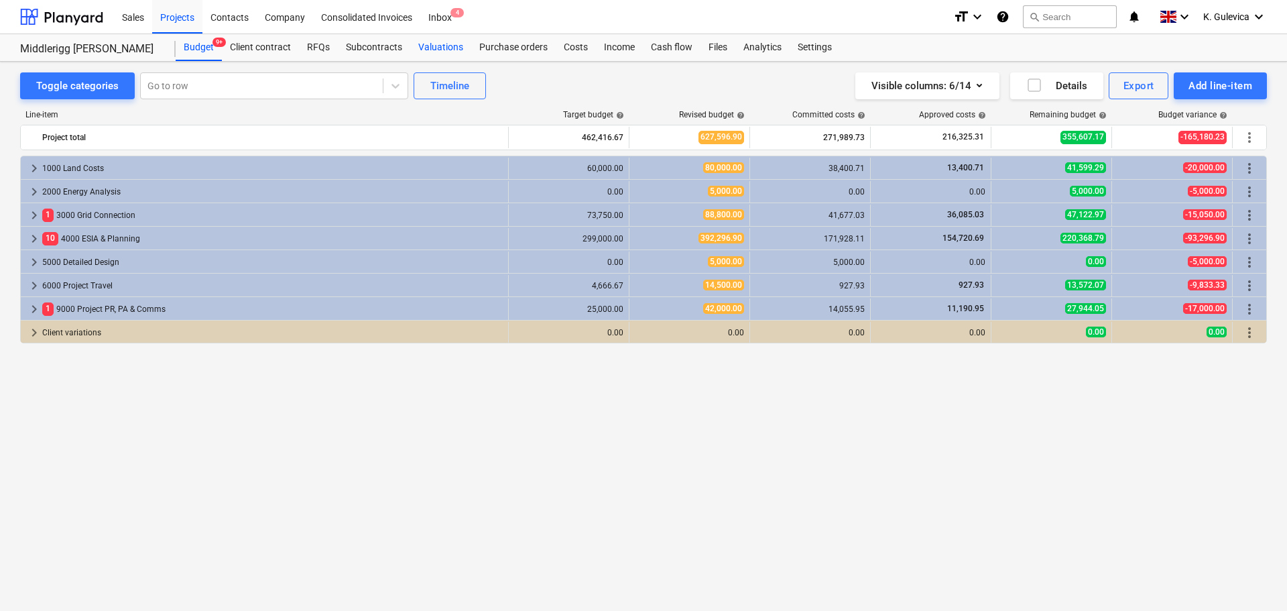
click at [426, 47] on div "Valuations" at bounding box center [440, 47] width 61 height 27
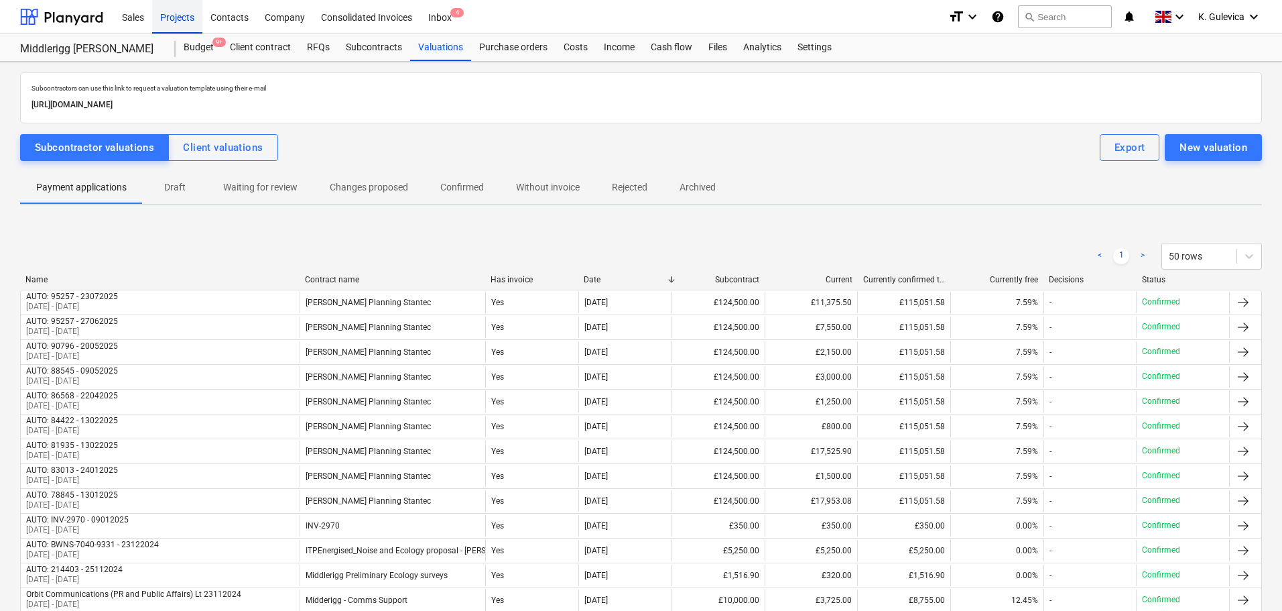
click at [175, 19] on div "Projects" at bounding box center [177, 16] width 50 height 34
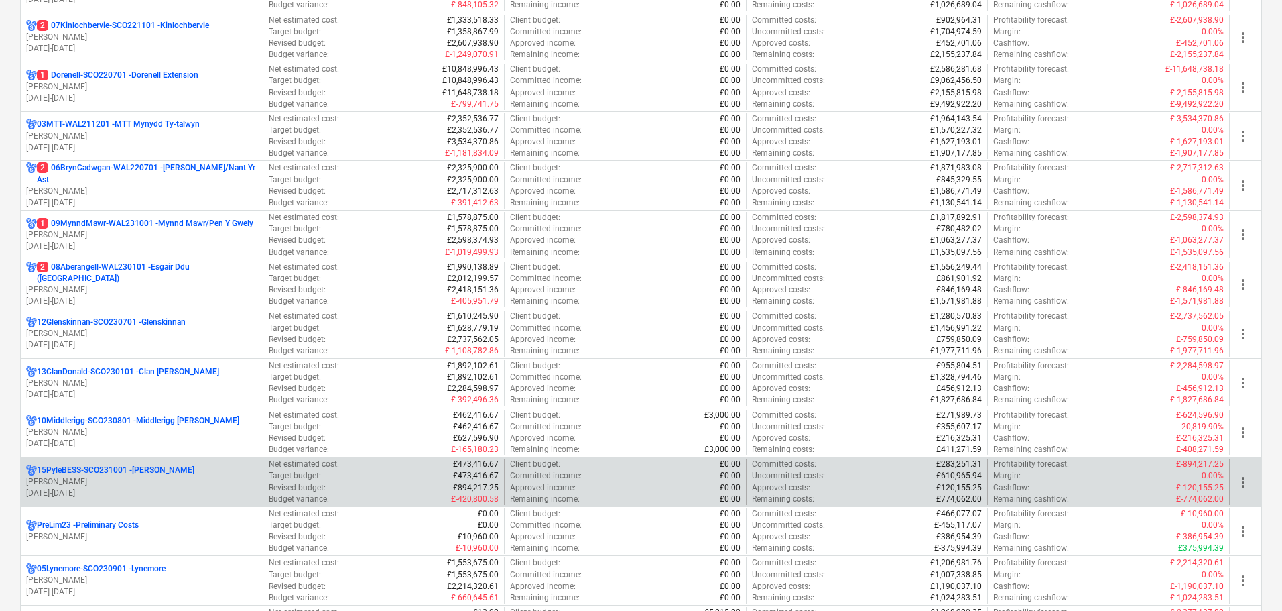
click at [127, 492] on p "[DATE] - [DATE]" at bounding box center [141, 492] width 231 height 11
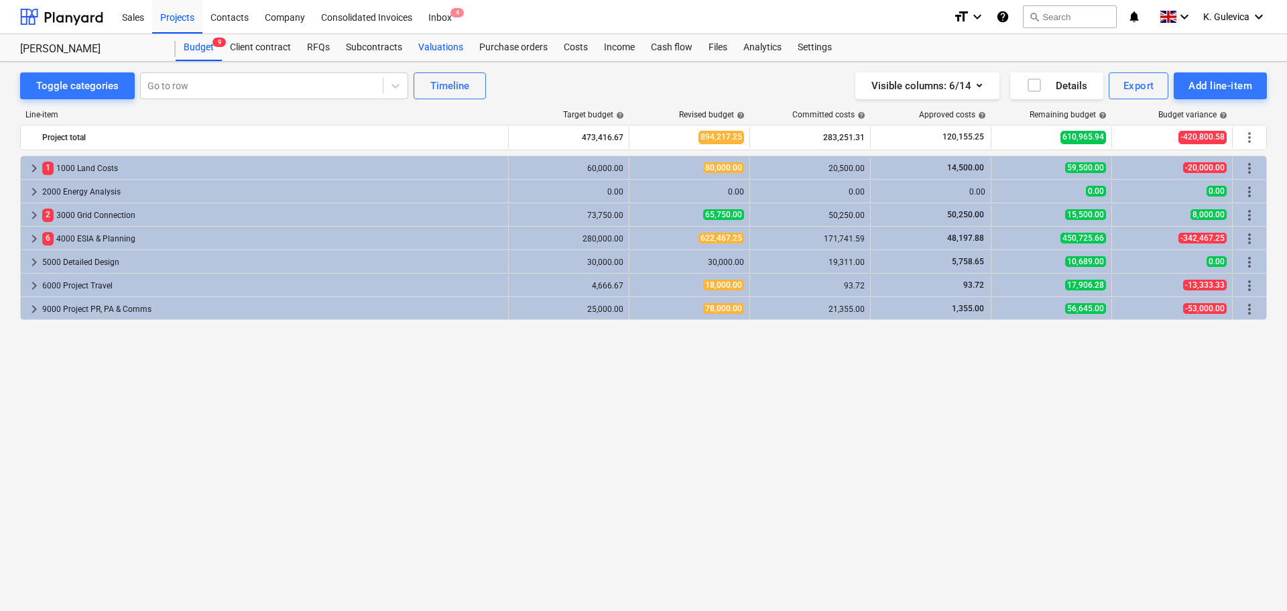
click at [441, 42] on div "Valuations" at bounding box center [440, 47] width 61 height 27
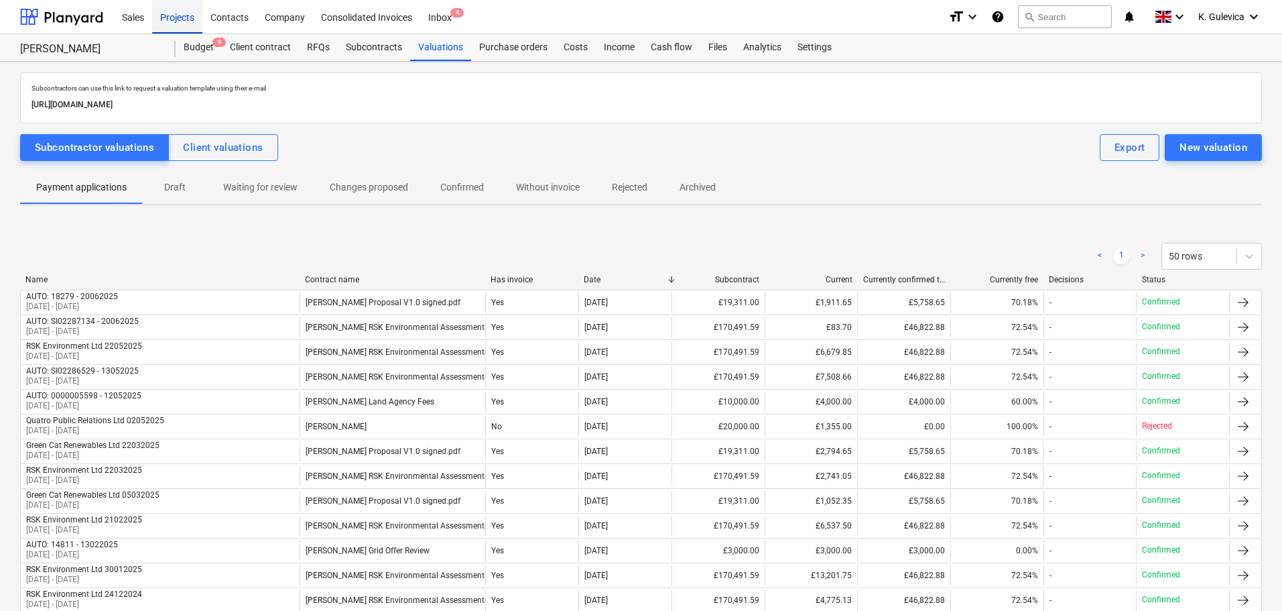
click at [184, 15] on div "Projects" at bounding box center [177, 16] width 50 height 34
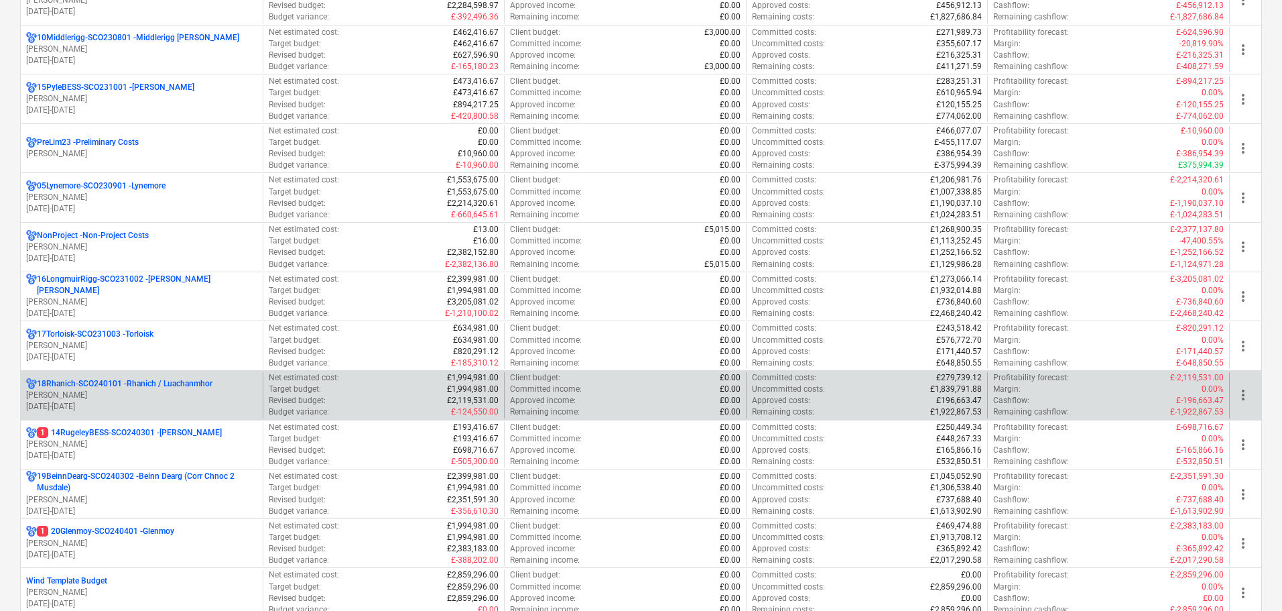
scroll to position [804, 0]
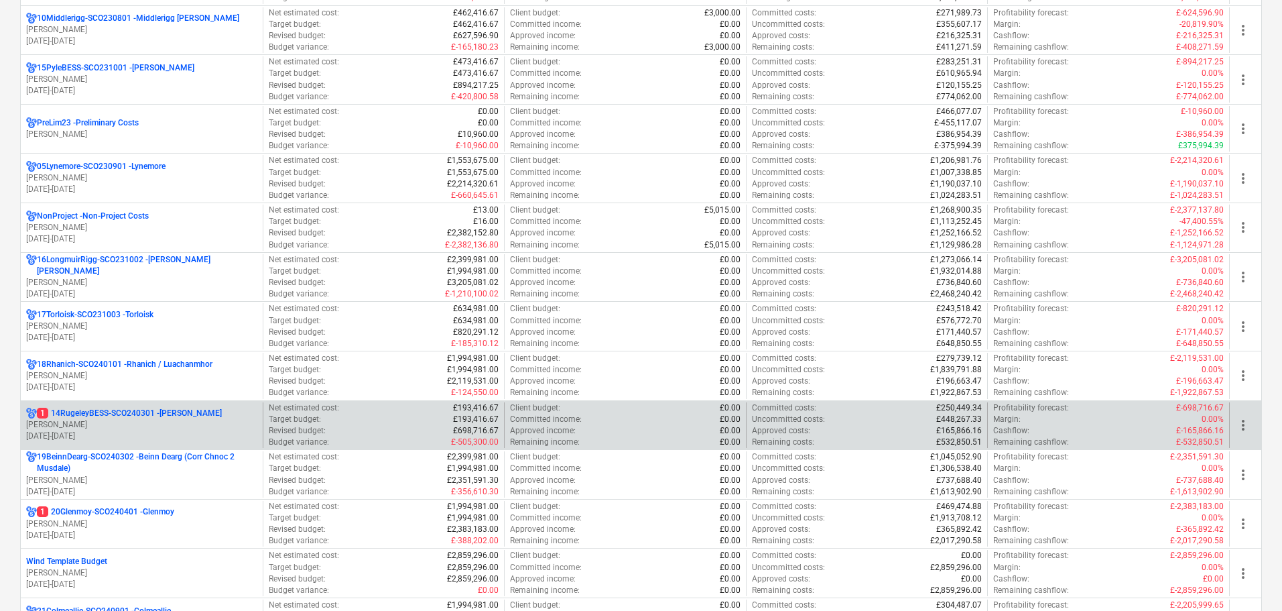
click at [140, 419] on p "1 14RugeleyBESS-SCO240301 - [PERSON_NAME]" at bounding box center [129, 413] width 185 height 11
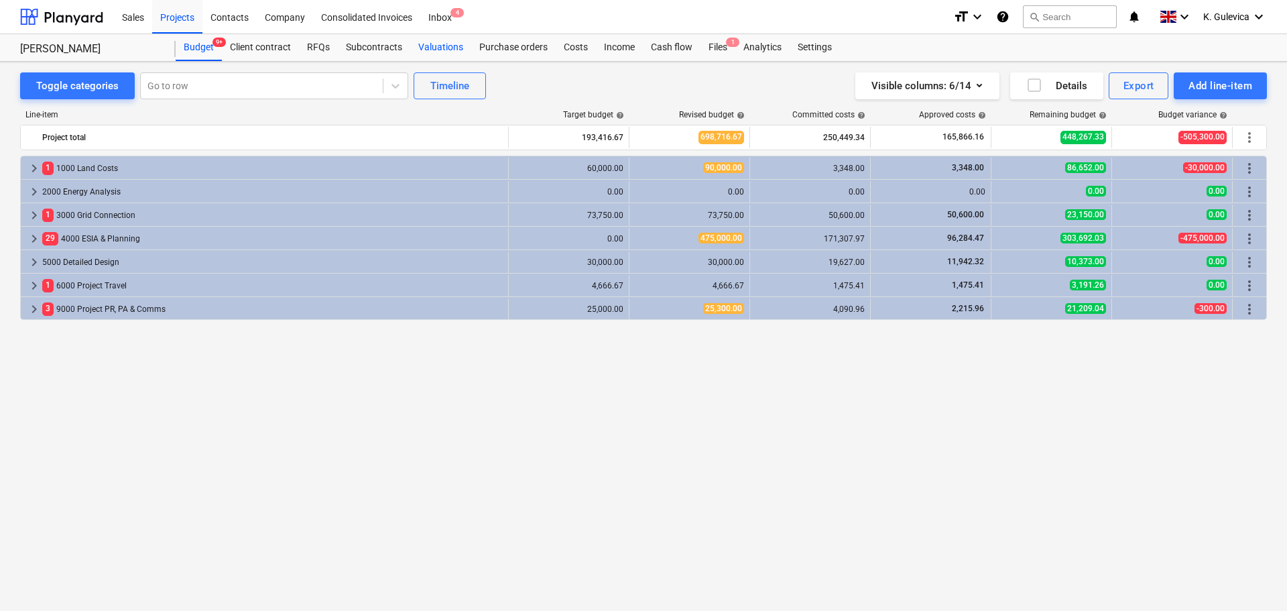
click at [446, 50] on div "Valuations" at bounding box center [440, 47] width 61 height 27
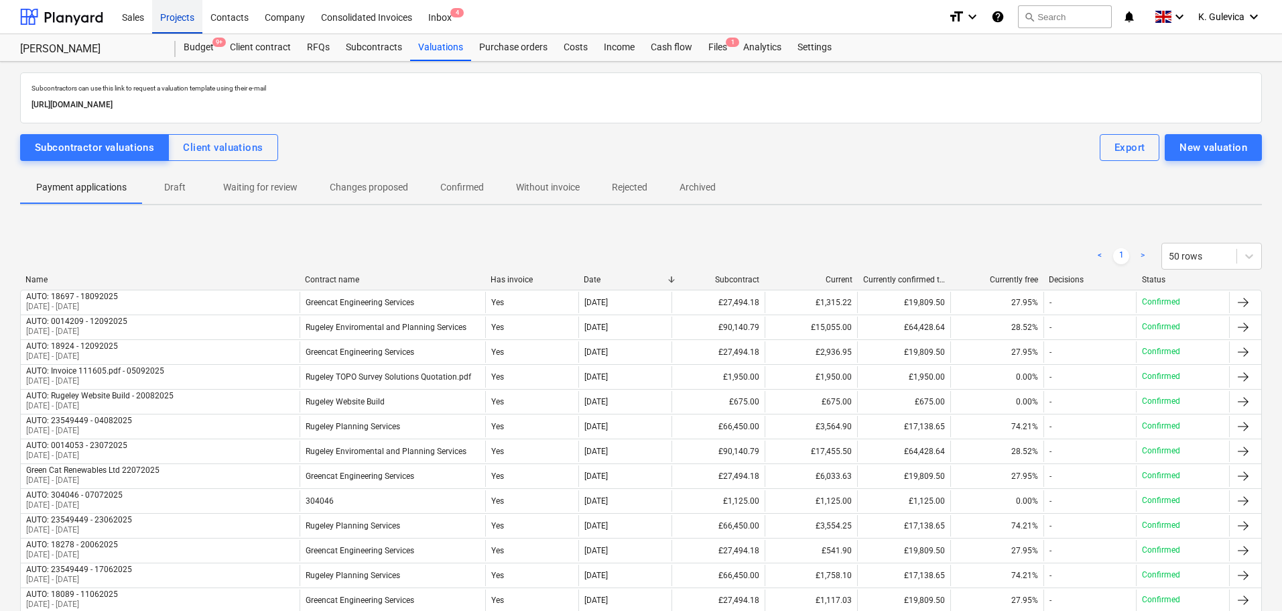
click at [181, 19] on div "Projects" at bounding box center [177, 16] width 50 height 34
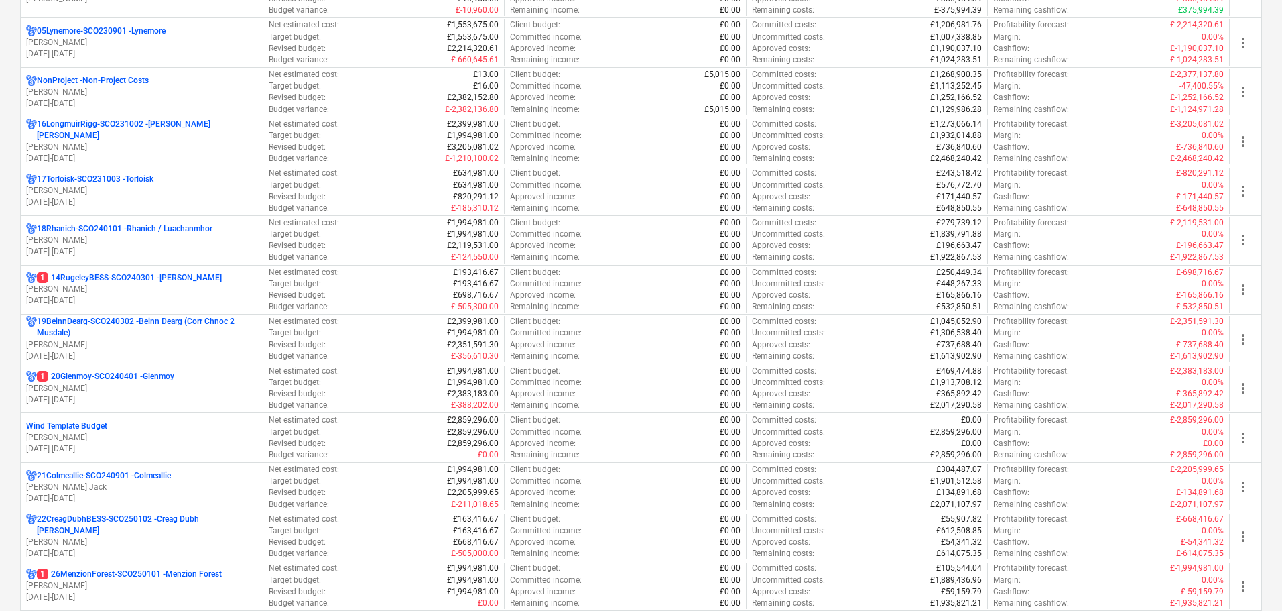
scroll to position [1005, 0]
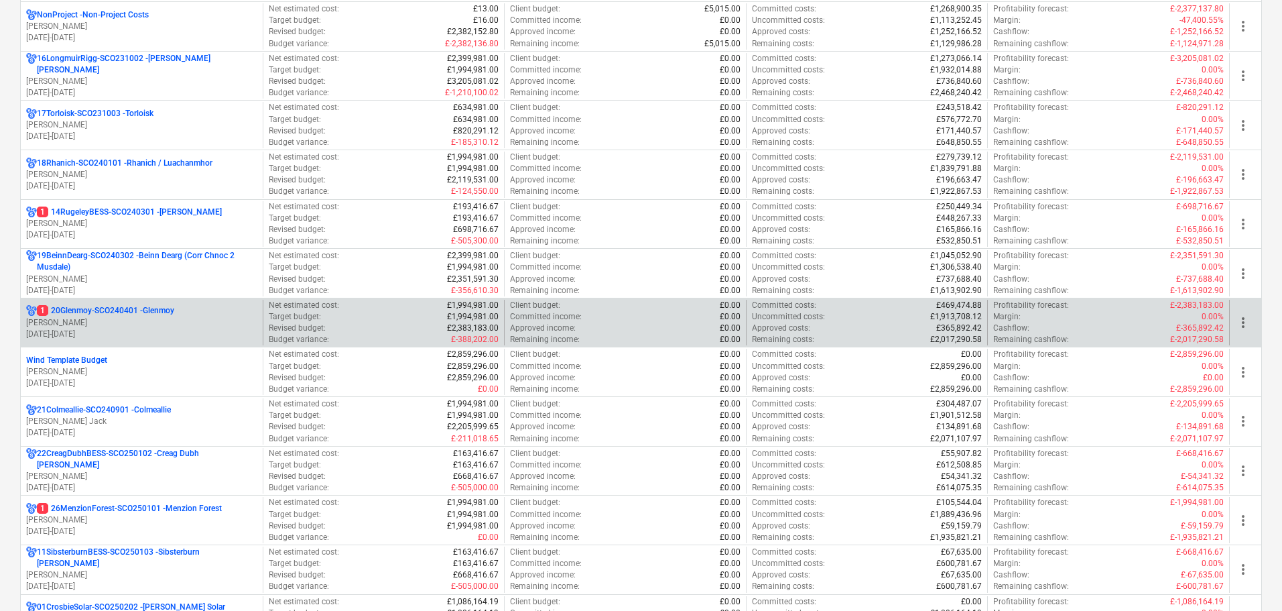
drag, startPoint x: 135, startPoint y: 345, endPoint x: 143, endPoint y: 314, distance: 31.9
click at [137, 342] on div "1 20Glenmoy-SCO240401 - [GEOGRAPHIC_DATA] [PERSON_NAME] [DATE] - [DATE]" at bounding box center [142, 323] width 242 height 46
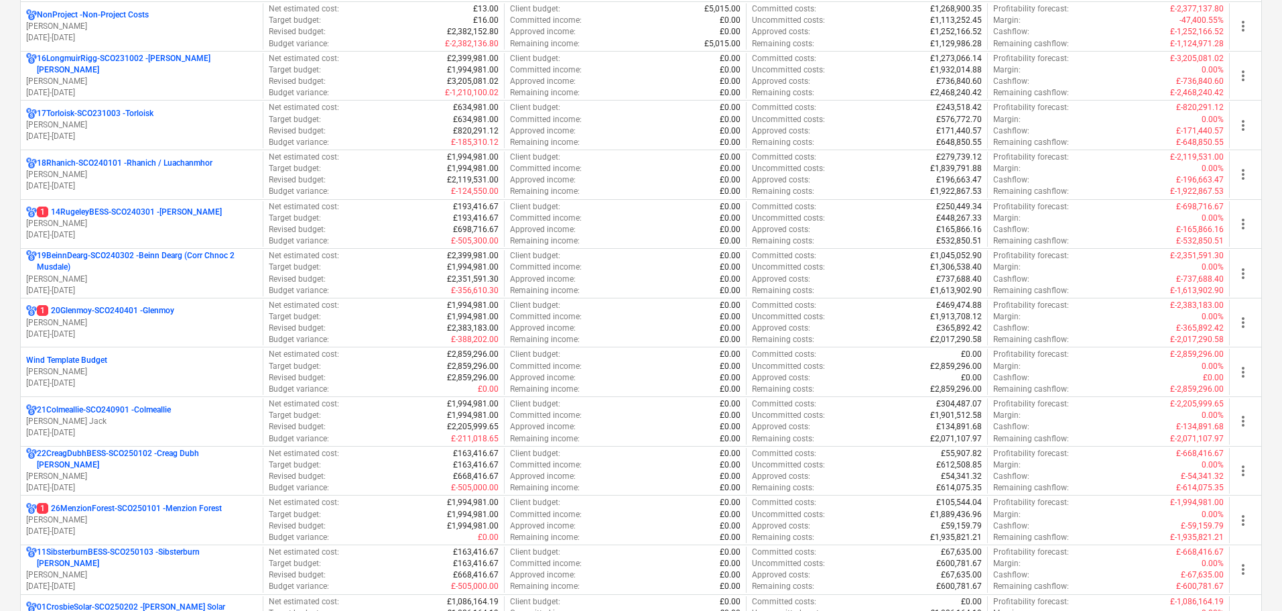
click at [145, 318] on p "[PERSON_NAME]" at bounding box center [141, 322] width 231 height 11
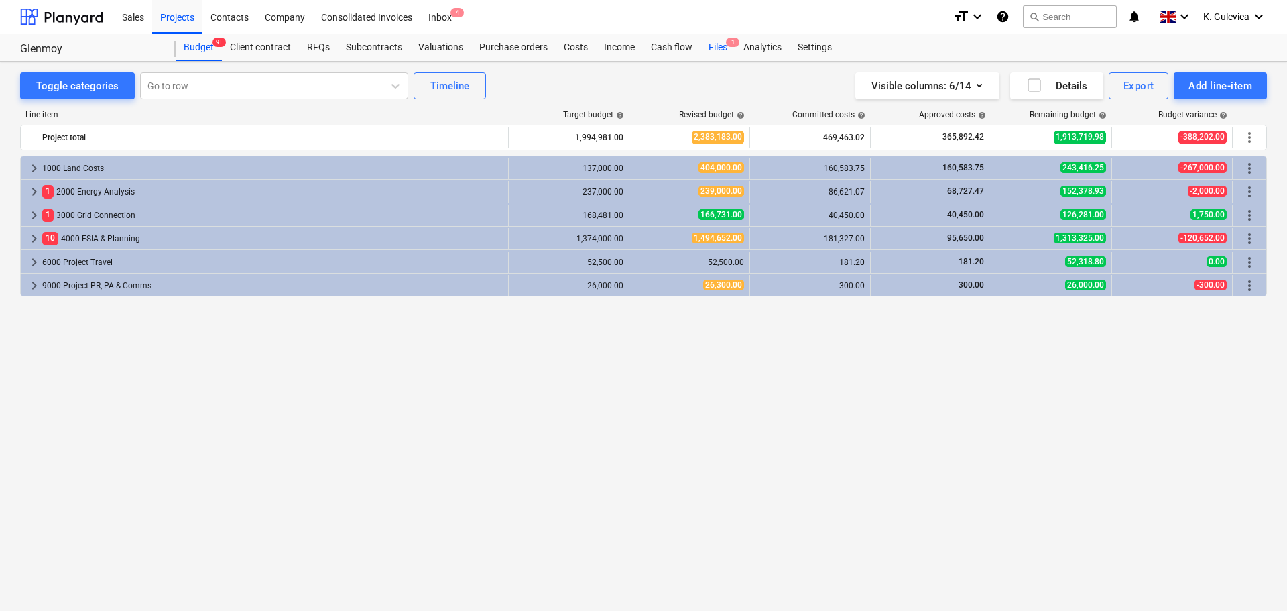
click at [720, 44] on div "Files 1" at bounding box center [717, 47] width 35 height 27
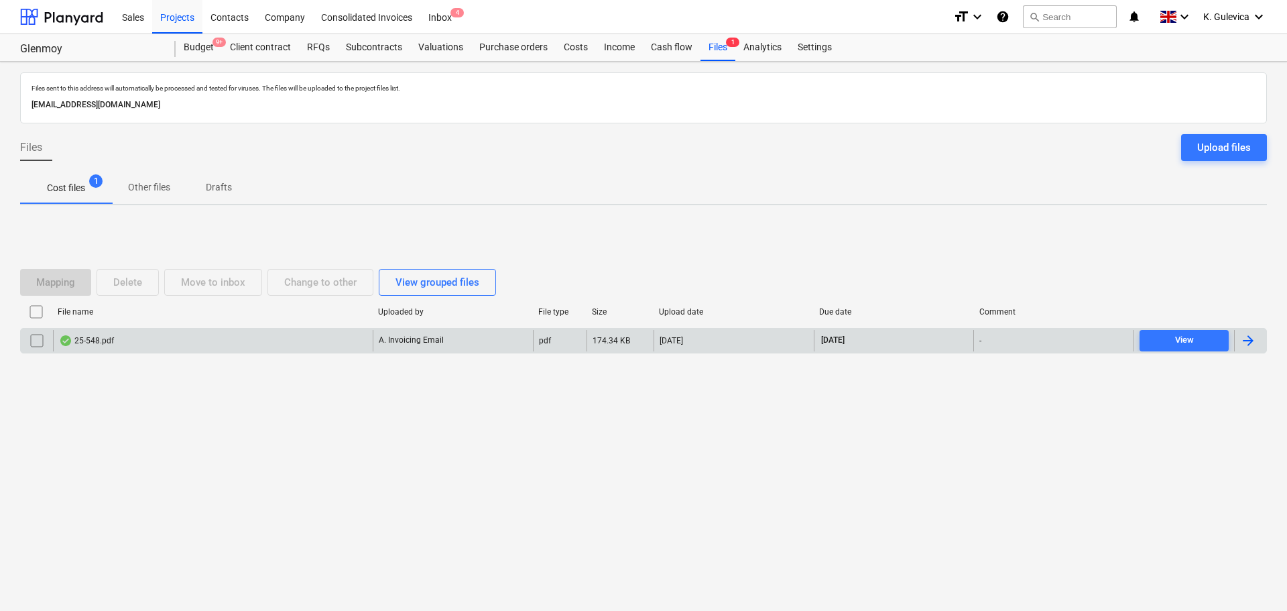
click at [312, 338] on div "25-548.pdf" at bounding box center [213, 340] width 320 height 21
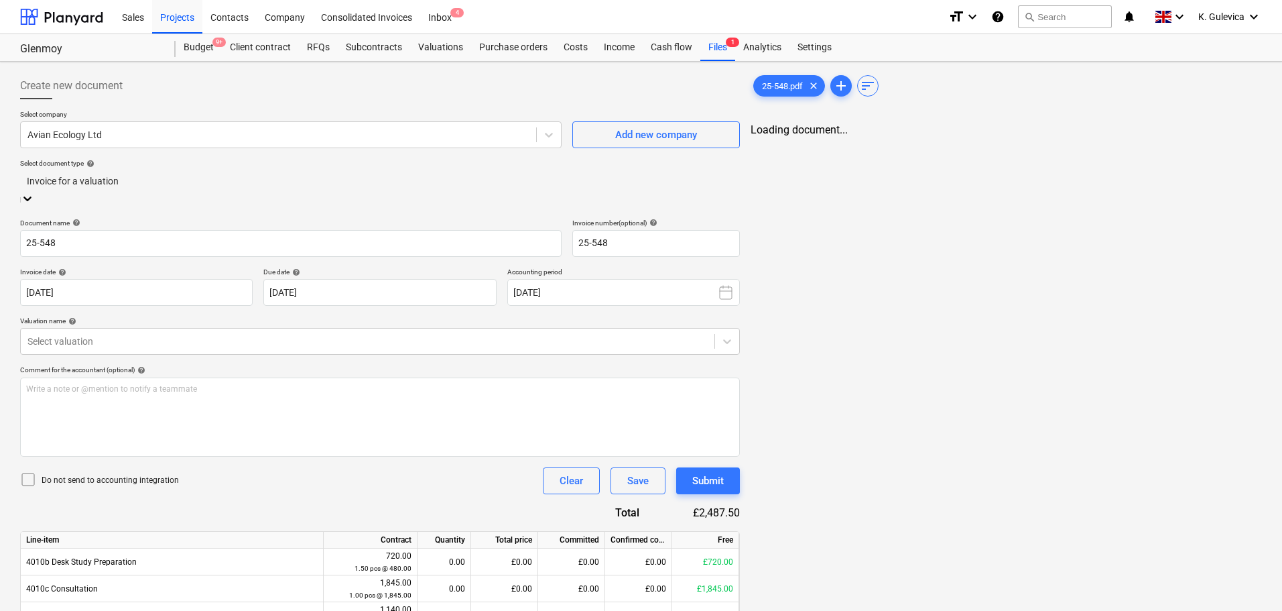
type input "25-548"
type input "[DATE]"
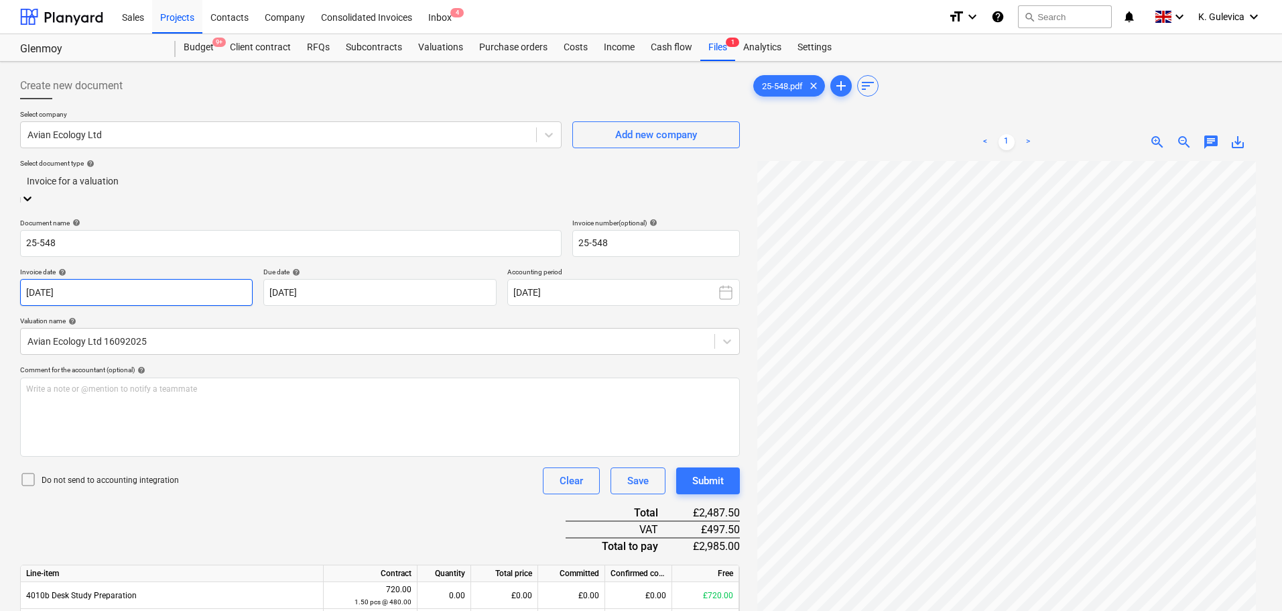
click at [98, 289] on body "Sales Projects Contacts Company Consolidated Invoices Inbox 4 format_size keybo…" at bounding box center [641, 305] width 1282 height 611
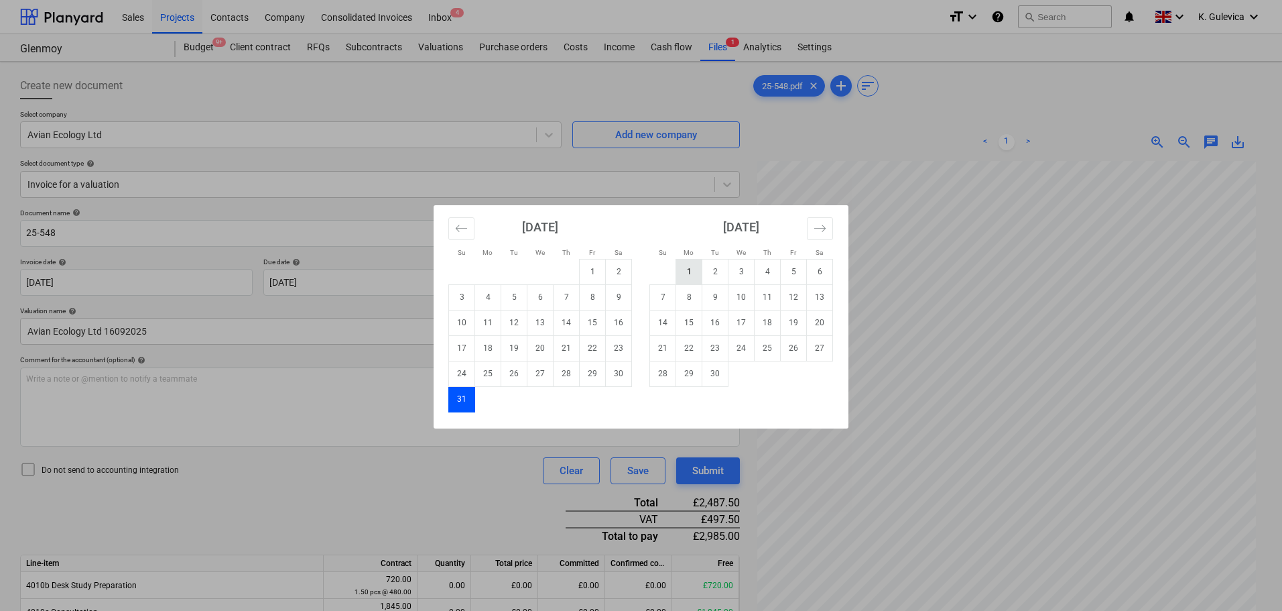
click at [688, 274] on td "1" at bounding box center [689, 271] width 26 height 25
type input "[DATE]"
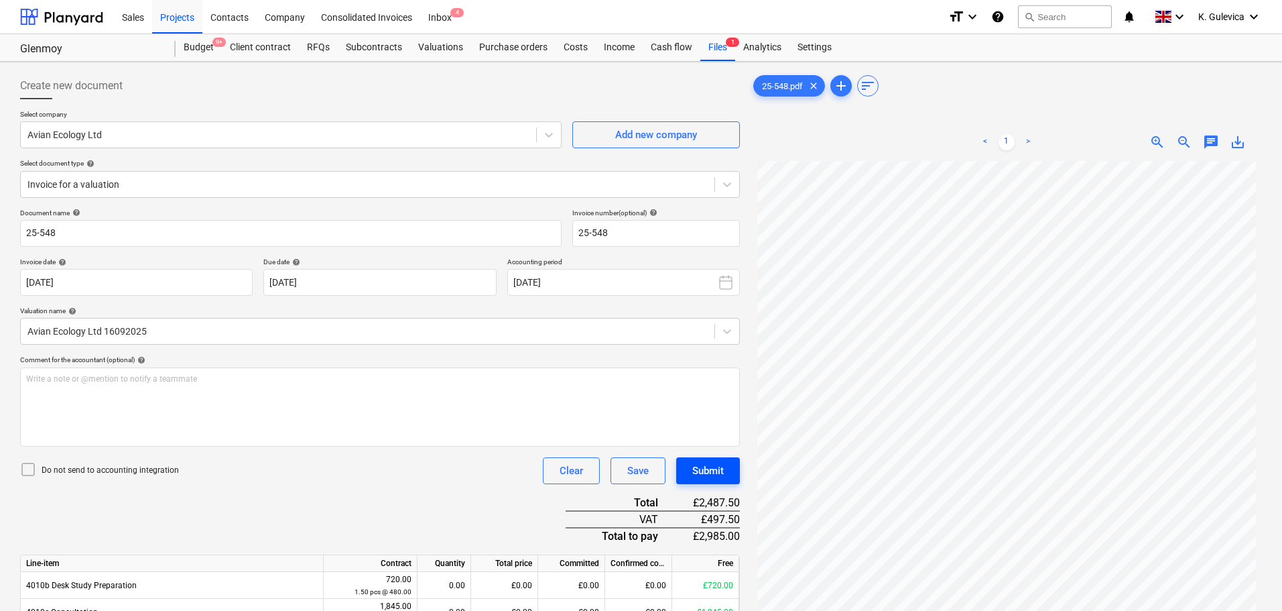
click at [719, 474] on div "Submit" at bounding box center [708, 470] width 32 height 17
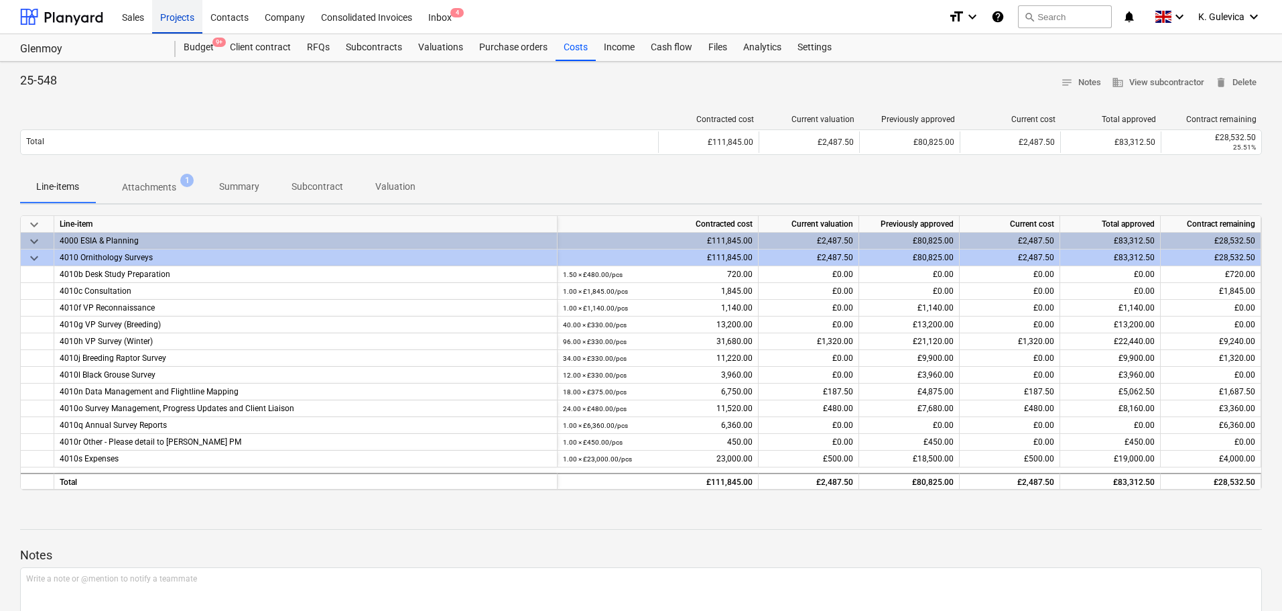
click at [184, 17] on div "Projects" at bounding box center [177, 16] width 50 height 34
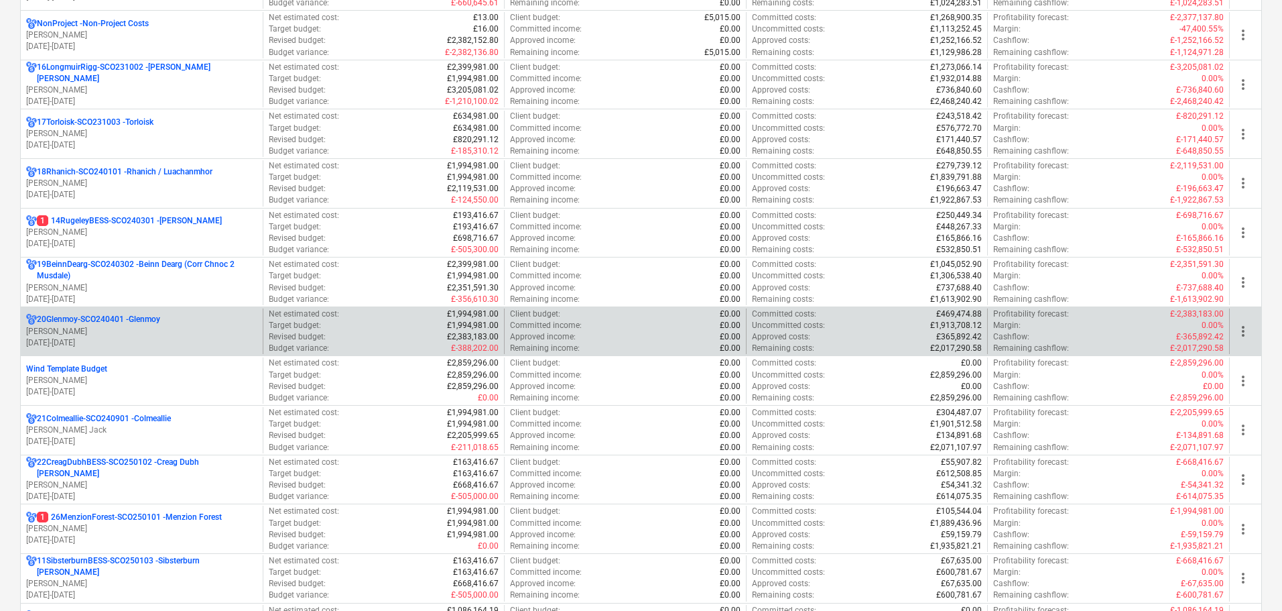
scroll to position [1273, 0]
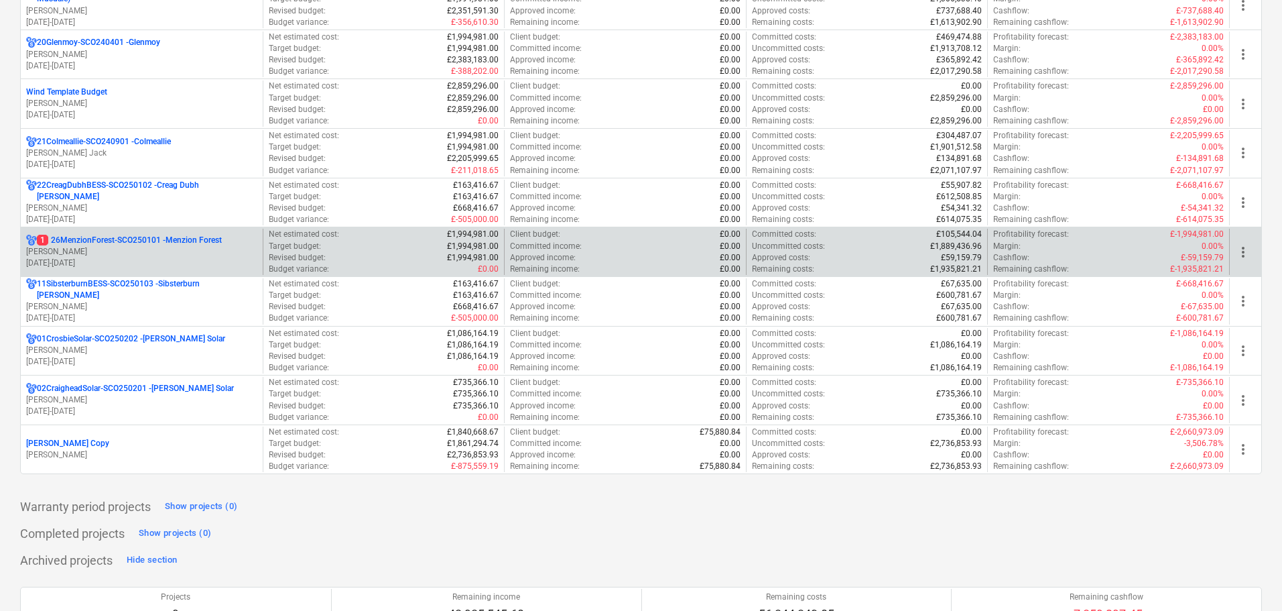
click at [171, 237] on p "1 26MenzionForest-SCO250101 - Menzion Forest" at bounding box center [129, 240] width 185 height 11
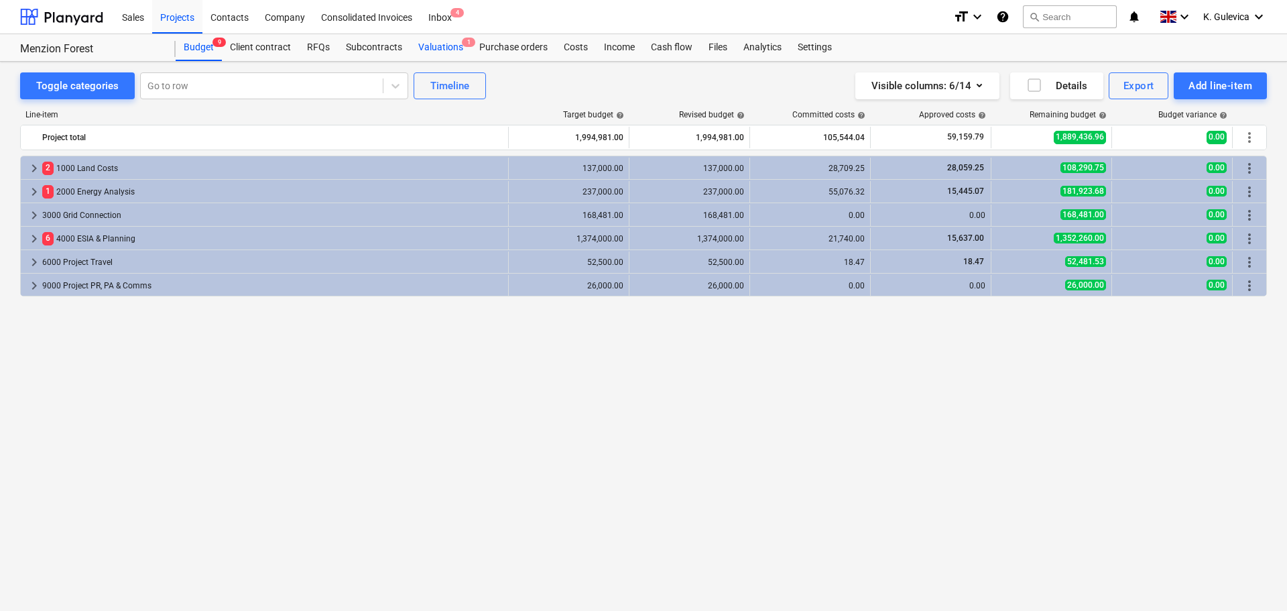
click at [434, 52] on div "Valuations 1" at bounding box center [440, 47] width 61 height 27
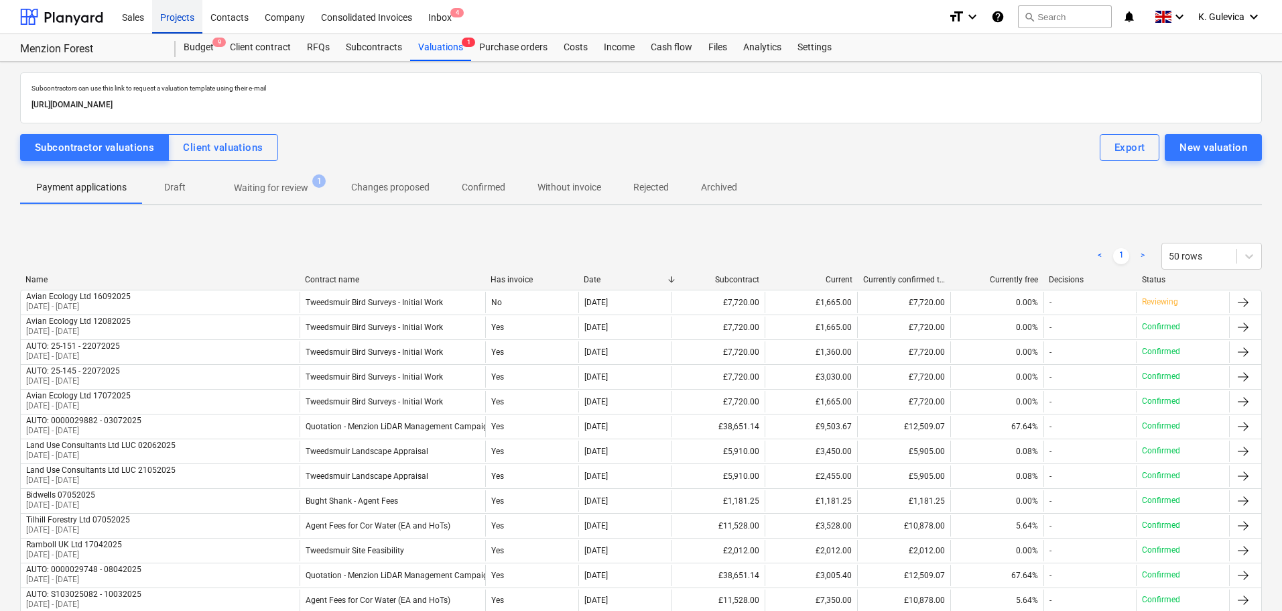
click at [176, 15] on div "Projects" at bounding box center [177, 16] width 50 height 34
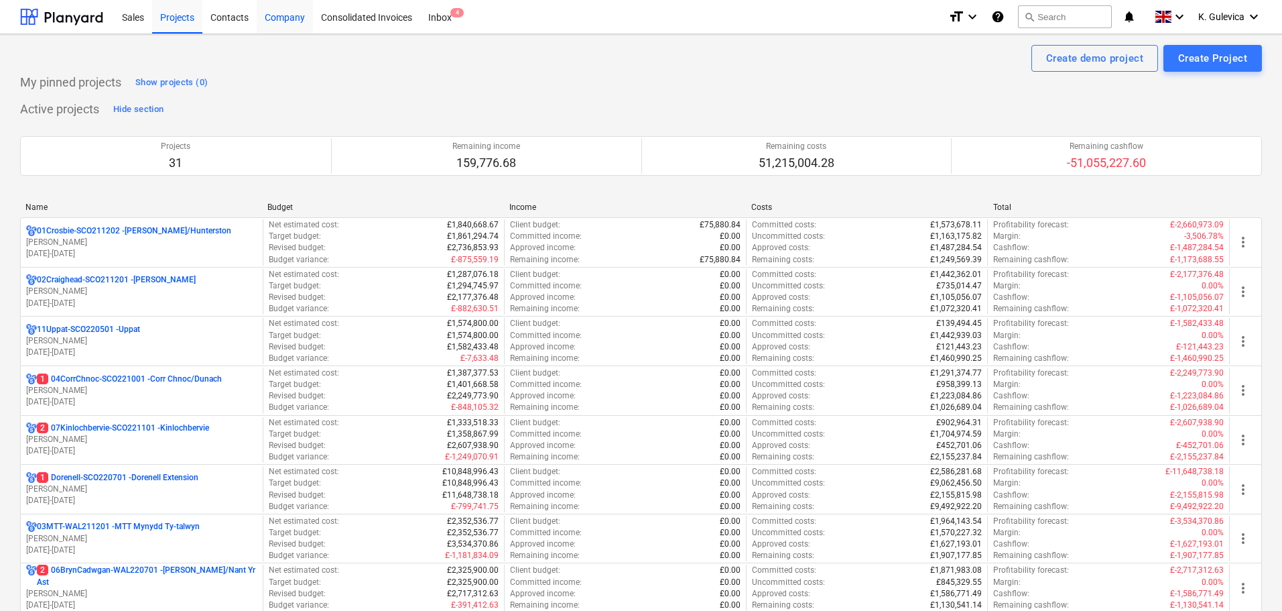
click at [284, 19] on div "Company" at bounding box center [285, 16] width 56 height 34
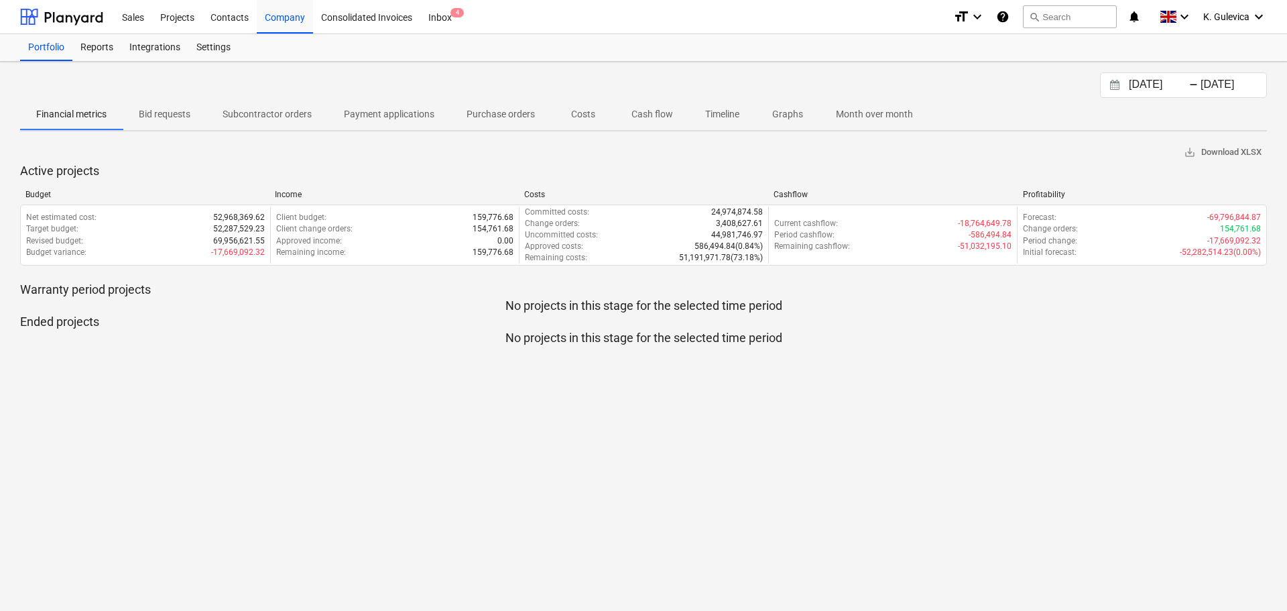
click at [1115, 85] on icon "Interact with the calendar and add the check-in date for your trip." at bounding box center [1114, 85] width 9 height 10
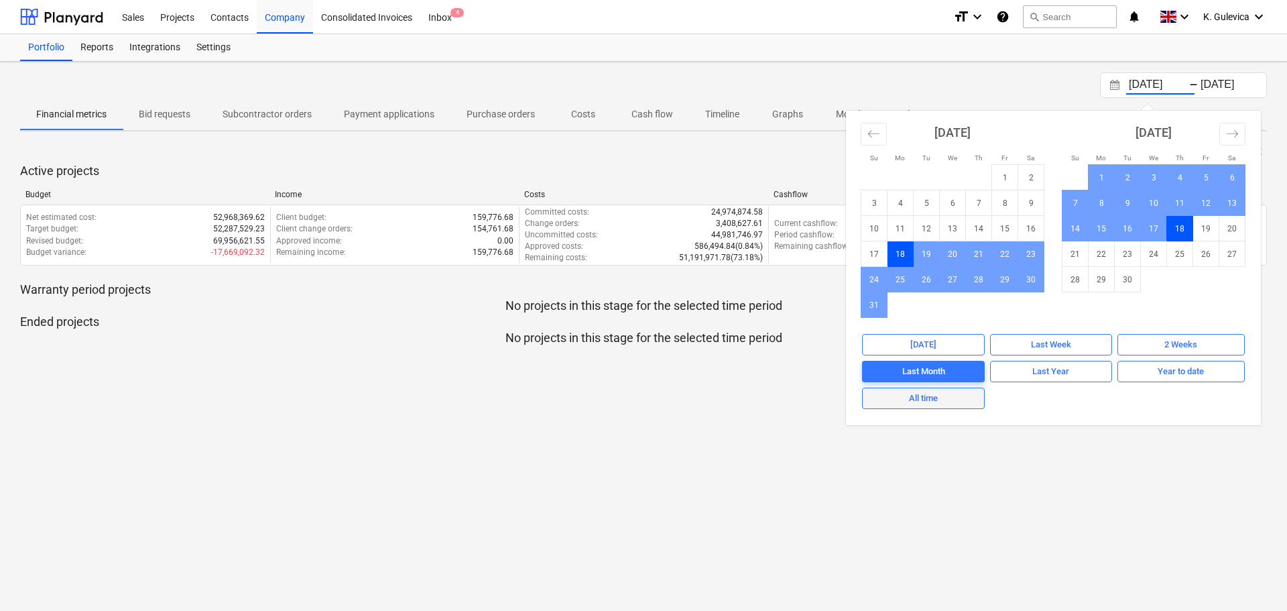
click at [921, 402] on div "All time" at bounding box center [923, 398] width 29 height 15
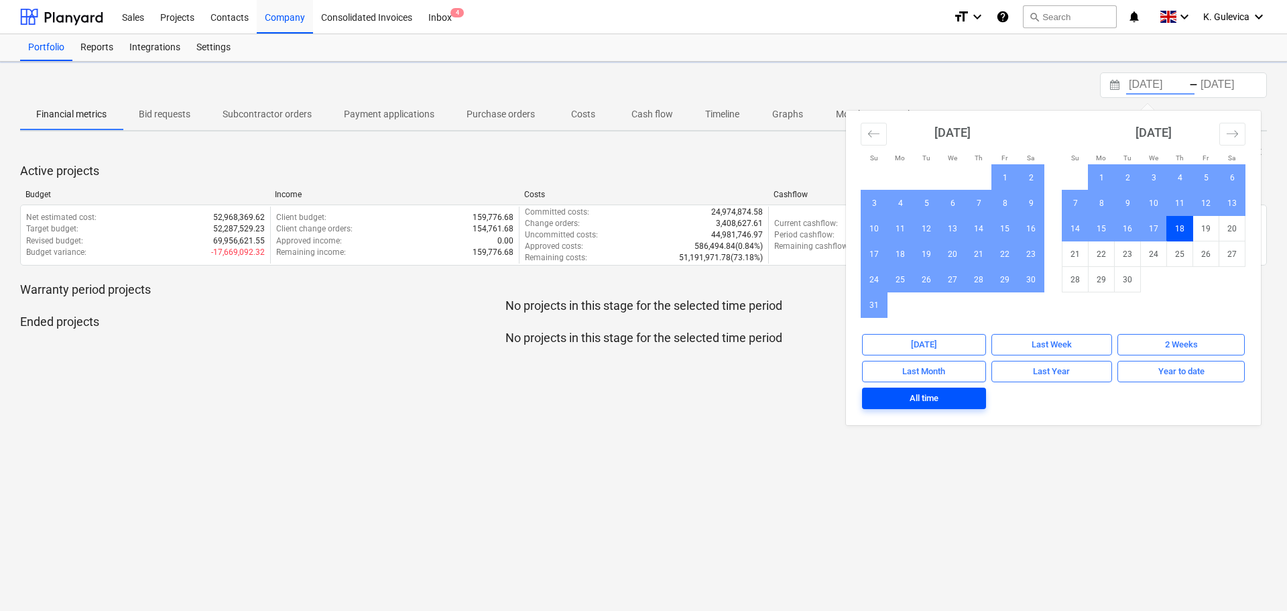
type input "[DATE]"
click at [964, 538] on div "[DATE] Press the down arrow key to interact with the calendar and select a date…" at bounding box center [643, 336] width 1287 height 549
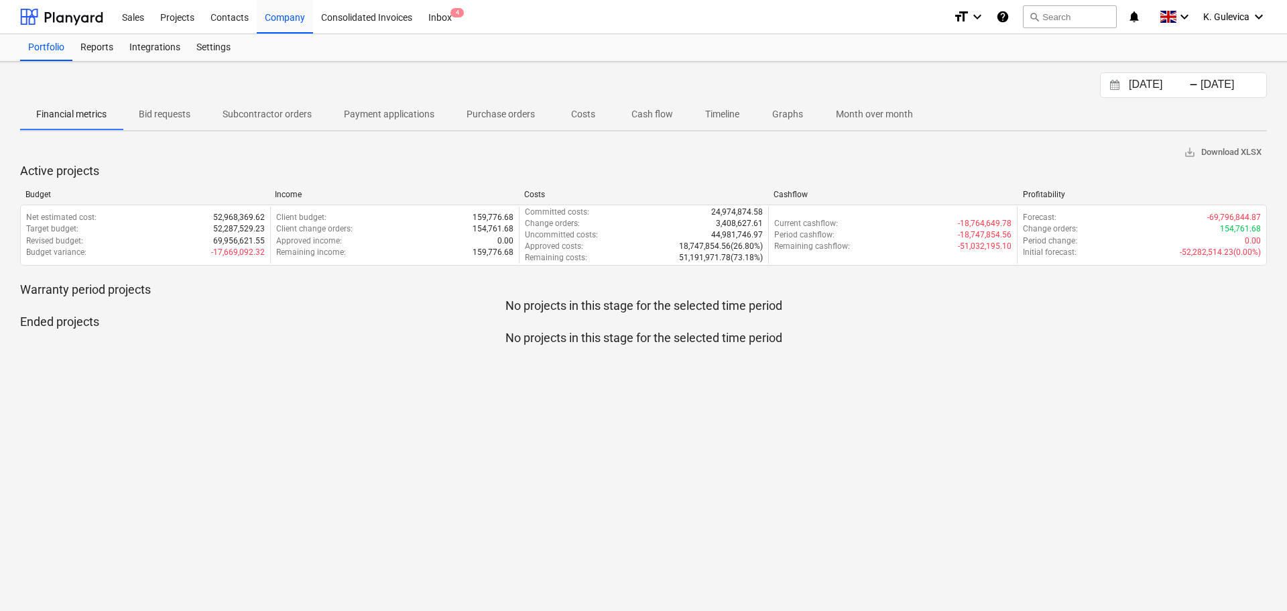
click at [295, 111] on p "Subcontractor orders" at bounding box center [267, 114] width 89 height 14
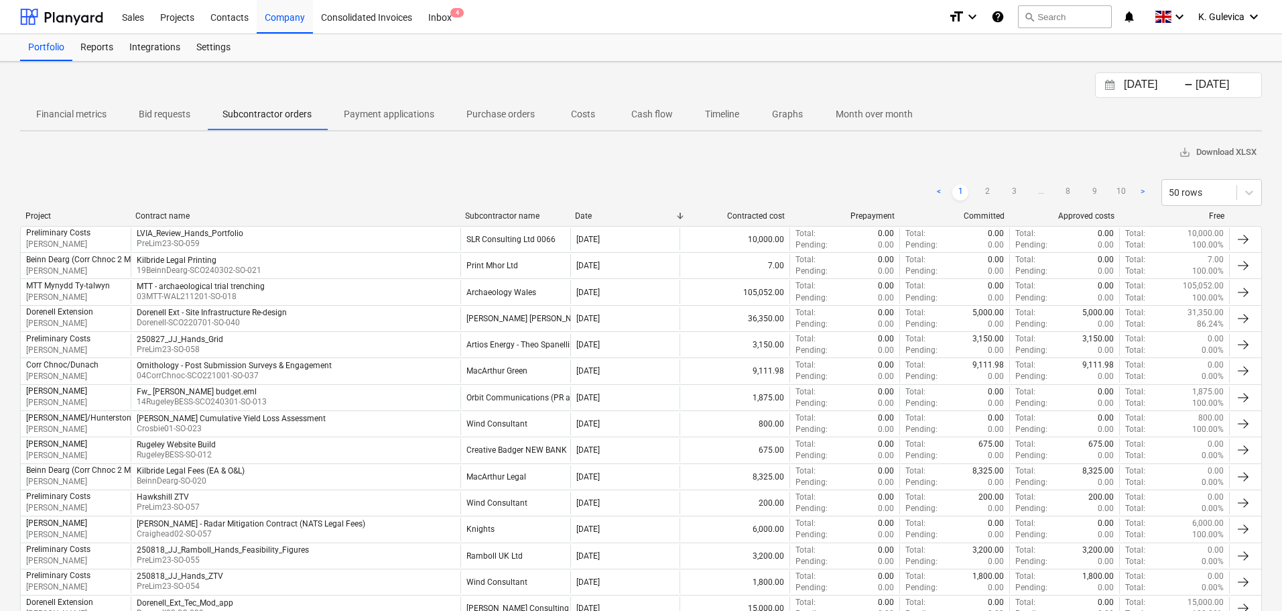
click at [406, 109] on p "Payment applications" at bounding box center [389, 114] width 90 height 14
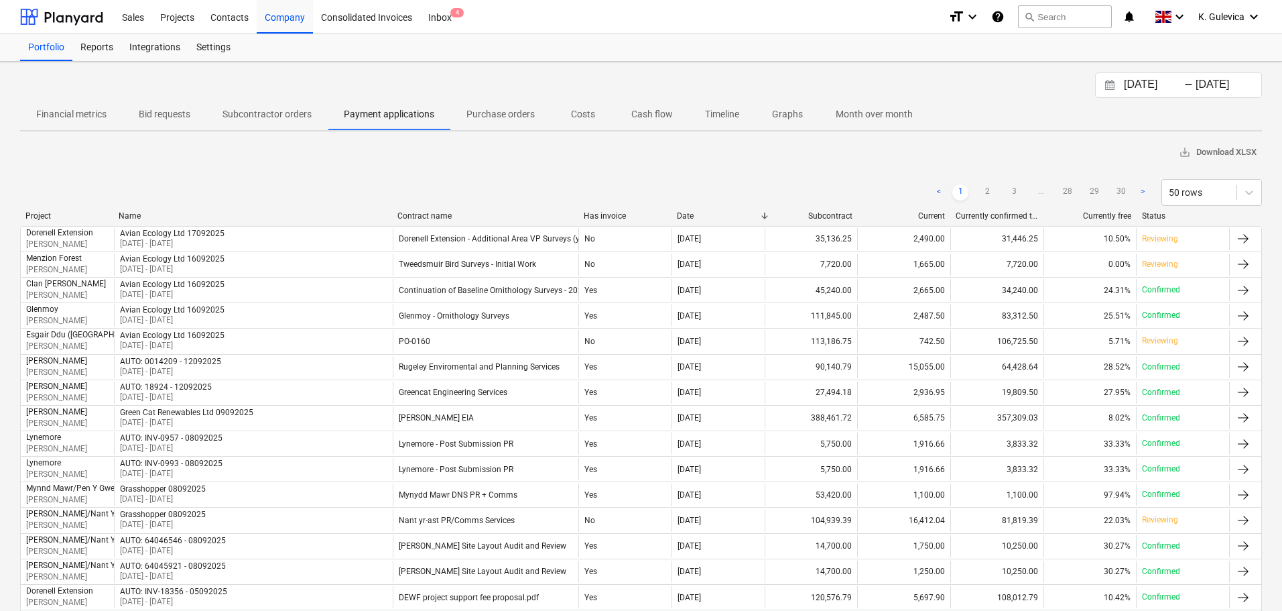
click at [1156, 212] on div "Status" at bounding box center [1183, 215] width 82 height 9
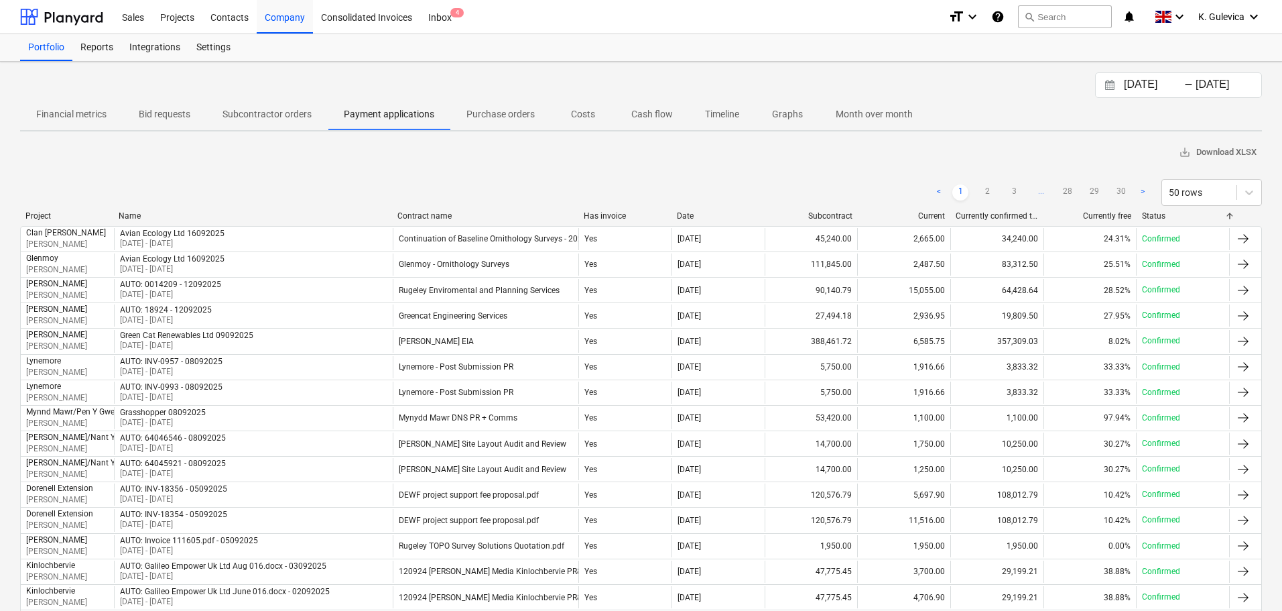
click at [1160, 214] on div "Status" at bounding box center [1183, 215] width 82 height 9
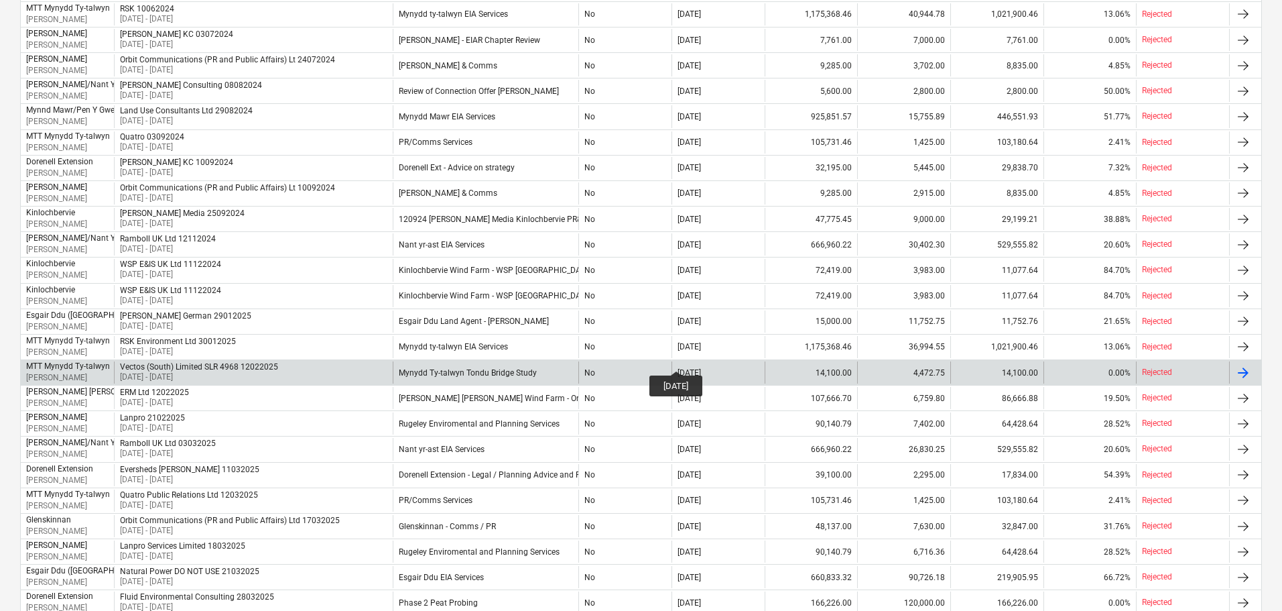
scroll to position [970, 0]
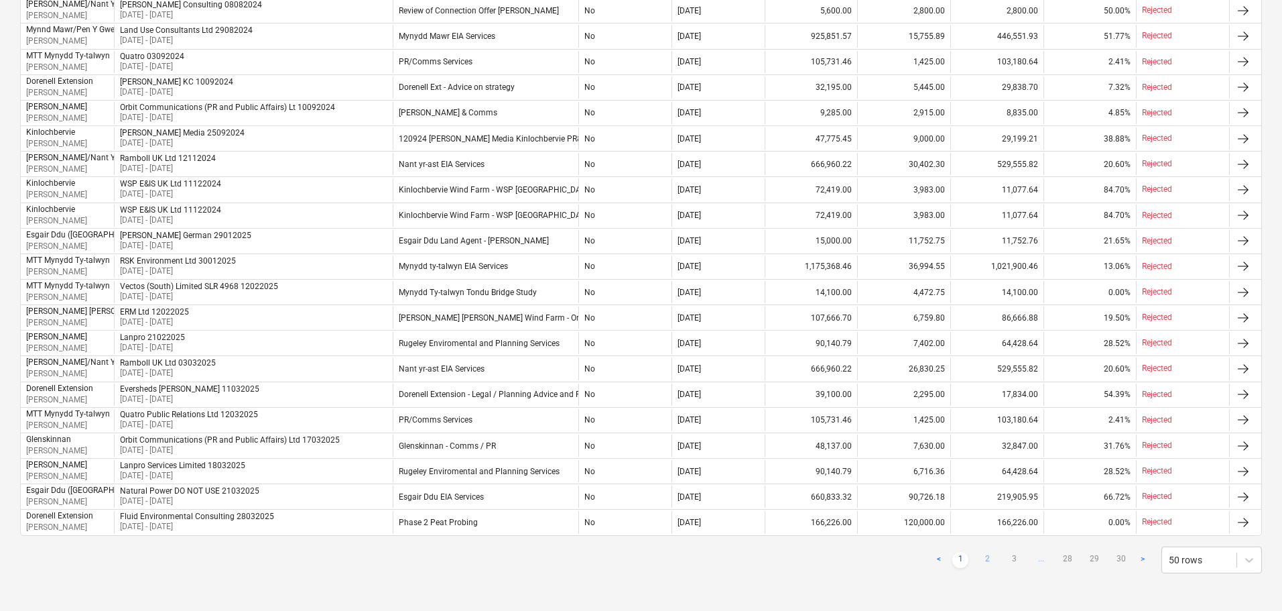
click at [983, 562] on link "2" at bounding box center [987, 560] width 16 height 16
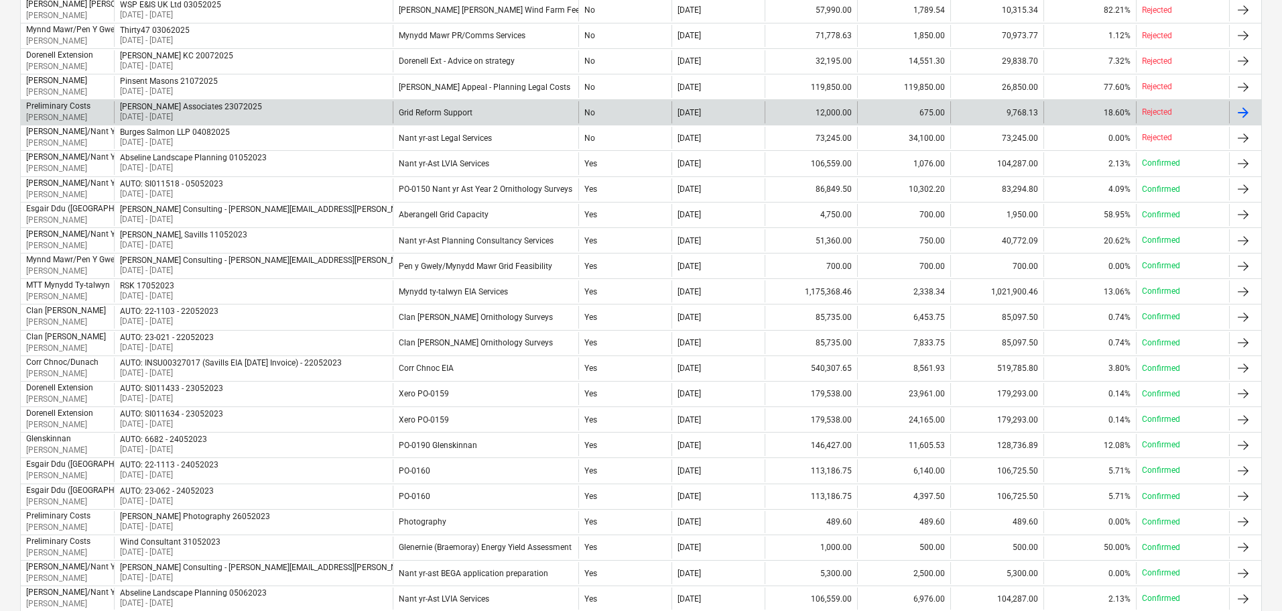
scroll to position [32, 0]
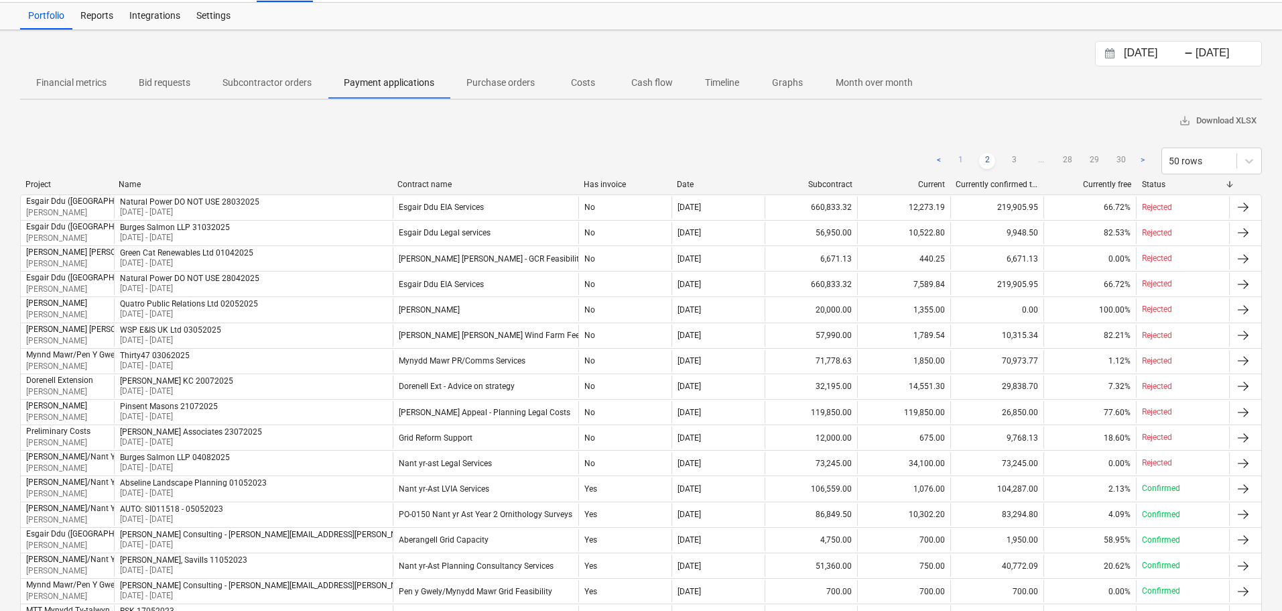
click at [959, 157] on link "1" at bounding box center [960, 161] width 16 height 16
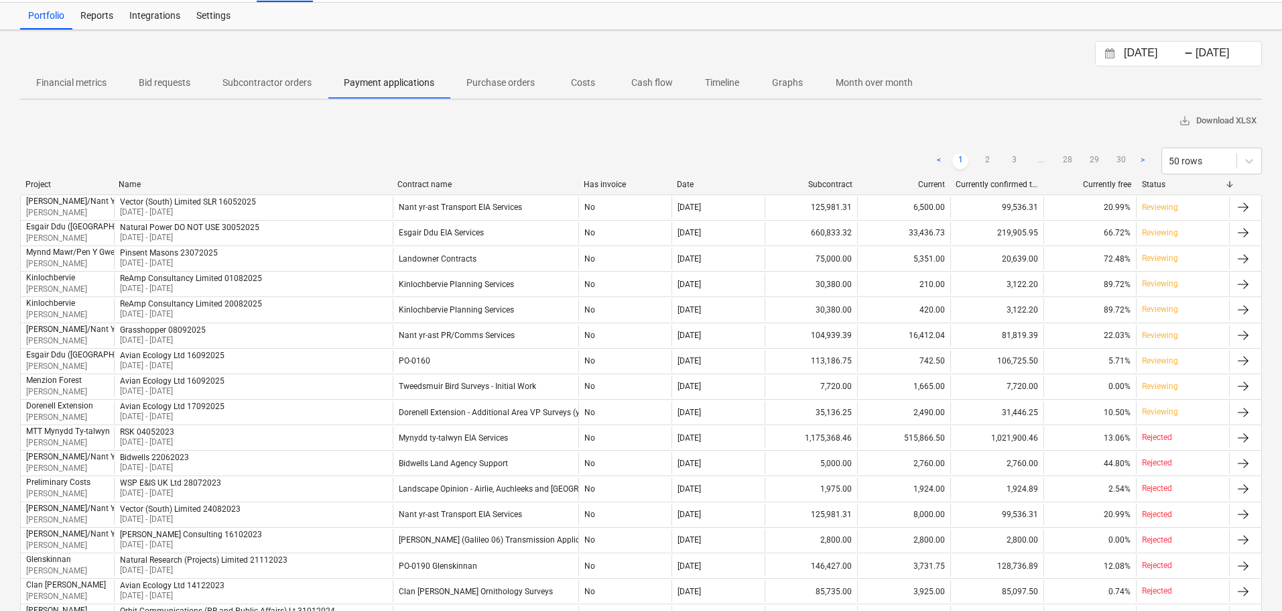
click at [71, 203] on div "[PERSON_NAME]/Nant Yr Ast" at bounding box center [79, 200] width 106 height 9
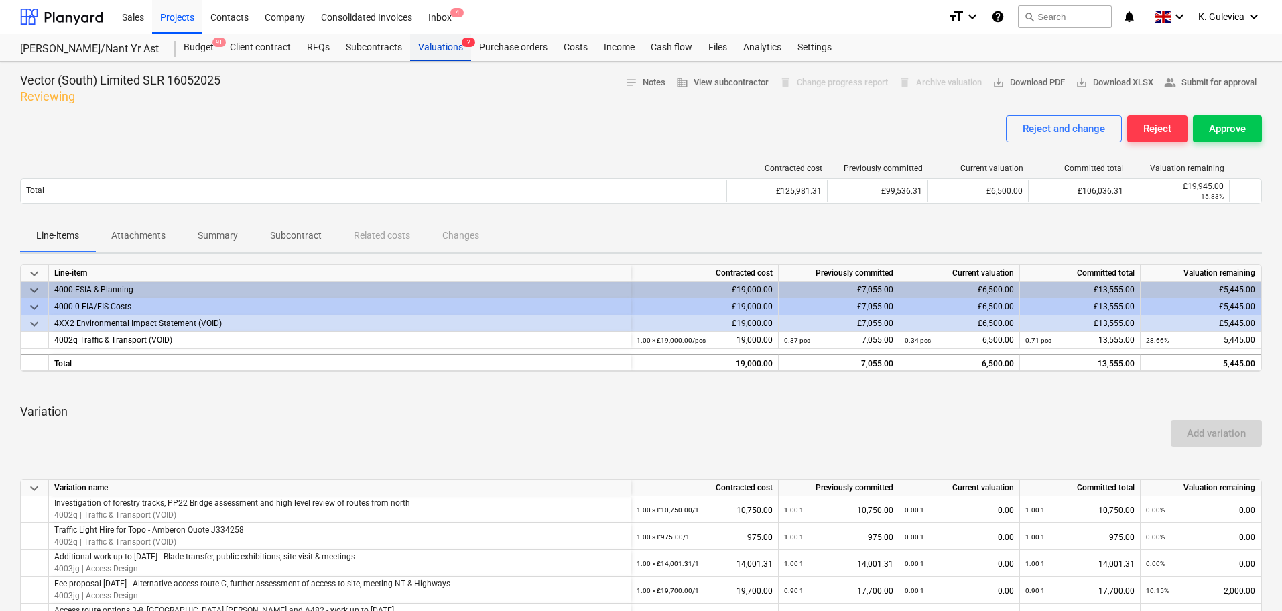
click at [434, 53] on div "Valuations 2" at bounding box center [440, 47] width 61 height 27
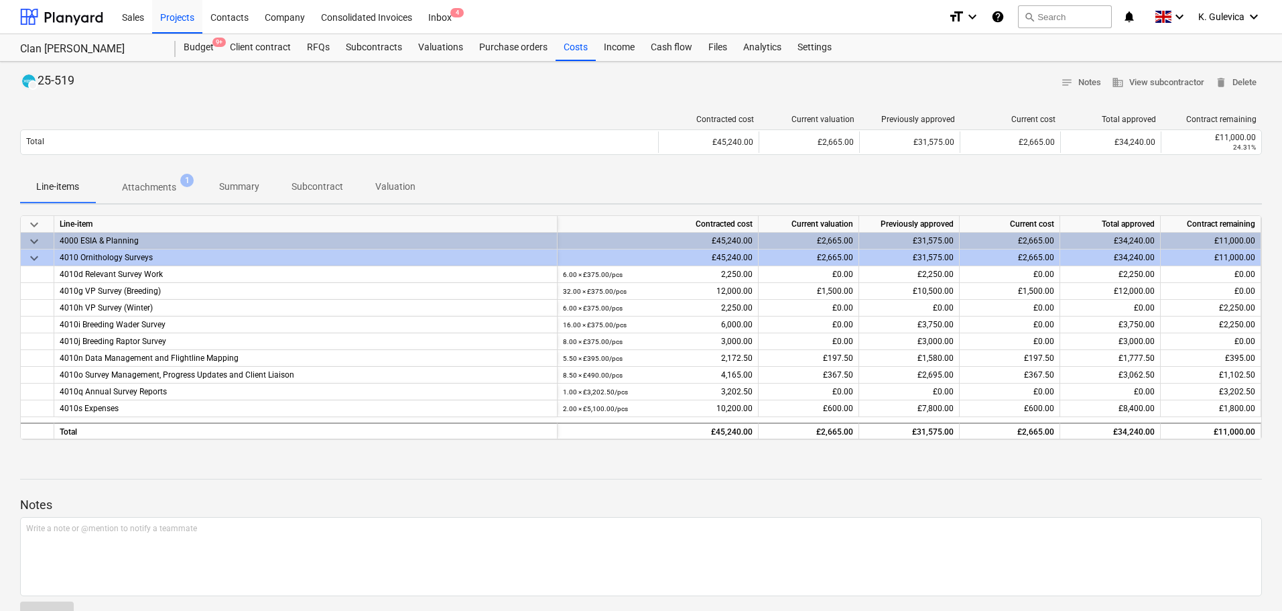
click at [251, 182] on p "Summary" at bounding box center [239, 187] width 40 height 14
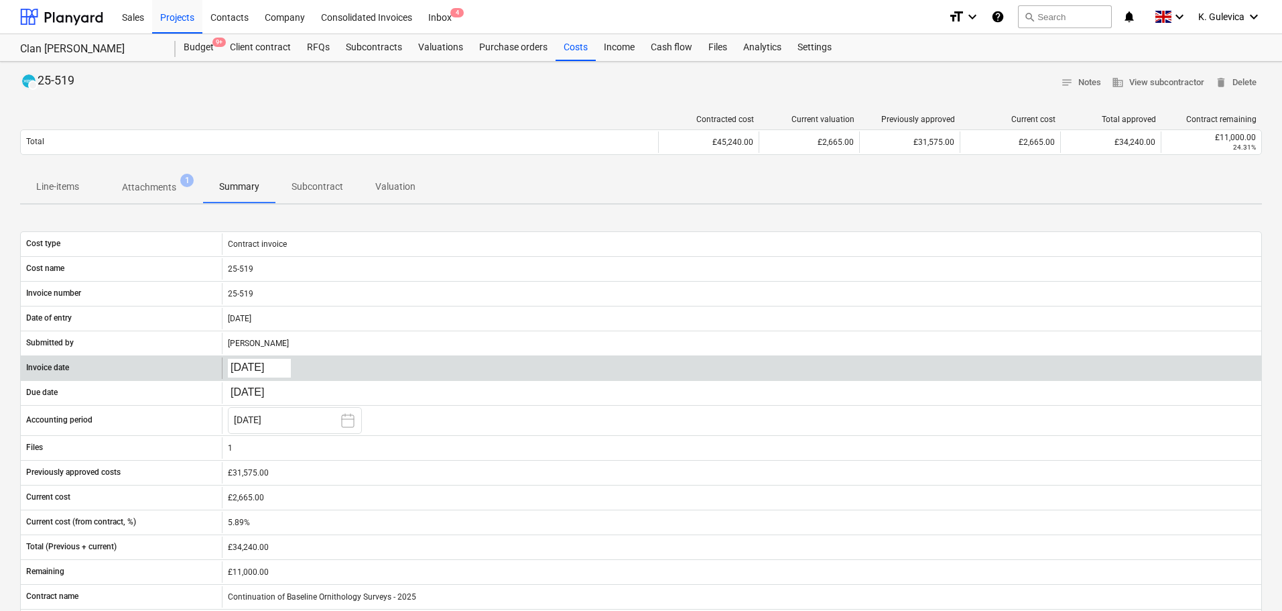
click at [254, 369] on body "Sales Projects Contacts Company Consolidated Invoices Inbox 4 format_size keybo…" at bounding box center [641, 305] width 1282 height 611
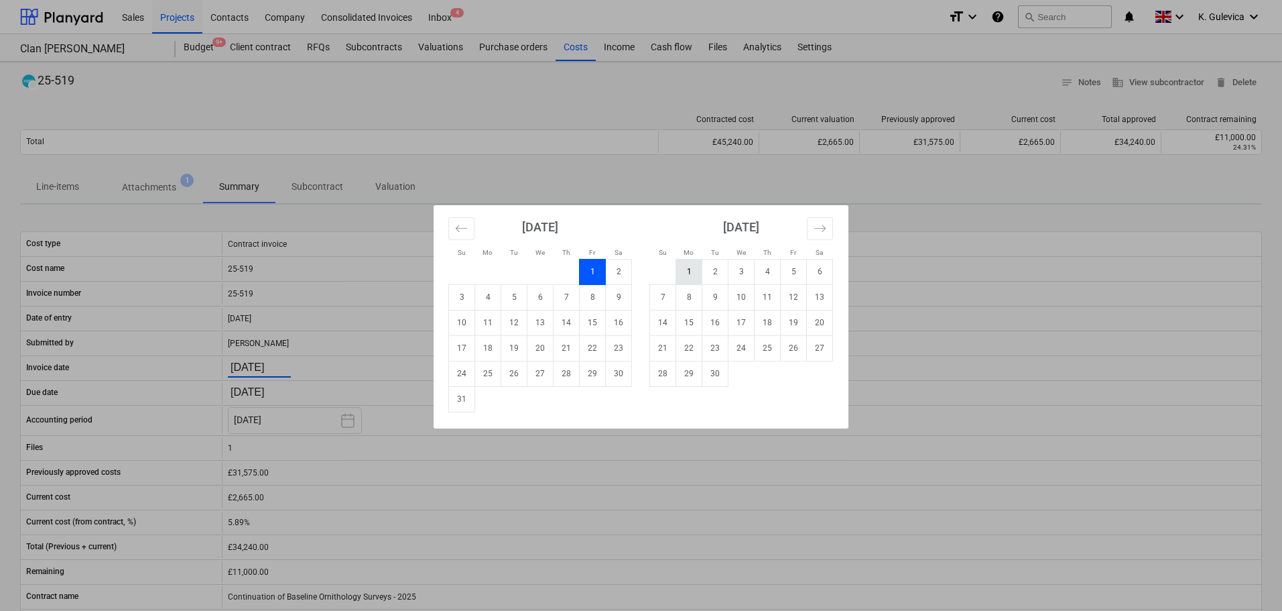
click at [686, 273] on td "1" at bounding box center [689, 271] width 26 height 25
type input "[DATE]"
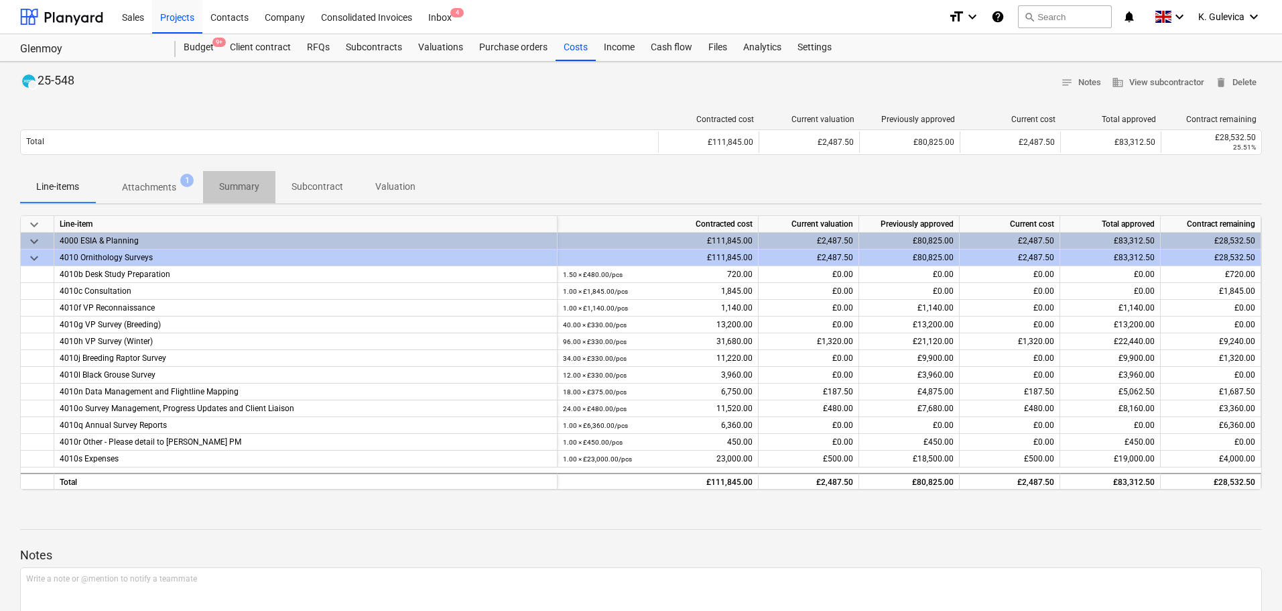
click at [233, 185] on p "Summary" at bounding box center [239, 187] width 40 height 14
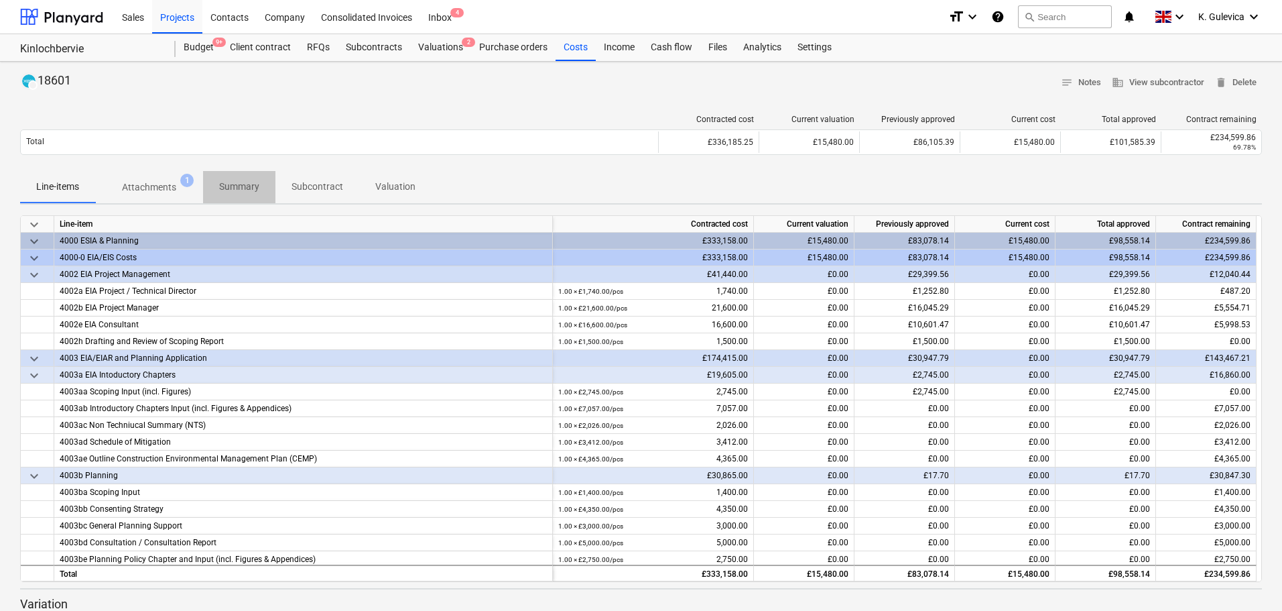
click at [228, 186] on p "Summary" at bounding box center [239, 187] width 40 height 14
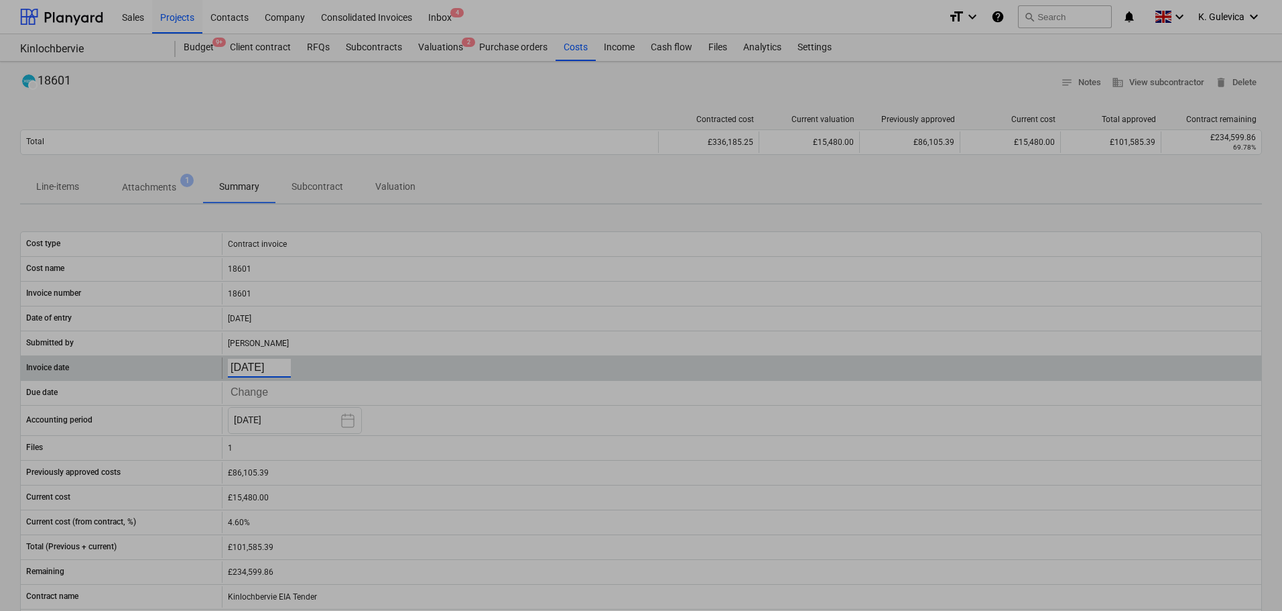
click at [251, 369] on body "Sales Projects Contacts Company Consolidated Invoices Inbox 4 format_size keybo…" at bounding box center [641, 305] width 1282 height 611
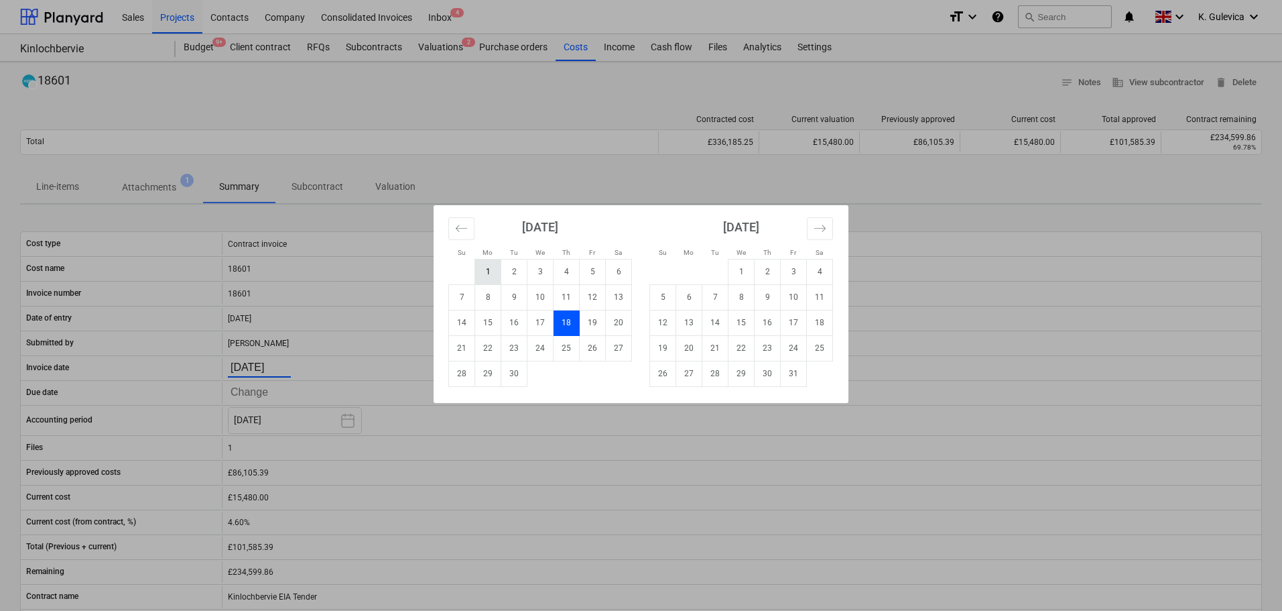
click at [496, 271] on td "1" at bounding box center [488, 271] width 26 height 25
type input "[DATE]"
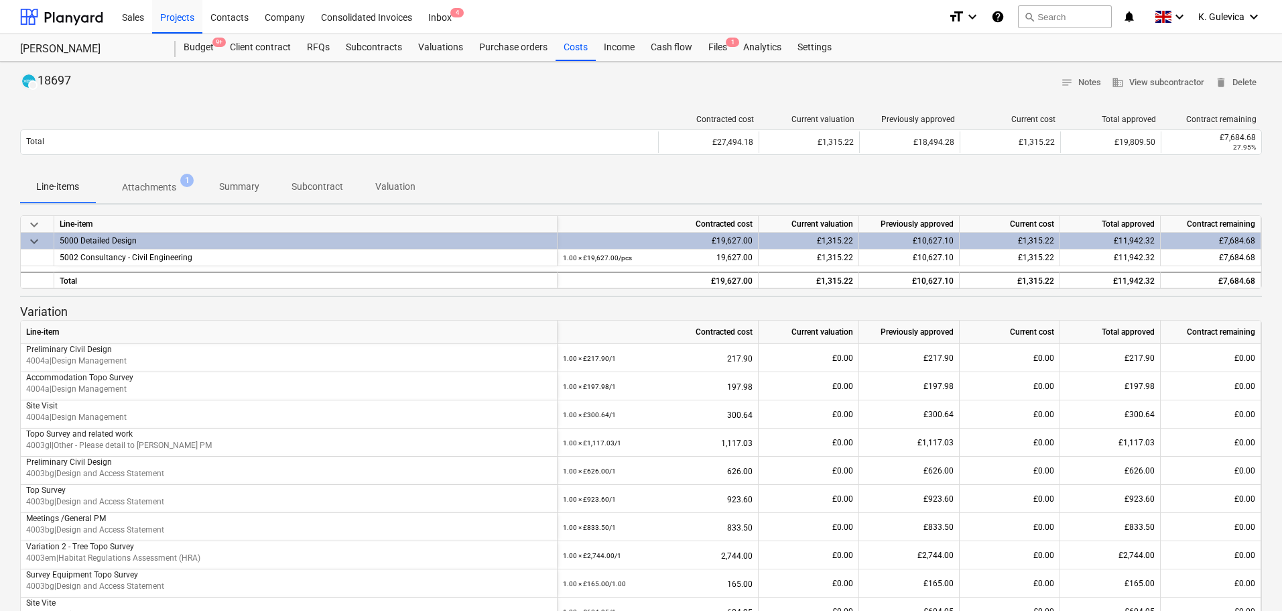
click at [245, 188] on p "Summary" at bounding box center [239, 187] width 40 height 14
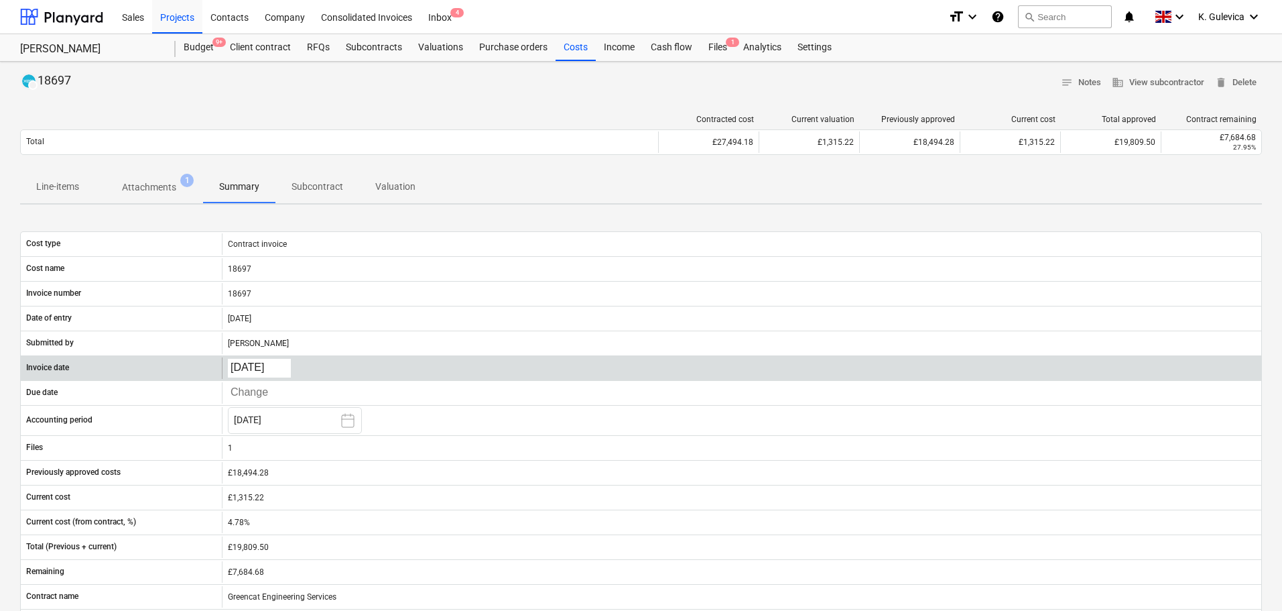
click at [258, 368] on body "Sales Projects Contacts Company Consolidated Invoices Inbox 4 format_size keybo…" at bounding box center [641, 305] width 1282 height 611
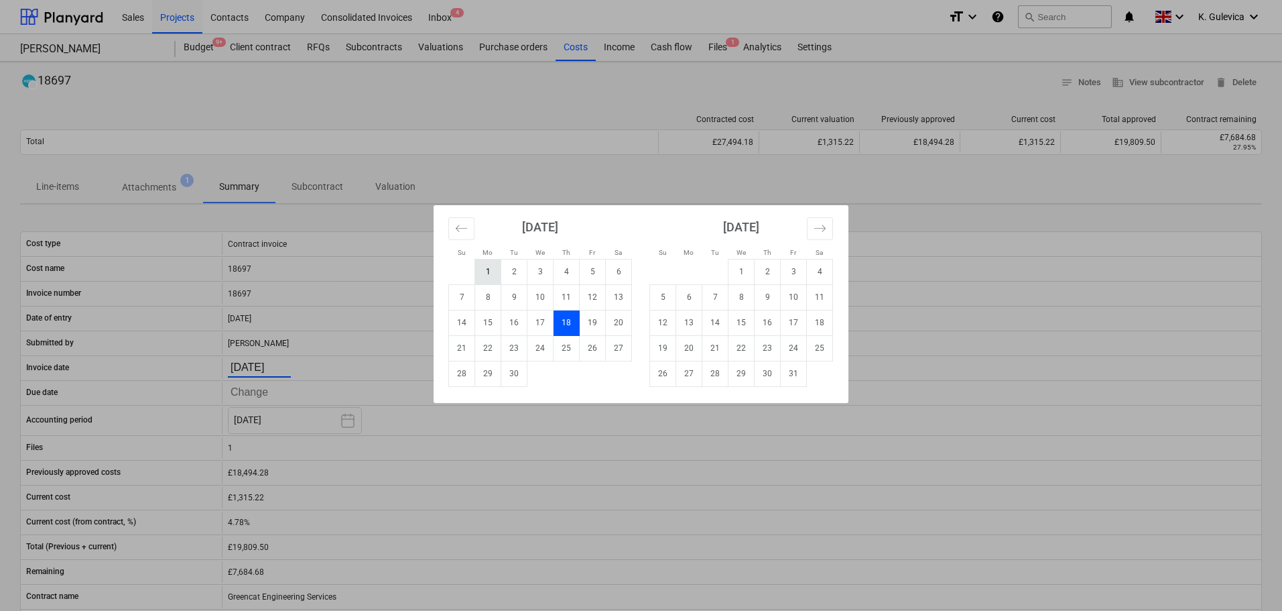
click at [489, 270] on td "1" at bounding box center [488, 271] width 26 height 25
type input "[DATE]"
